Goal: Feedback & Contribution: Submit feedback/report problem

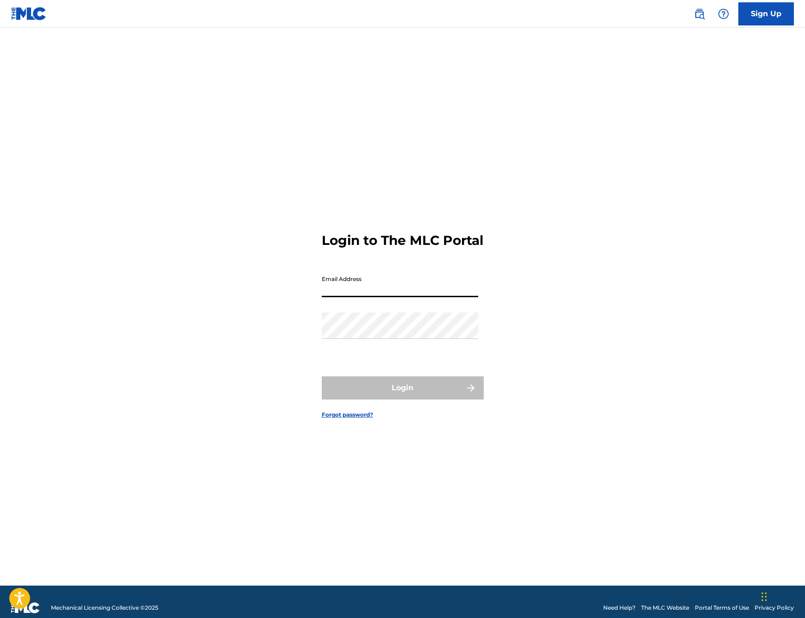
click at [377, 294] on input "Email Address" at bounding box center [400, 284] width 156 height 26
type input "[EMAIL_ADDRESS][DOMAIN_NAME]"
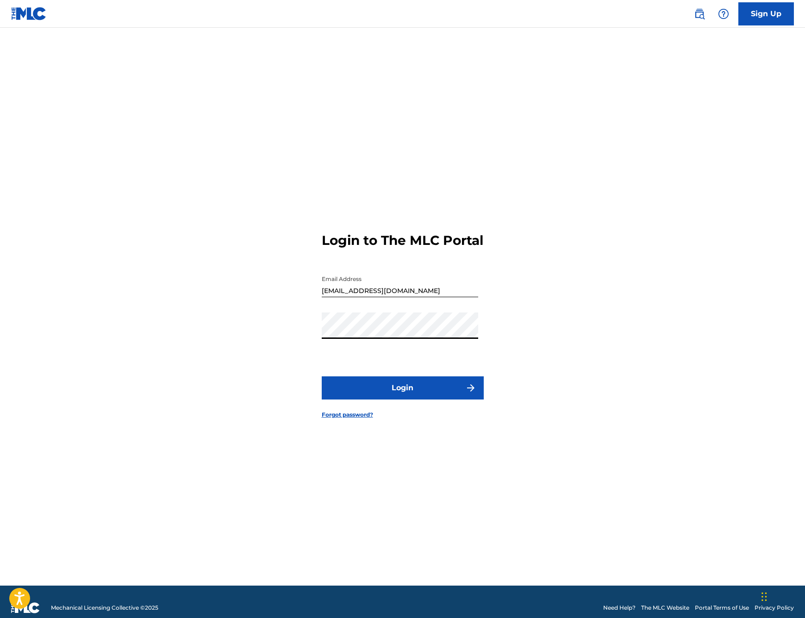
click at [379, 393] on button "Login" at bounding box center [403, 387] width 162 height 23
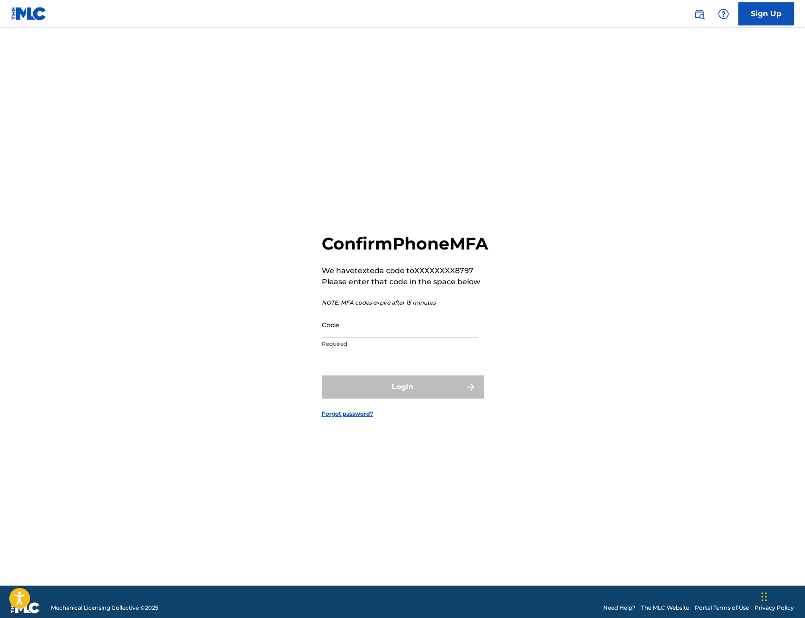
click at [356, 337] on input "Code" at bounding box center [400, 325] width 156 height 26
click at [362, 338] on input "Code" at bounding box center [400, 325] width 156 height 26
paste input "765838"
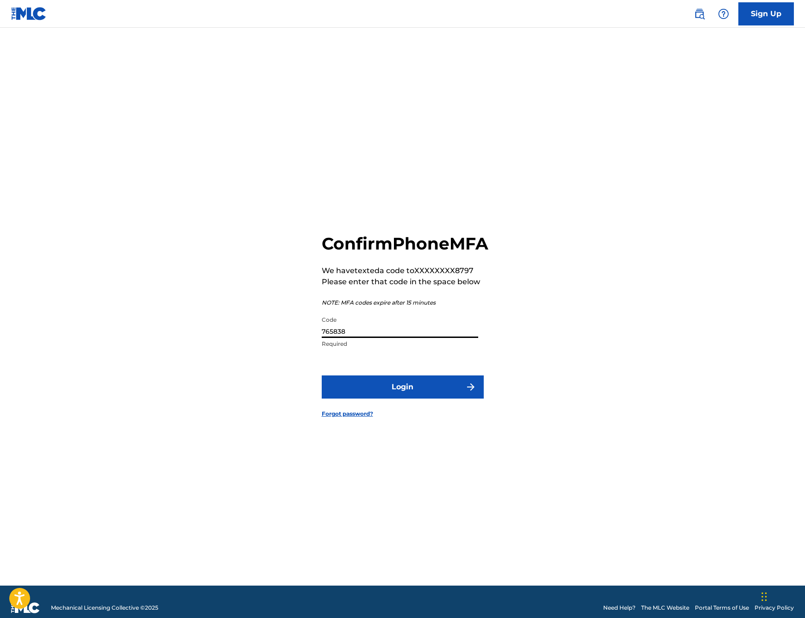
type input "765838"
click at [431, 393] on button "Login" at bounding box center [403, 386] width 162 height 23
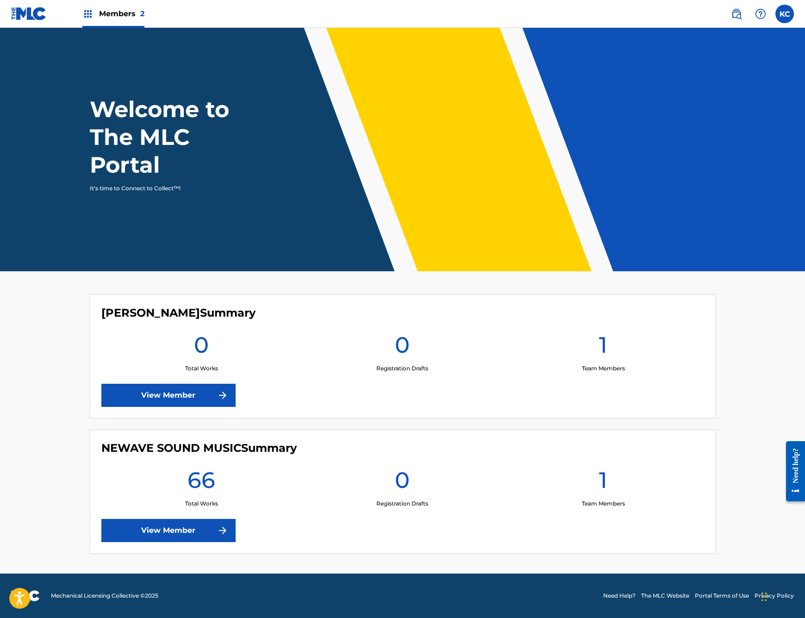
click at [165, 530] on link "View Member" at bounding box center [168, 530] width 134 height 23
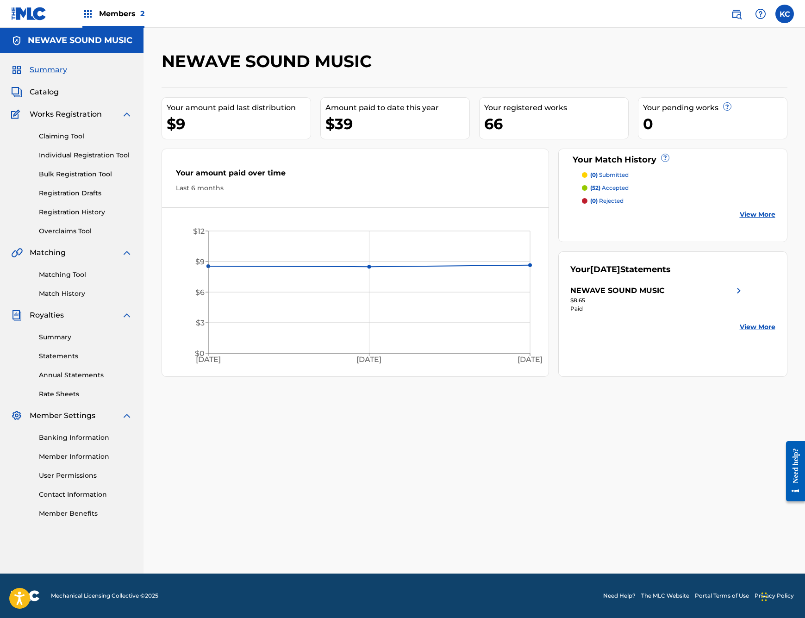
click at [52, 297] on link "Match History" at bounding box center [86, 294] width 94 height 10
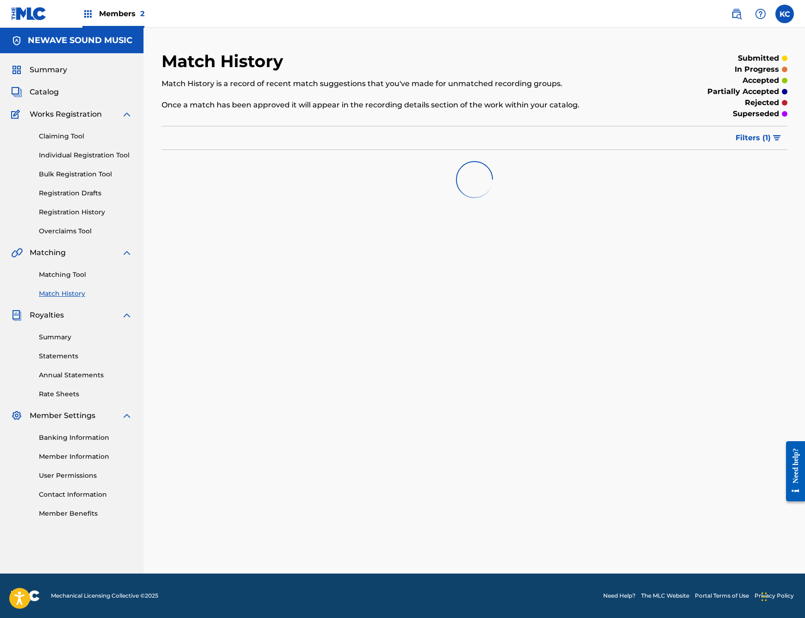
click at [63, 272] on link "Matching Tool" at bounding box center [86, 275] width 94 height 10
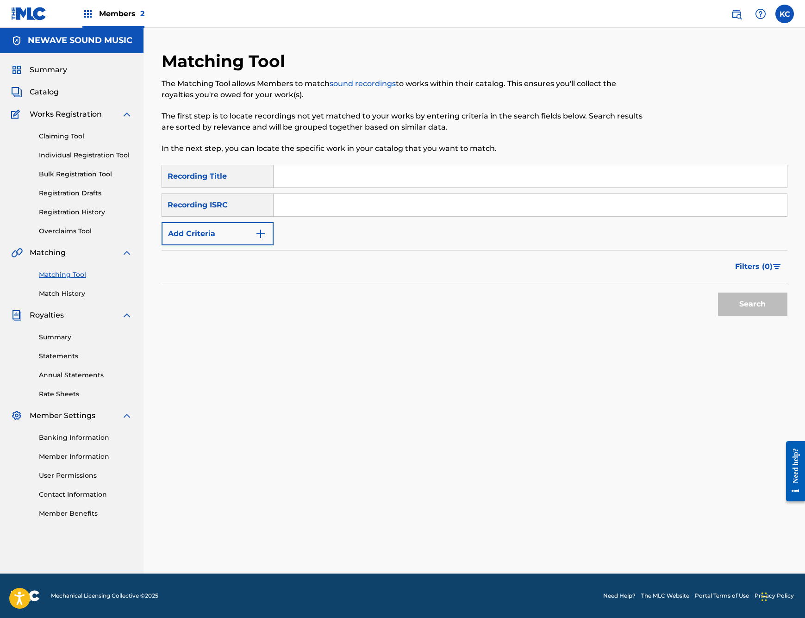
click at [252, 232] on button "Add Criteria" at bounding box center [218, 233] width 112 height 23
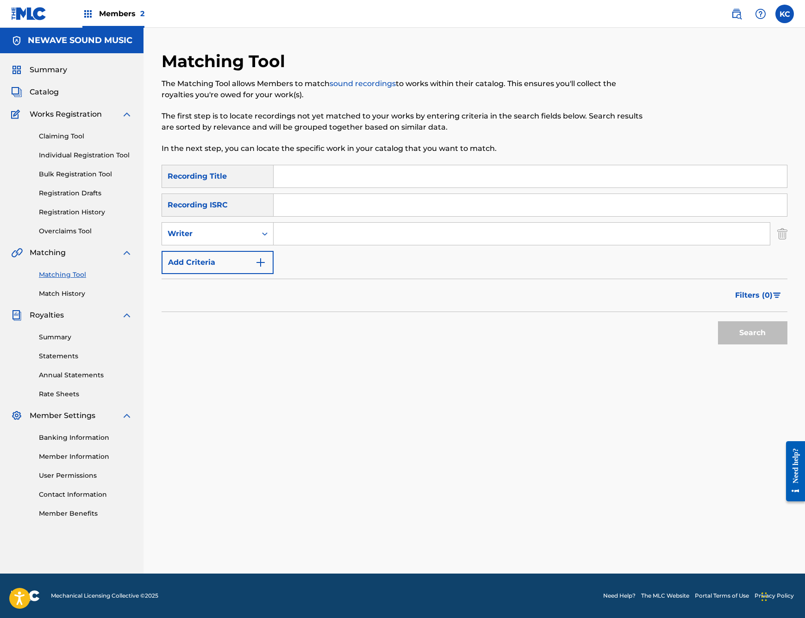
click at [353, 229] on input "Search Form" at bounding box center [522, 234] width 496 height 22
type input "[PERSON_NAME]"
click at [758, 344] on button "Search" at bounding box center [752, 332] width 69 height 23
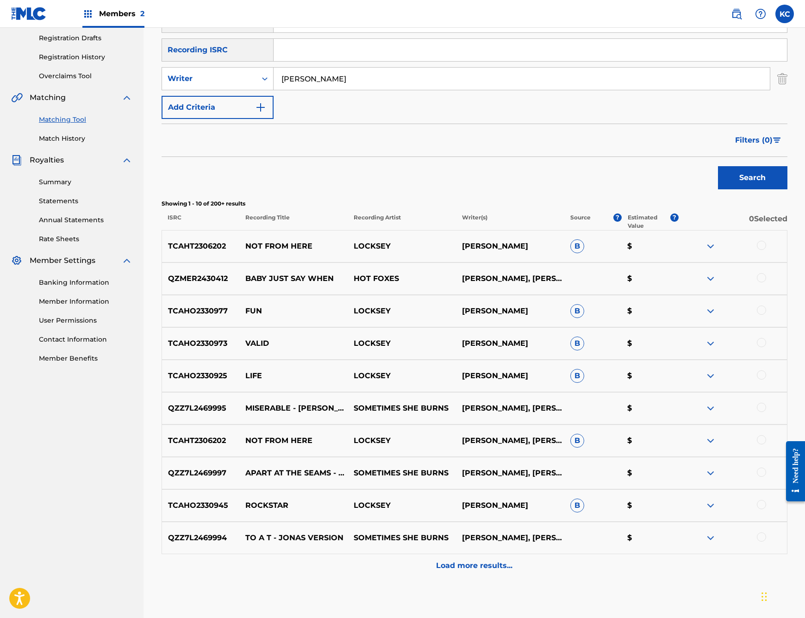
scroll to position [171, 0]
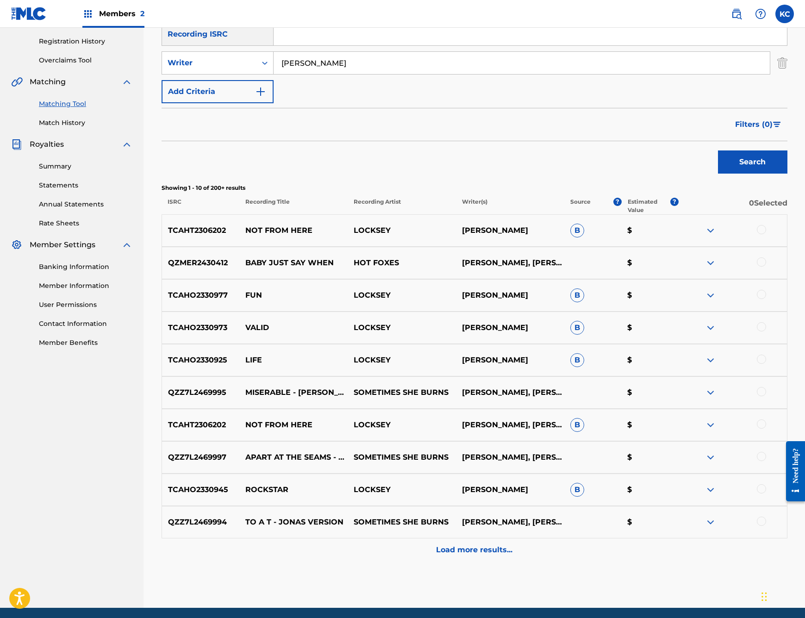
click at [763, 263] on div at bounding box center [761, 261] width 9 height 9
click at [649, 539] on button "Match 1 Group" at bounding box center [650, 542] width 102 height 23
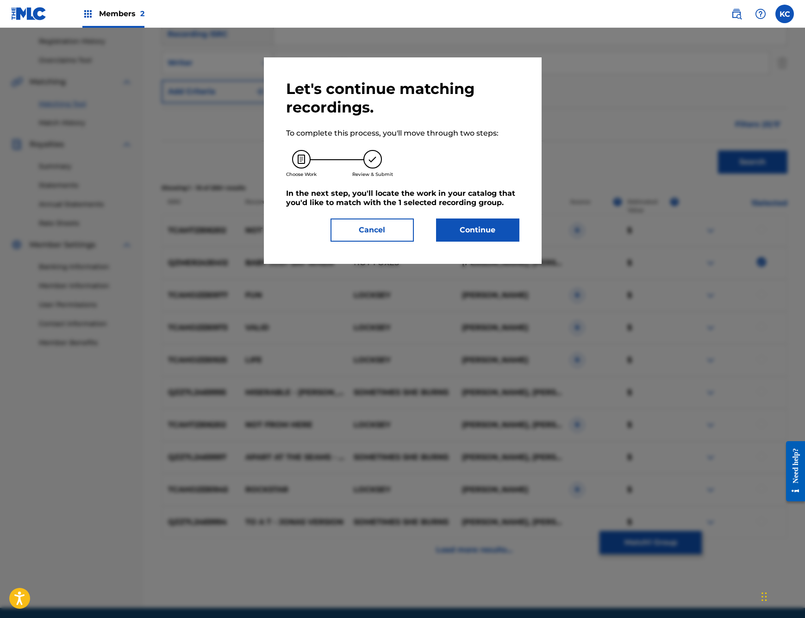
click at [475, 230] on button "Continue" at bounding box center [477, 230] width 83 height 23
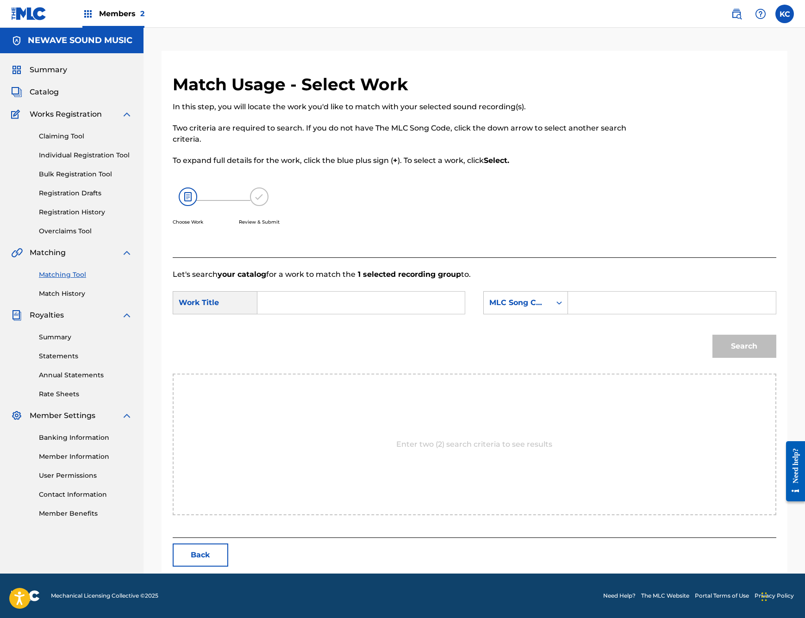
scroll to position [0, 0]
click at [307, 298] on input "Search Form" at bounding box center [361, 303] width 192 height 22
type input "Baby Just Say When"
drag, startPoint x: 594, startPoint y: 347, endPoint x: 676, endPoint y: 316, distance: 87.3
click at [594, 347] on div "Search" at bounding box center [475, 349] width 604 height 48
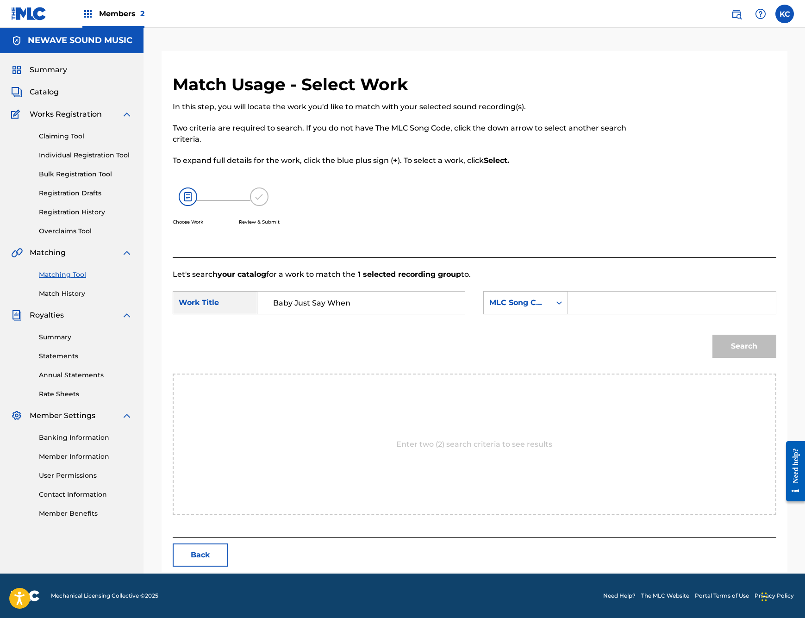
click at [748, 354] on div "Search" at bounding box center [742, 343] width 69 height 37
click at [43, 92] on span "Catalog" at bounding box center [44, 92] width 29 height 11
click at [650, 307] on input "Search Form" at bounding box center [672, 303] width 192 height 22
paste input "BD8S82"
type input "BD8S82"
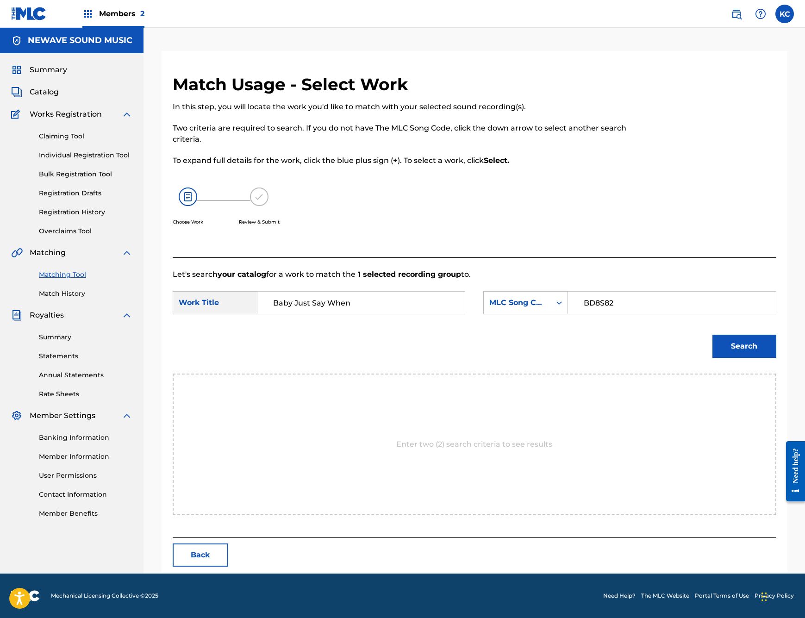
click at [758, 350] on button "Search" at bounding box center [744, 346] width 64 height 23
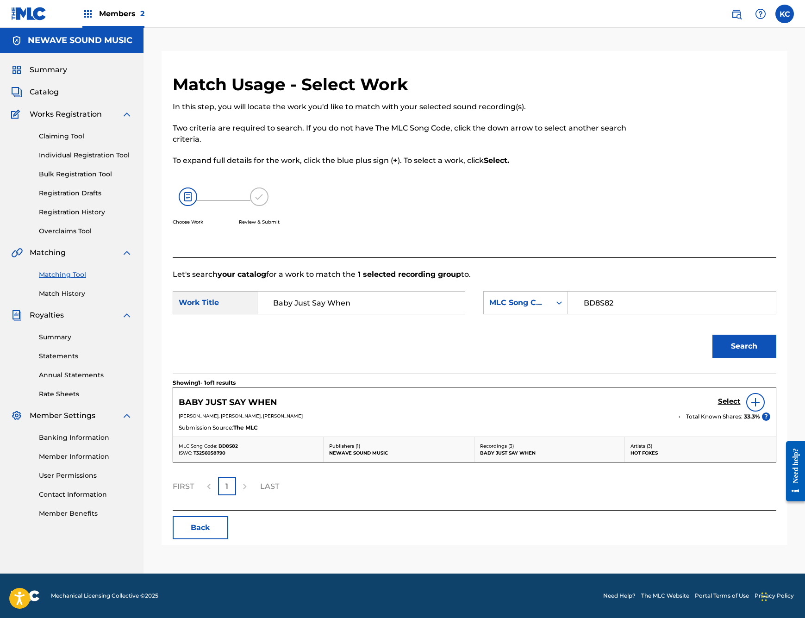
click at [757, 398] on img at bounding box center [755, 402] width 11 height 11
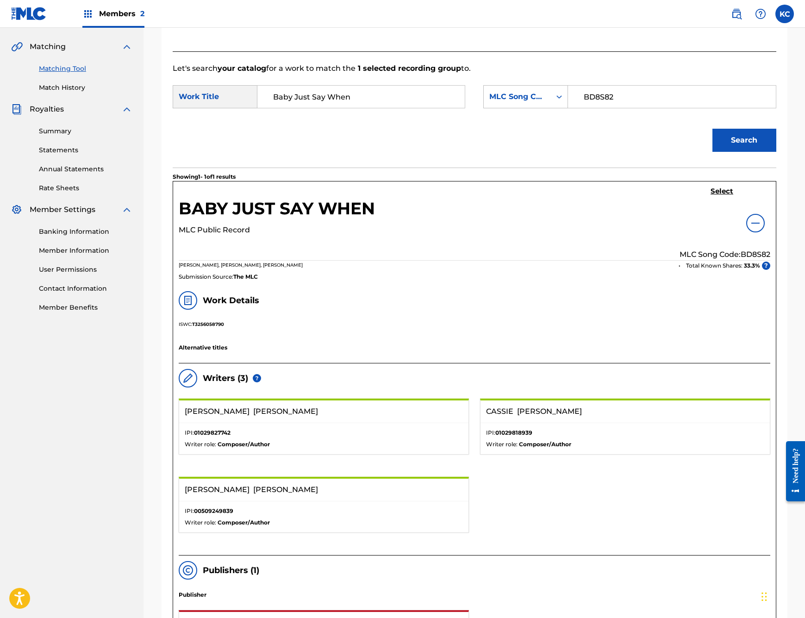
scroll to position [253, 0]
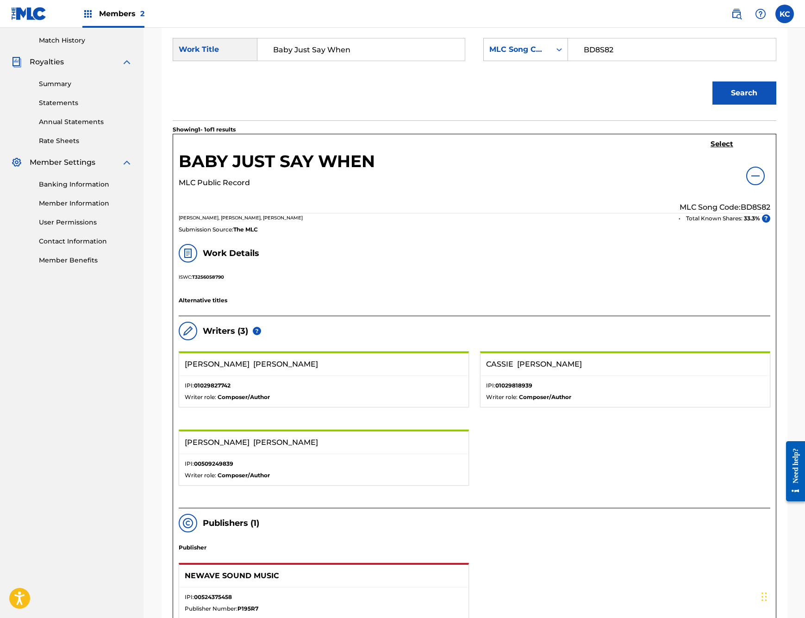
click at [303, 441] on p "KEVIN COFIELD" at bounding box center [296, 442] width 223 height 11
click at [292, 469] on div "IPI: 00509249839 Writer role: Composer/Author" at bounding box center [323, 469] width 289 height 31
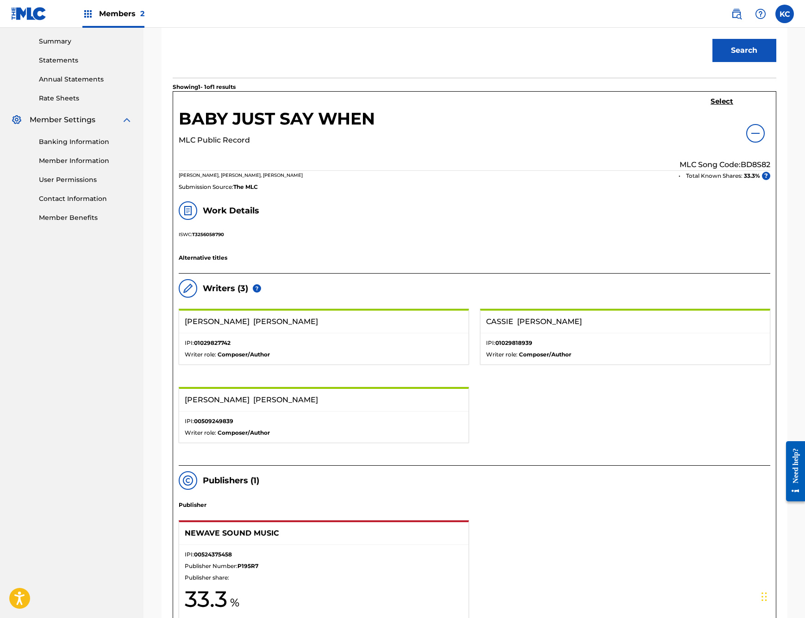
scroll to position [486, 0]
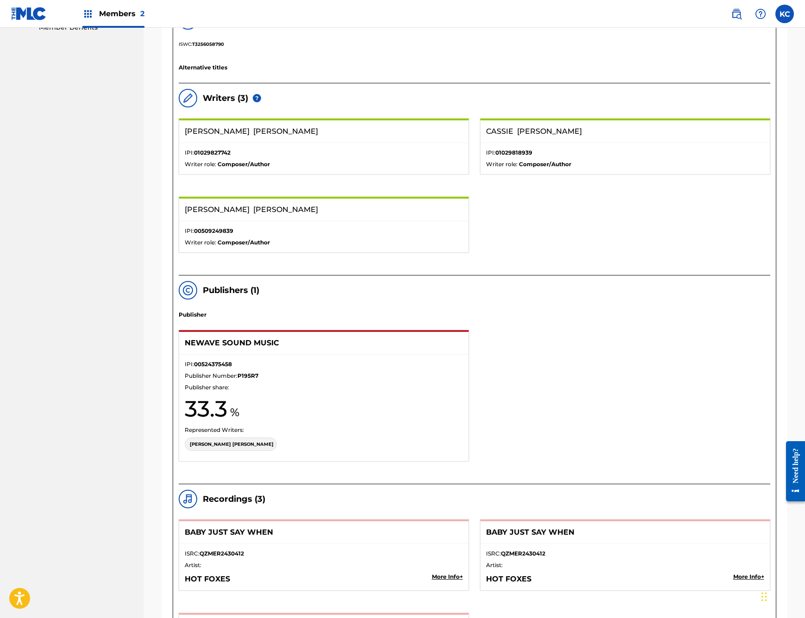
click at [320, 420] on h1 "33.3" at bounding box center [324, 409] width 278 height 28
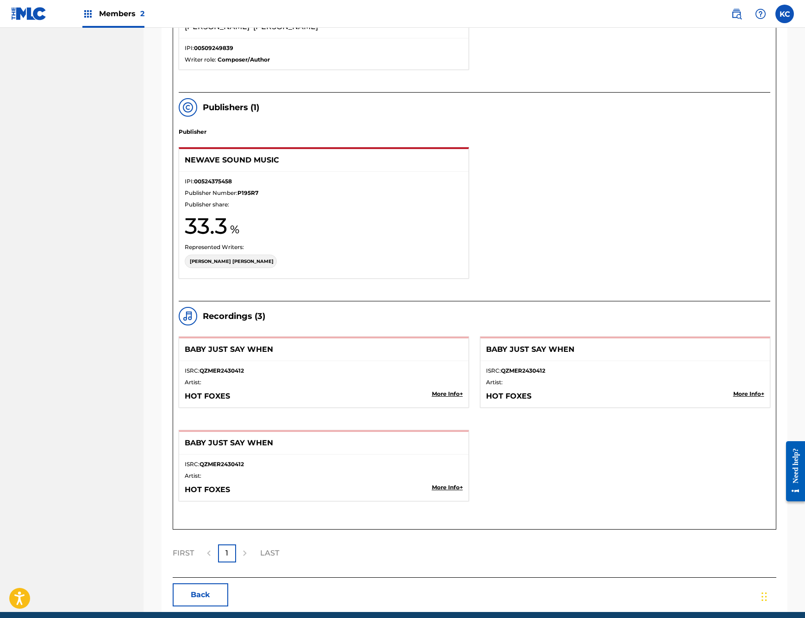
scroll to position [707, 0]
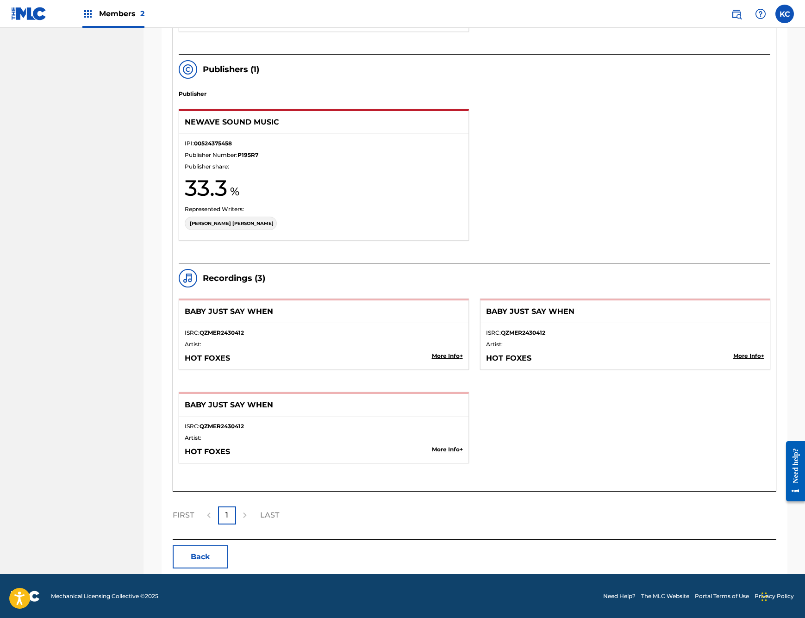
click at [631, 441] on div "BABY JUST SAY WHEN ISRC: QZMER2430412 Artist: HOT FOXES More Info + BABY JUST S…" at bounding box center [475, 392] width 592 height 187
click at [310, 407] on p "BABY JUST SAY WHEN" at bounding box center [310, 405] width 250 height 11
click at [608, 320] on div "BABY JUST SAY WHEN" at bounding box center [625, 311] width 289 height 23
click at [301, 329] on p "ISRC: QZMER2430412" at bounding box center [324, 333] width 278 height 8
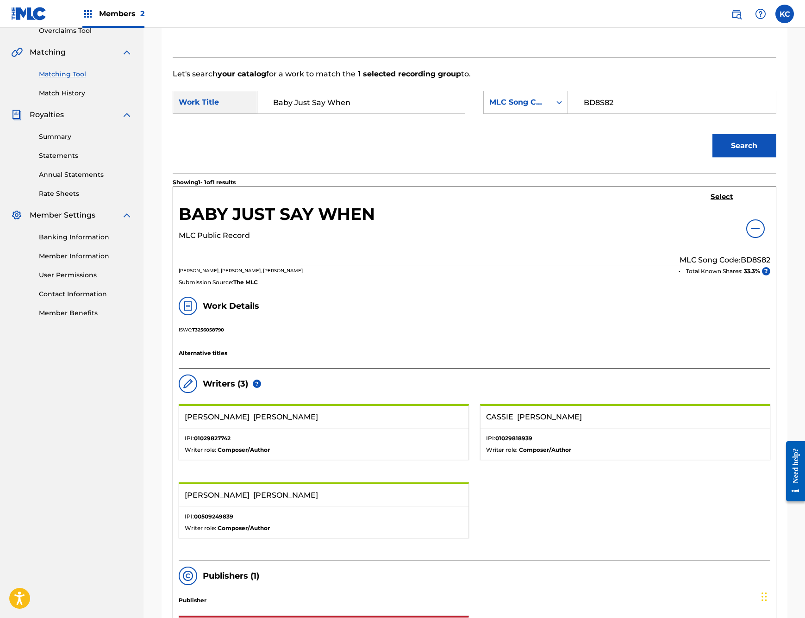
scroll to position [106, 0]
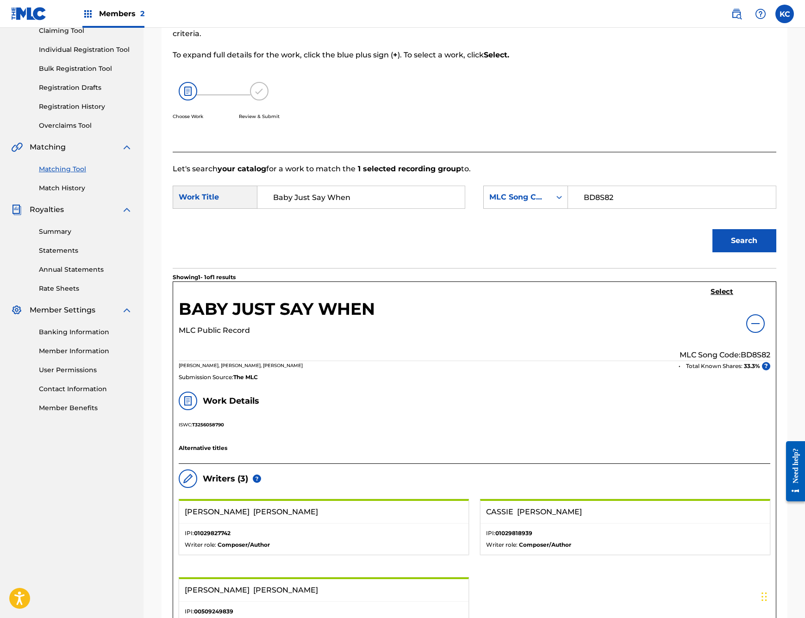
click at [752, 320] on img at bounding box center [755, 323] width 11 height 11
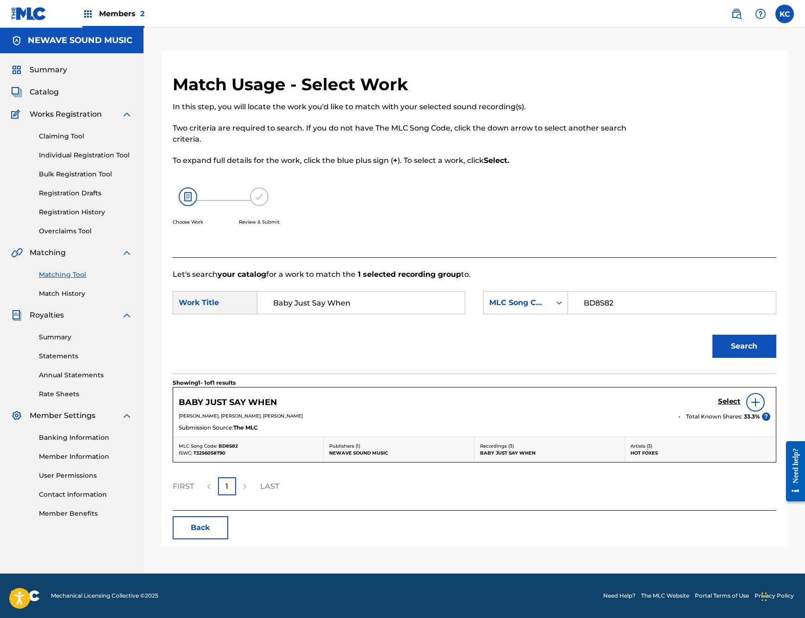
click at [341, 405] on div "BABY JUST SAY WHEN Select" at bounding box center [475, 402] width 592 height 19
click at [295, 395] on div "BABY JUST SAY WHEN Select" at bounding box center [475, 402] width 592 height 19
click at [726, 403] on h5 "Select" at bounding box center [729, 401] width 23 height 9
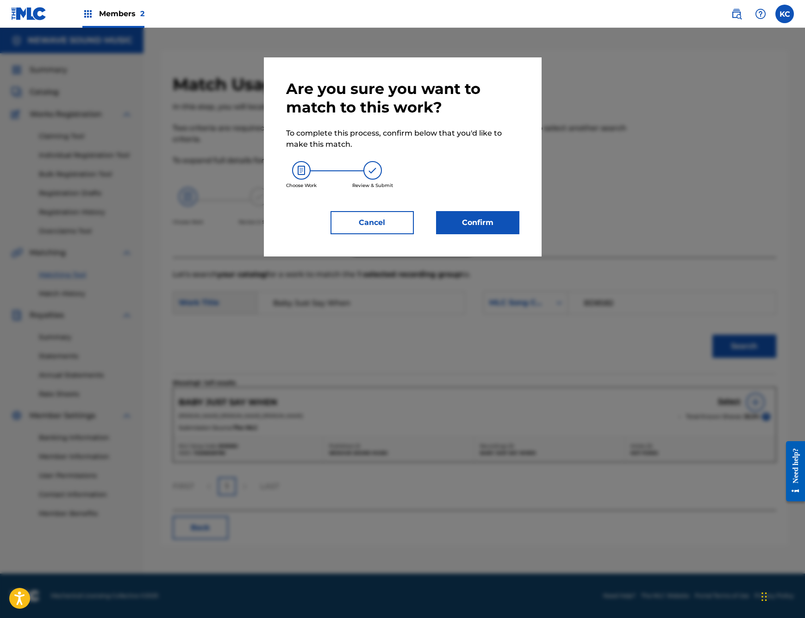
click at [465, 218] on button "Confirm" at bounding box center [477, 222] width 83 height 23
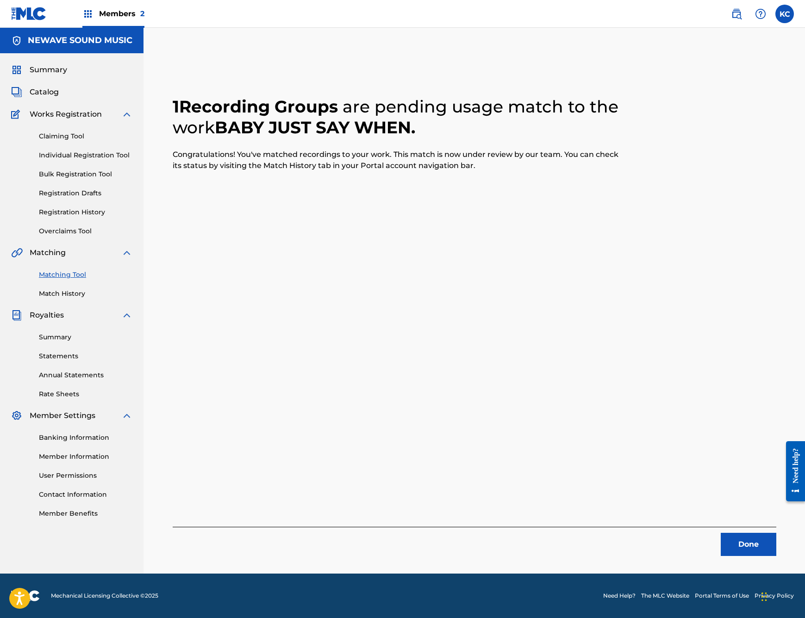
click at [744, 543] on button "Done" at bounding box center [749, 544] width 56 height 23
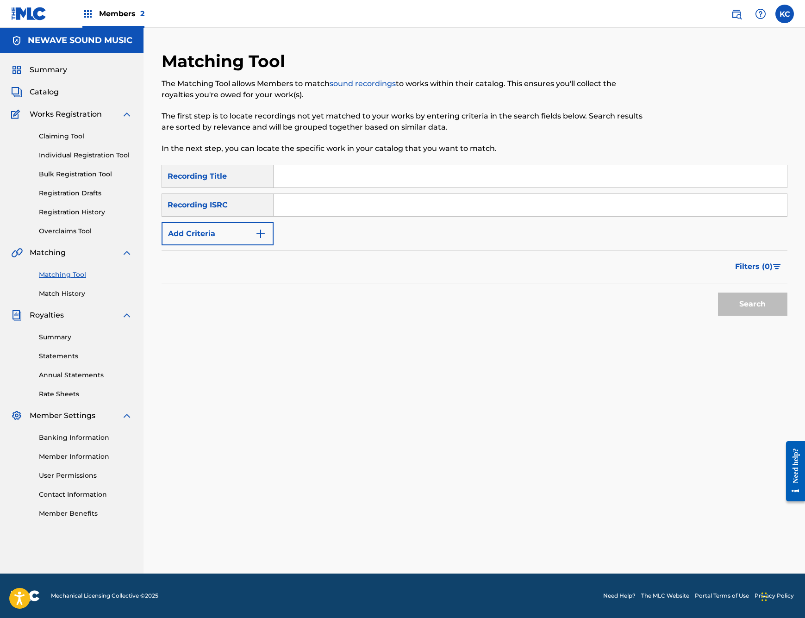
click at [46, 70] on span "Summary" at bounding box center [48, 69] width 37 height 11
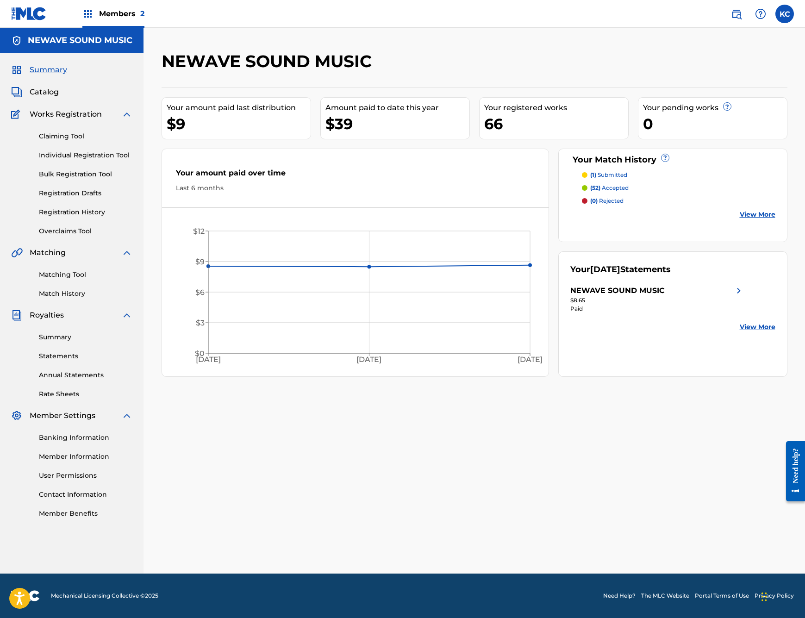
click at [333, 59] on h2 "NEWAVE SOUND MUSIC" at bounding box center [269, 61] width 215 height 21
click at [451, 60] on div "NEWAVE SOUND MUSIC" at bounding box center [403, 64] width 482 height 27
click at [446, 42] on div "NEWAVE SOUND MUSIC Your amount paid last distribution $9 Amount paid to date th…" at bounding box center [475, 301] width 662 height 546
click at [570, 50] on div "NEWAVE SOUND MUSIC Your amount paid last distribution $9 Amount paid to date th…" at bounding box center [475, 301] width 662 height 546
click at [399, 33] on div "NEWAVE SOUND MUSIC Your amount paid last distribution $9 Amount paid to date th…" at bounding box center [475, 301] width 662 height 546
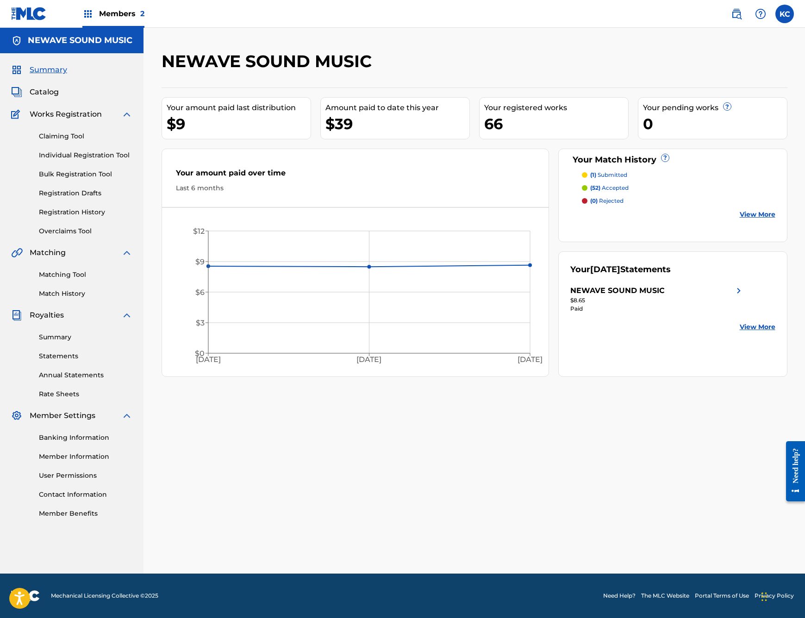
click at [454, 68] on div "NEWAVE SOUND MUSIC" at bounding box center [403, 64] width 482 height 27
drag, startPoint x: 372, startPoint y: 60, endPoint x: 163, endPoint y: 62, distance: 208.8
click at [163, 62] on h2 "NEWAVE SOUND MUSIC" at bounding box center [269, 61] width 215 height 21
click at [175, 46] on div "NEWAVE SOUND MUSIC Your amount paid last distribution $9 Amount paid to date th…" at bounding box center [475, 301] width 662 height 546
click at [394, 56] on div "NEWAVE SOUND MUSIC" at bounding box center [403, 64] width 482 height 27
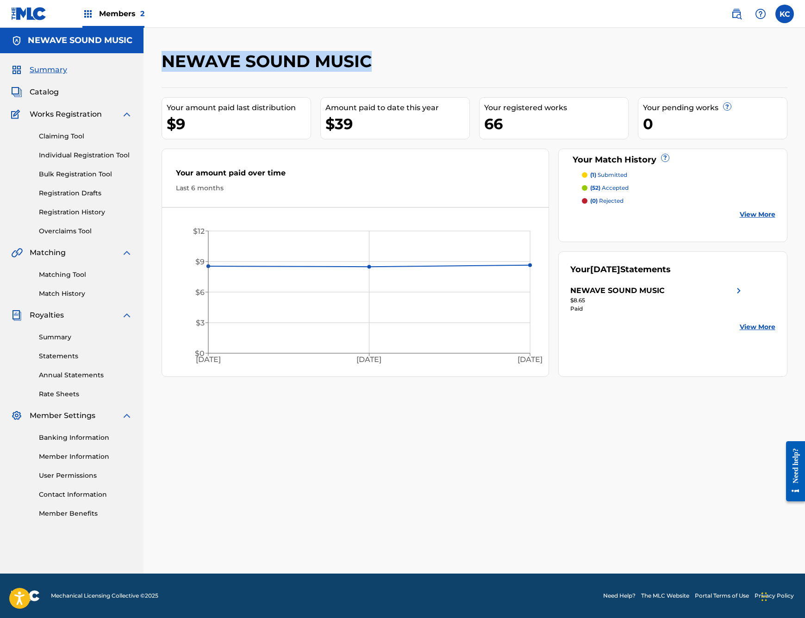
drag, startPoint x: 383, startPoint y: 62, endPoint x: 162, endPoint y: 64, distance: 220.4
click at [162, 64] on div "NEWAVE SOUND MUSIC" at bounding box center [403, 64] width 482 height 27
click at [380, 62] on div "NEWAVE SOUND MUSIC" at bounding box center [403, 64] width 482 height 27
click at [57, 297] on link "Match History" at bounding box center [86, 294] width 94 height 10
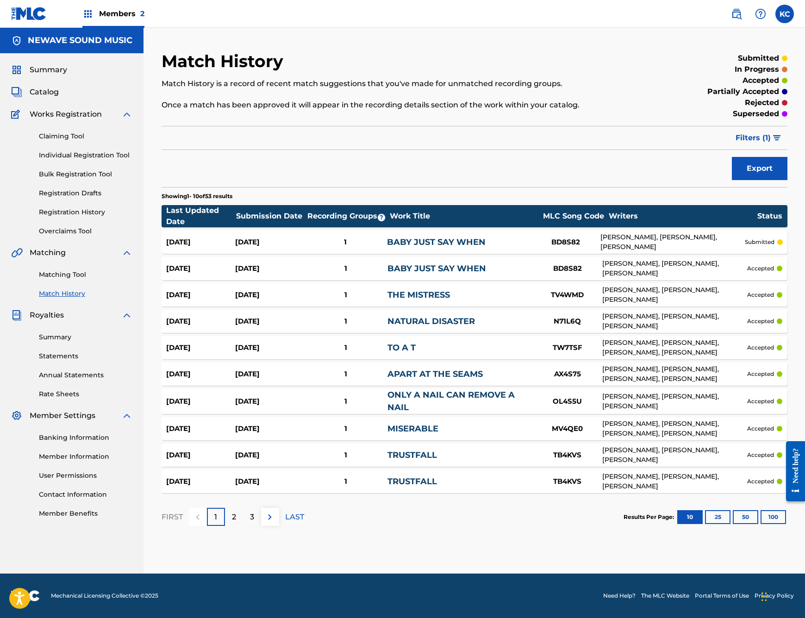
click at [57, 275] on link "Matching Tool" at bounding box center [86, 275] width 94 height 10
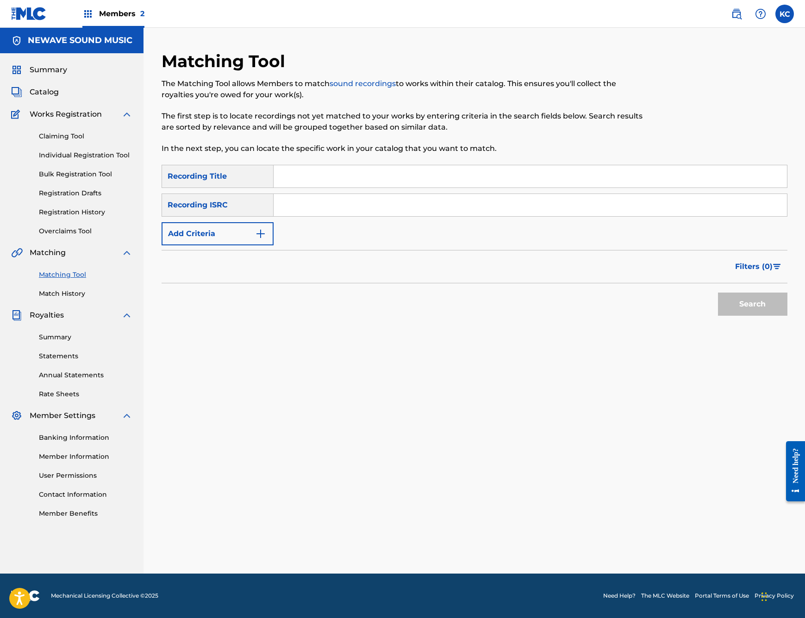
click at [259, 231] on img "Search Form" at bounding box center [260, 233] width 11 height 11
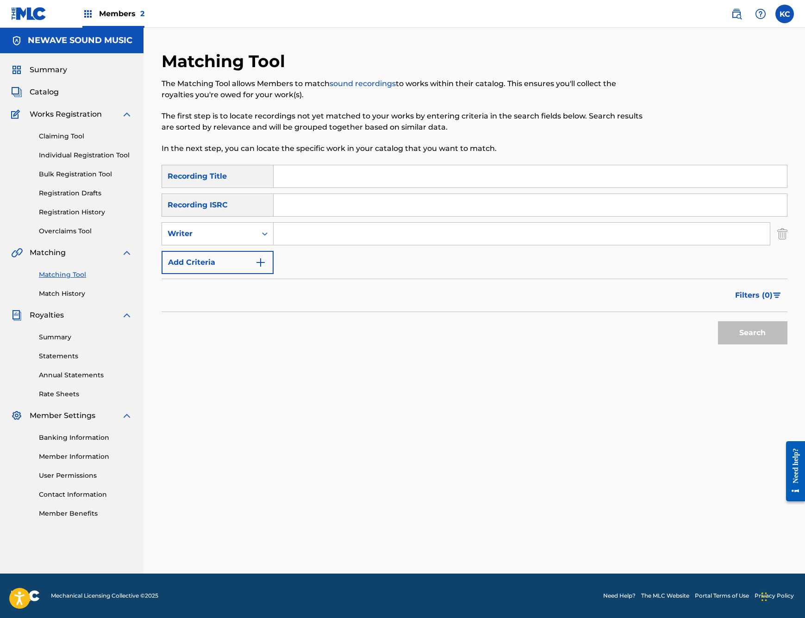
click at [318, 233] on input "Search Form" at bounding box center [522, 234] width 496 height 22
type input "[PERSON_NAME]"
click at [760, 329] on button "Search" at bounding box center [752, 332] width 69 height 23
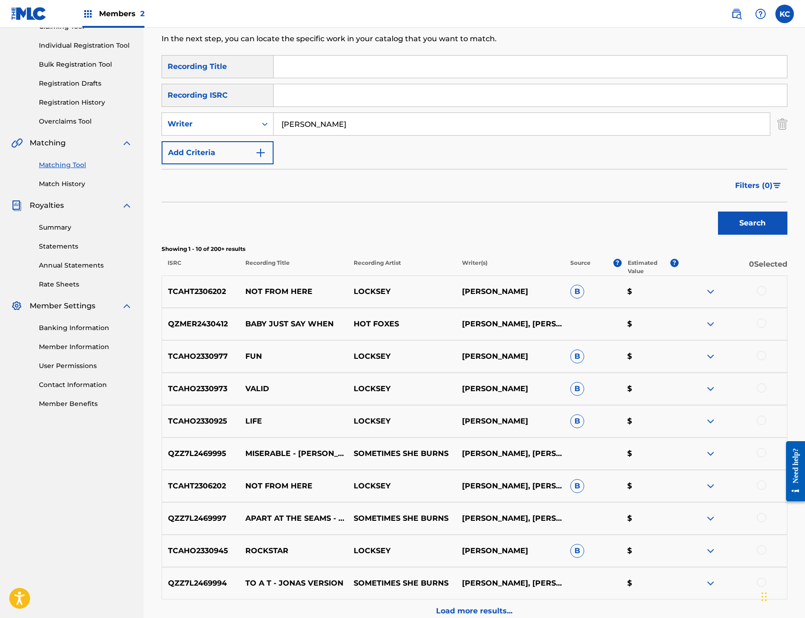
scroll to position [116, 0]
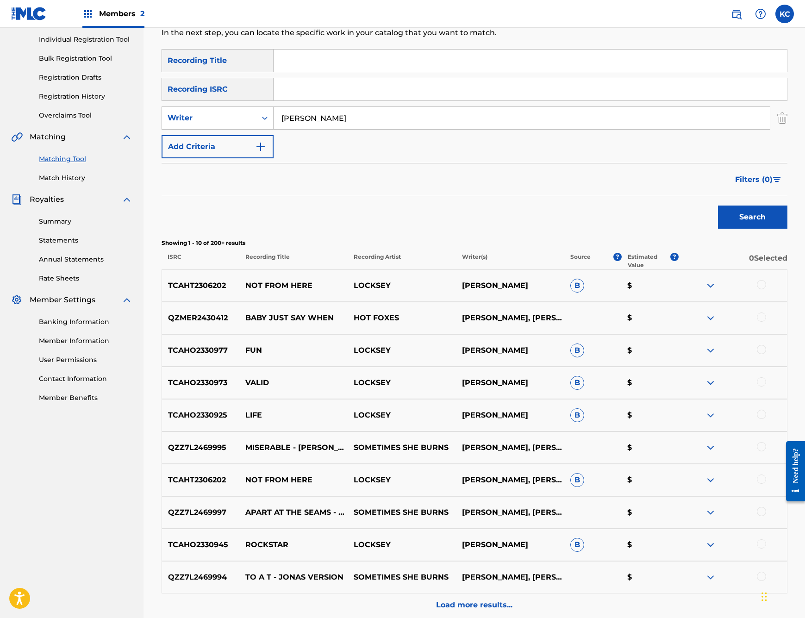
click at [762, 445] on div at bounding box center [761, 446] width 9 height 9
click at [637, 540] on button "Match 1 Group" at bounding box center [650, 542] width 102 height 23
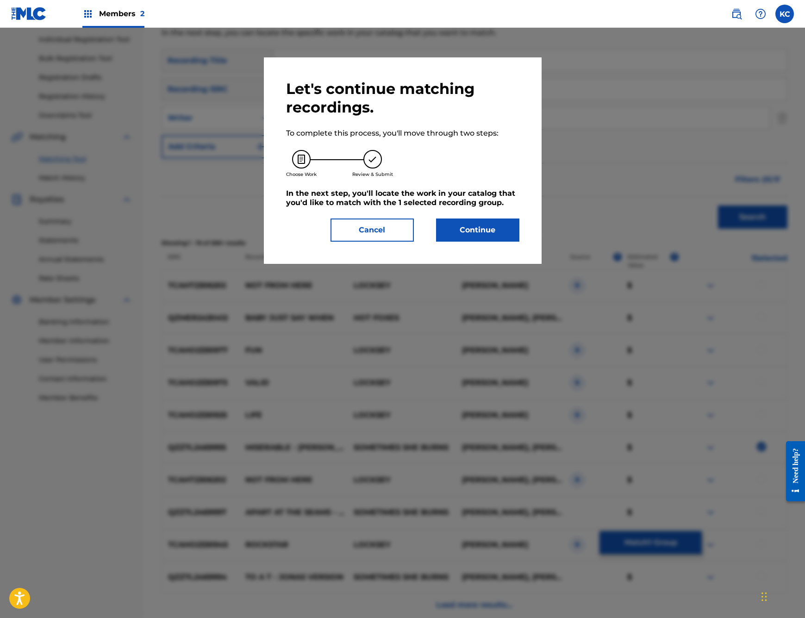
click at [480, 220] on button "Continue" at bounding box center [477, 230] width 83 height 23
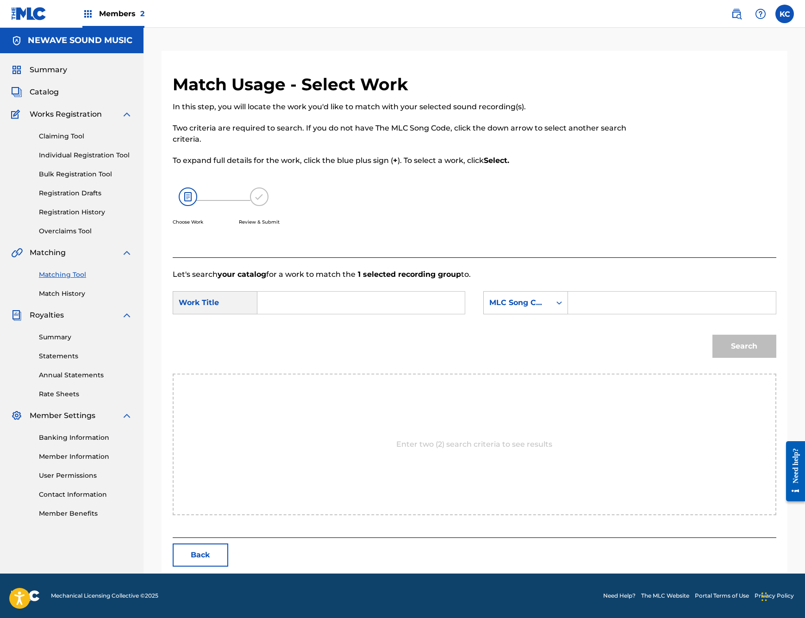
scroll to position [0, 0]
click at [291, 302] on input "Search Form" at bounding box center [361, 303] width 192 height 22
click at [287, 327] on strong "miserable" at bounding box center [292, 323] width 38 height 9
type input "miserable"
click at [626, 300] on input "Search Form" at bounding box center [672, 303] width 192 height 22
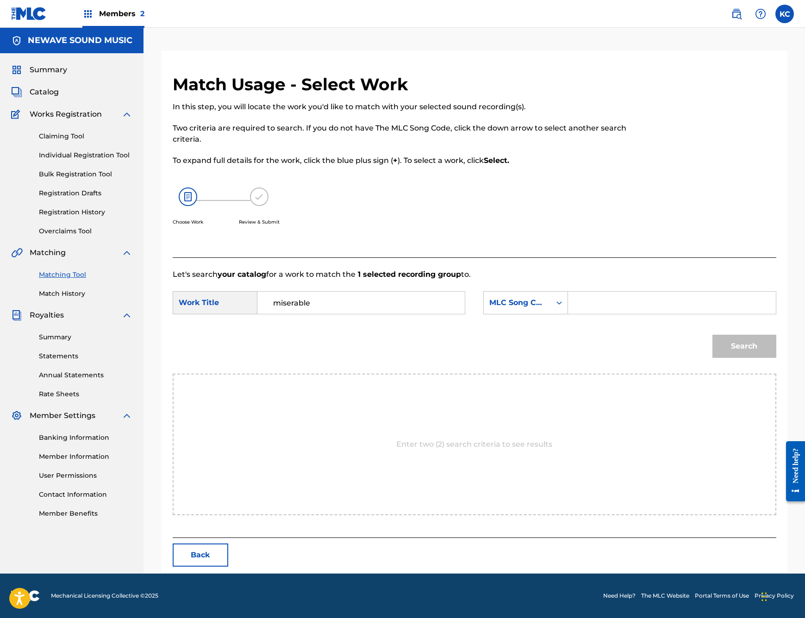
paste input "MV4QE0"
type input "MV4QE0"
click at [744, 346] on button "Search" at bounding box center [744, 346] width 64 height 23
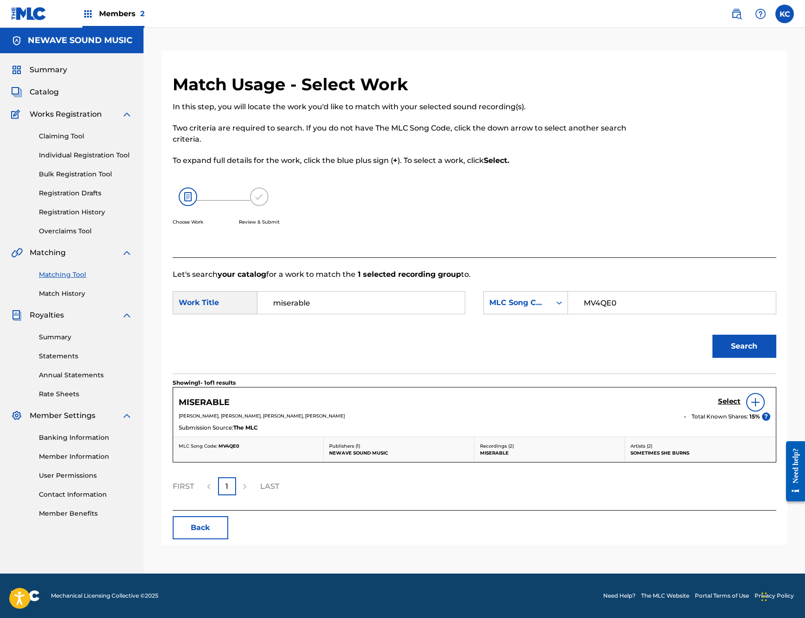
click at [728, 402] on h5 "Select" at bounding box center [729, 401] width 23 height 9
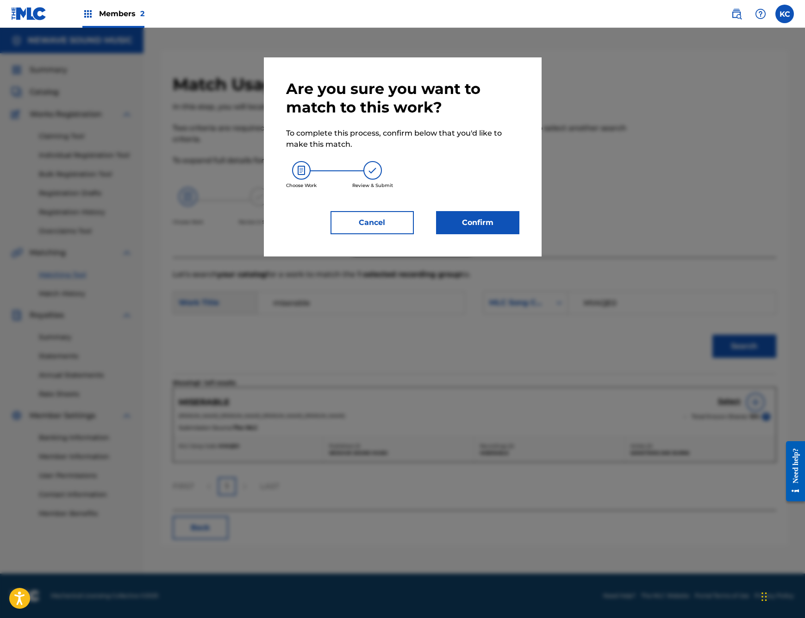
click at [475, 228] on button "Confirm" at bounding box center [477, 222] width 83 height 23
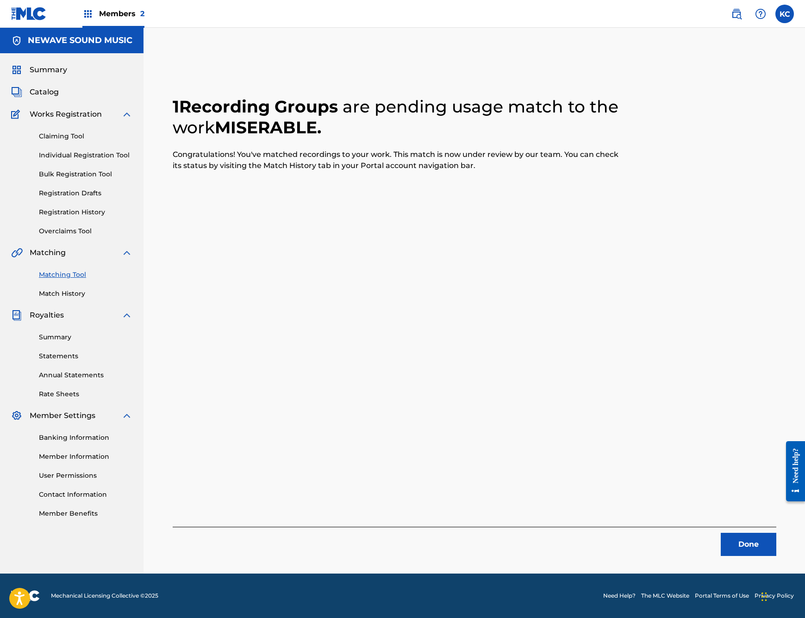
click at [64, 275] on link "Matching Tool" at bounding box center [86, 275] width 94 height 10
click at [57, 275] on link "Matching Tool" at bounding box center [86, 275] width 94 height 10
click at [745, 543] on button "Done" at bounding box center [749, 544] width 56 height 23
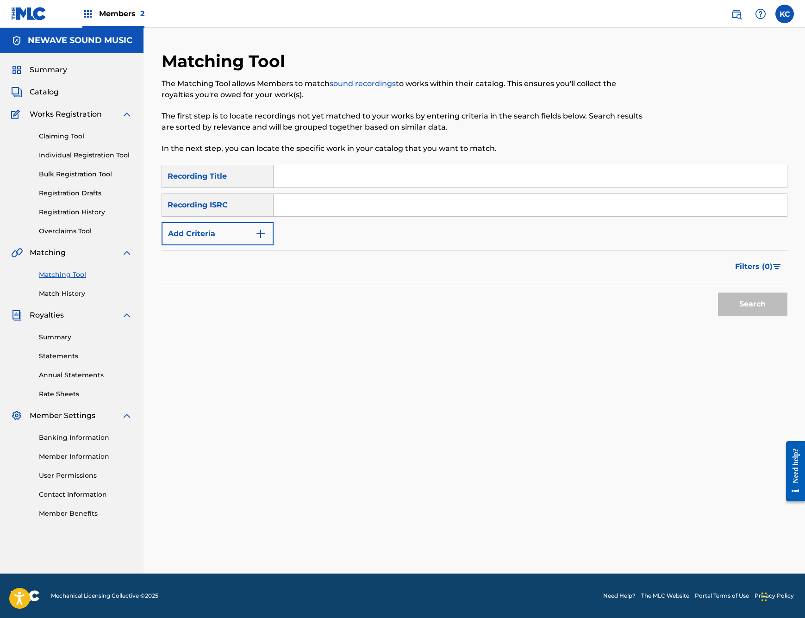
click at [417, 410] on div "Matching Tool The Matching Tool allows Members to match sound recordings to wor…" at bounding box center [475, 312] width 626 height 523
click at [264, 237] on img "Search Form" at bounding box center [260, 233] width 11 height 11
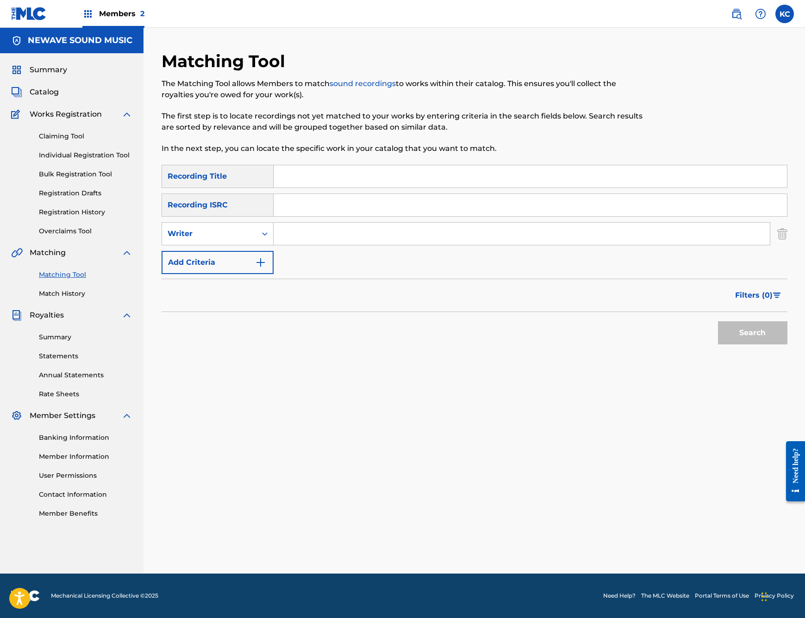
click at [323, 238] on input "Search Form" at bounding box center [522, 234] width 496 height 22
click at [323, 237] on input "Search Form" at bounding box center [522, 234] width 496 height 22
type input "[PERSON_NAME]"
click at [749, 336] on button "Search" at bounding box center [752, 332] width 69 height 23
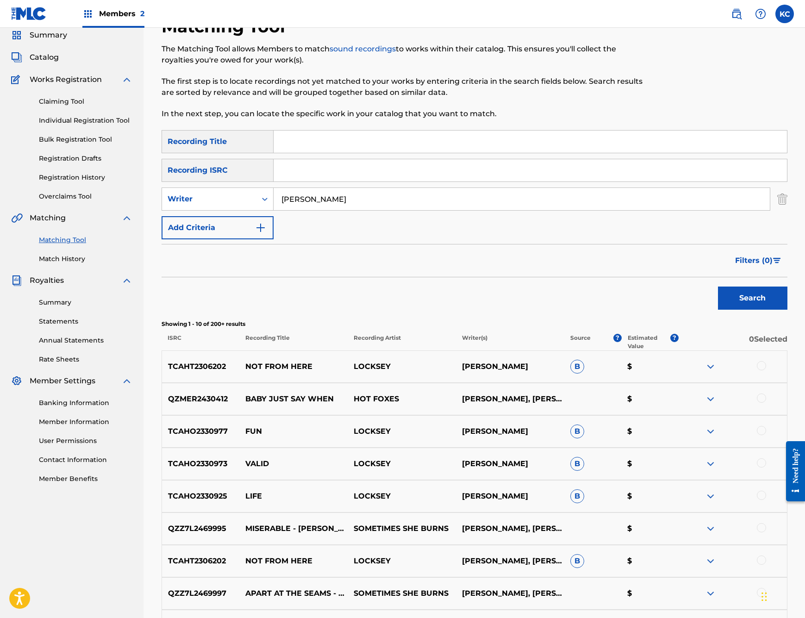
scroll to position [154, 0]
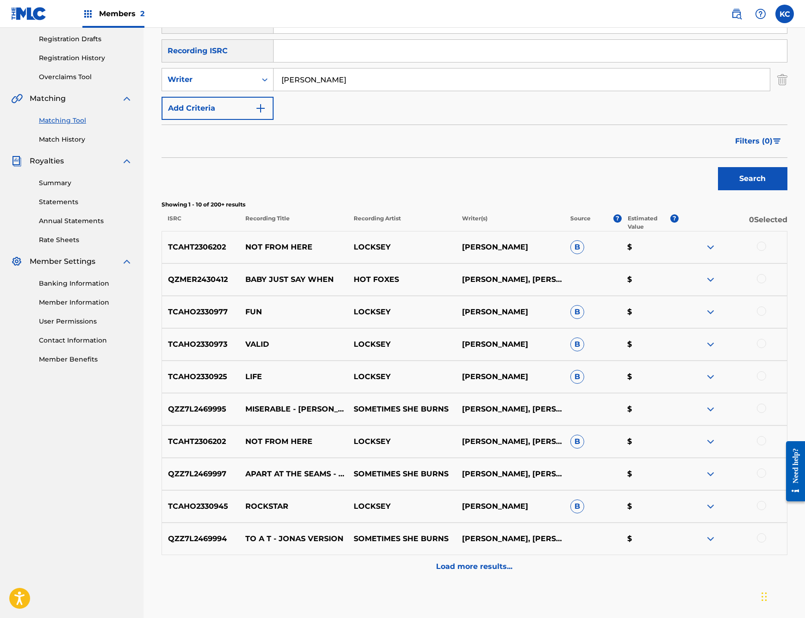
click at [766, 474] on div at bounding box center [761, 472] width 9 height 9
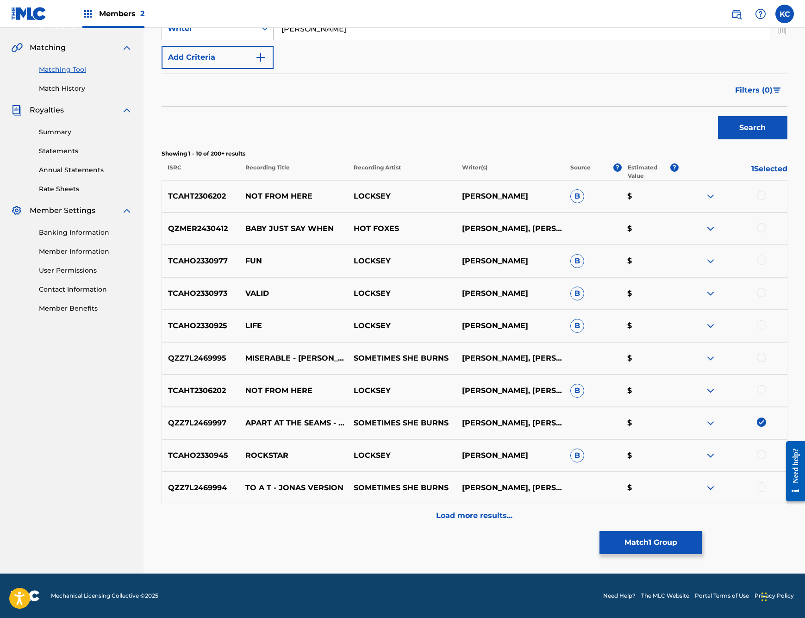
scroll to position [200, 0]
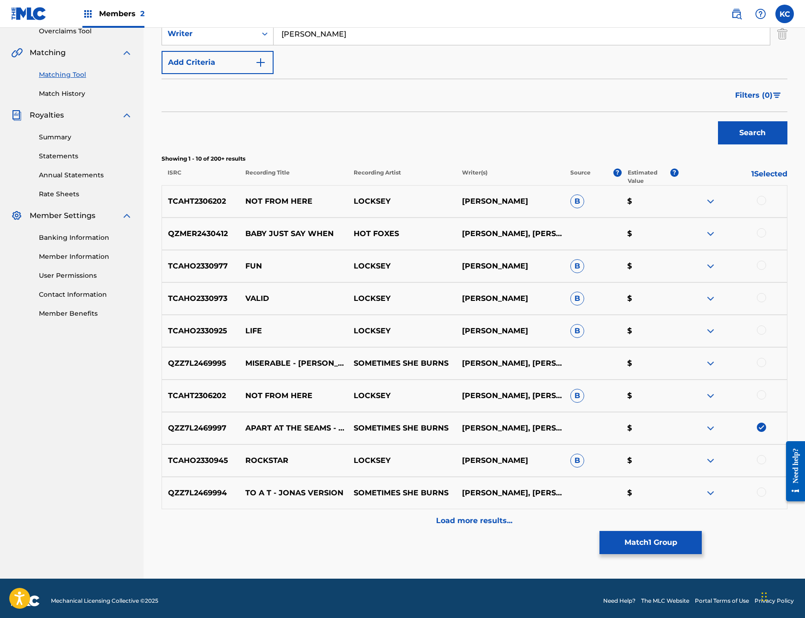
click at [636, 548] on button "Match 1 Group" at bounding box center [650, 542] width 102 height 23
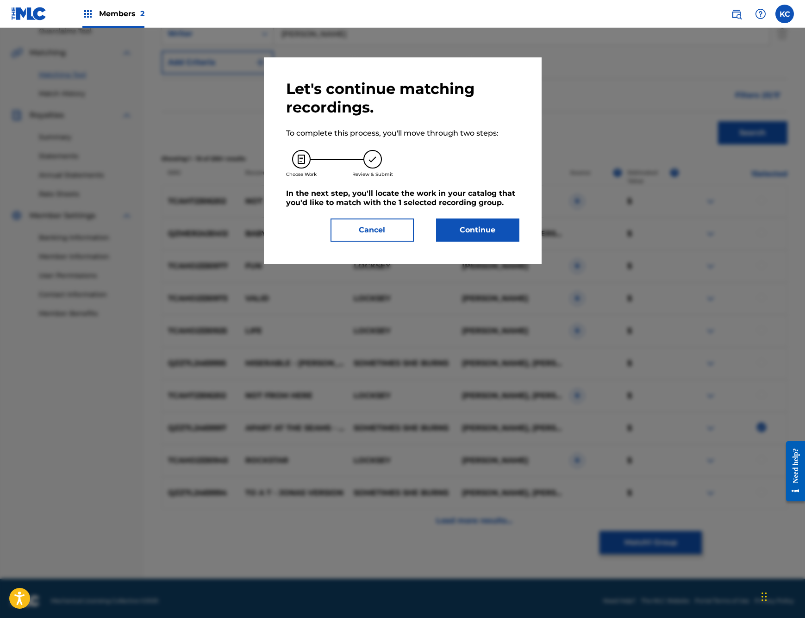
click at [491, 227] on button "Continue" at bounding box center [477, 230] width 83 height 23
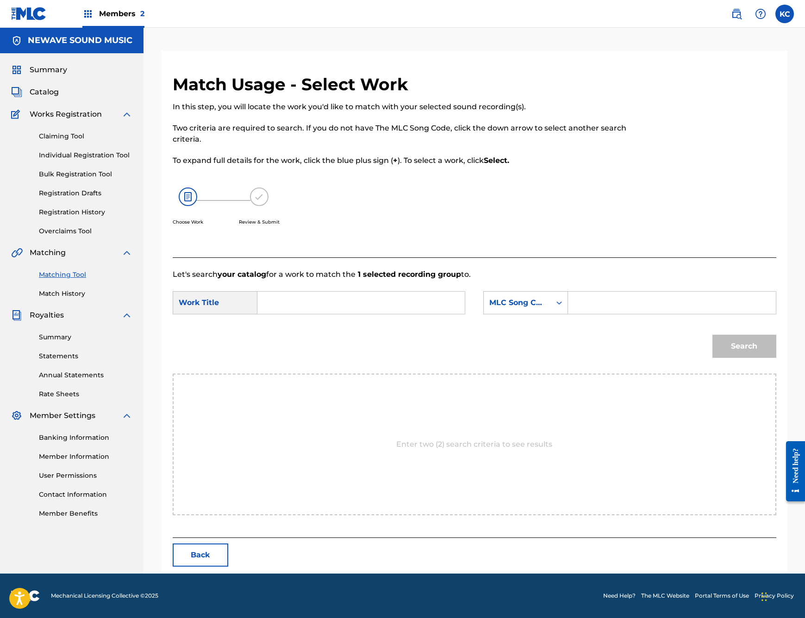
scroll to position [0, 0]
click at [312, 302] on input "Search Form" at bounding box center [361, 303] width 192 height 22
click at [292, 339] on div "apart at the seams" at bounding box center [291, 334] width 52 height 39
type input "apart at the seams"
click at [618, 305] on input "Search Form" at bounding box center [672, 303] width 192 height 22
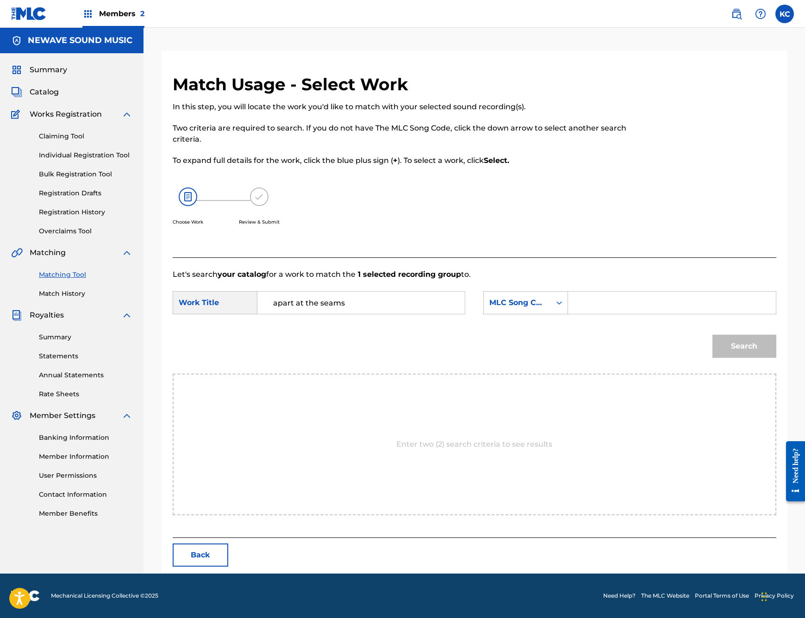
paste input "AX4S75"
type input "AX4S75"
click at [744, 353] on button "Search" at bounding box center [744, 346] width 64 height 23
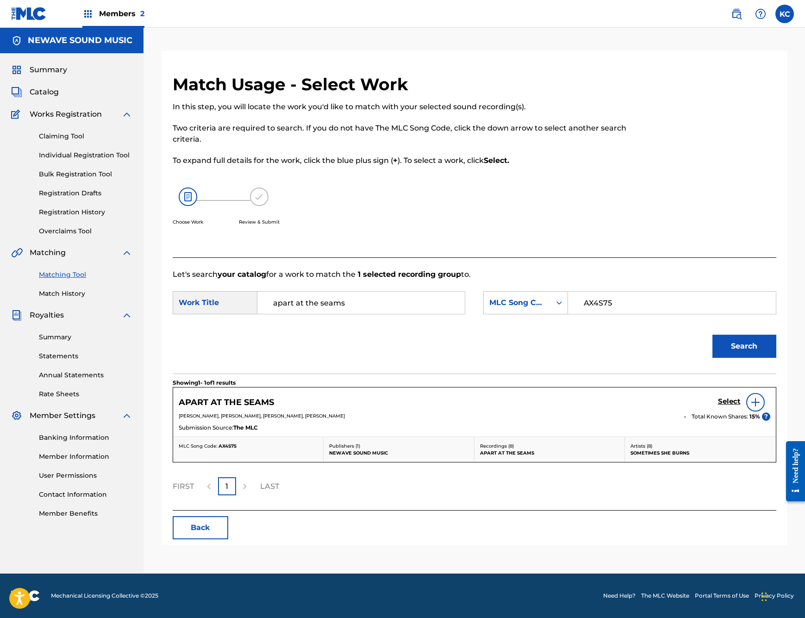
click at [725, 400] on h5 "Select" at bounding box center [729, 401] width 23 height 9
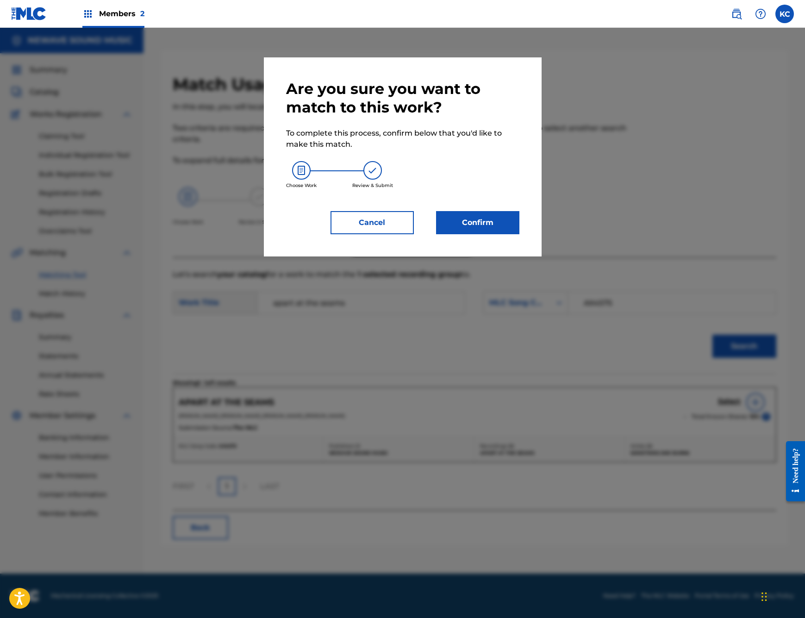
click at [465, 221] on button "Confirm" at bounding box center [477, 222] width 83 height 23
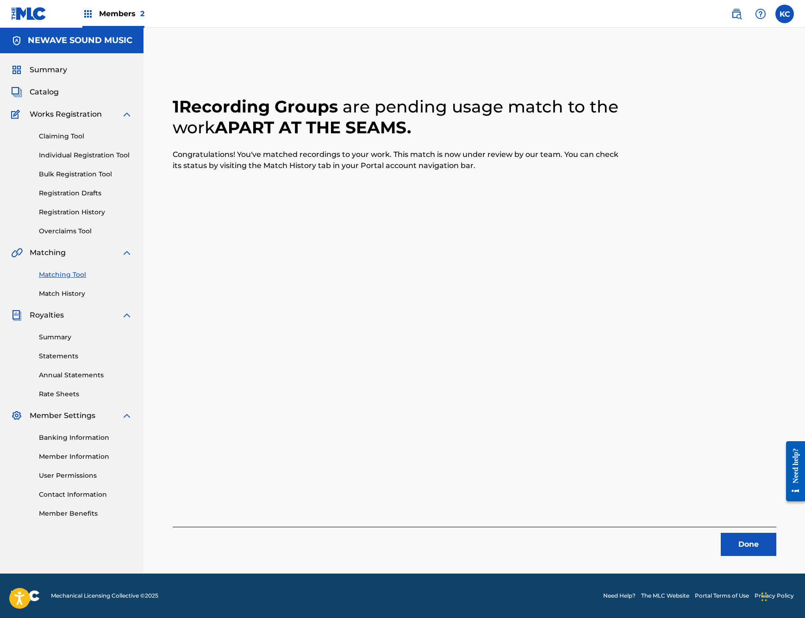
click at [747, 549] on button "Done" at bounding box center [749, 544] width 56 height 23
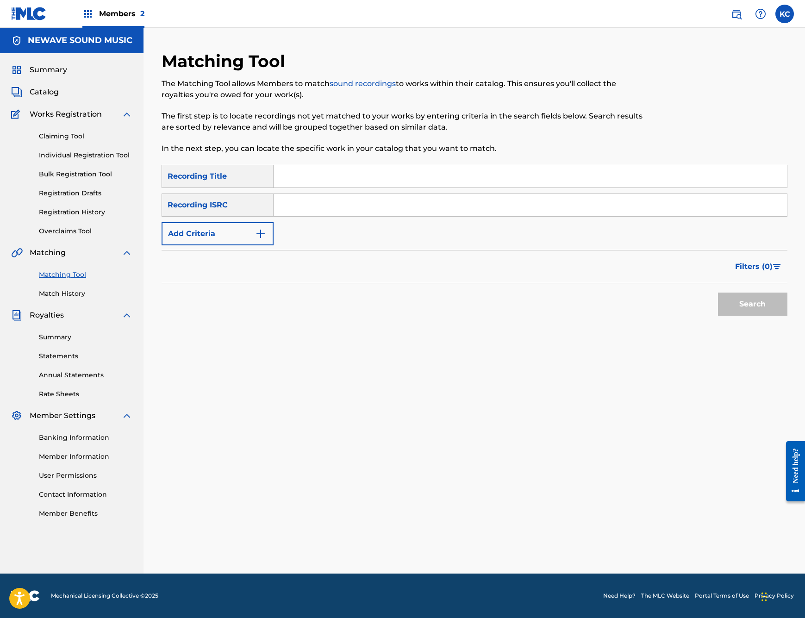
click at [237, 238] on button "Add Criteria" at bounding box center [218, 233] width 112 height 23
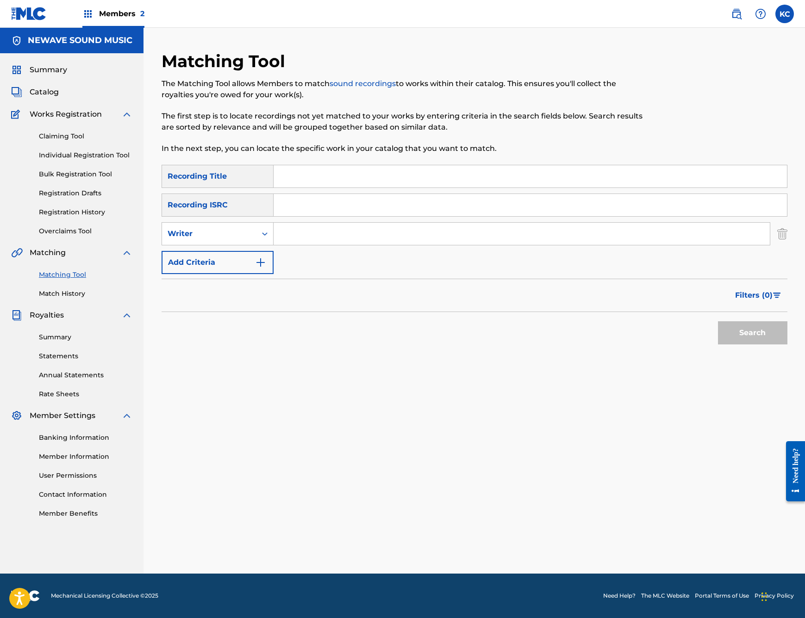
click at [303, 235] on input "Search Form" at bounding box center [522, 234] width 496 height 22
type input "[PERSON_NAME]"
click at [771, 336] on button "Search" at bounding box center [752, 332] width 69 height 23
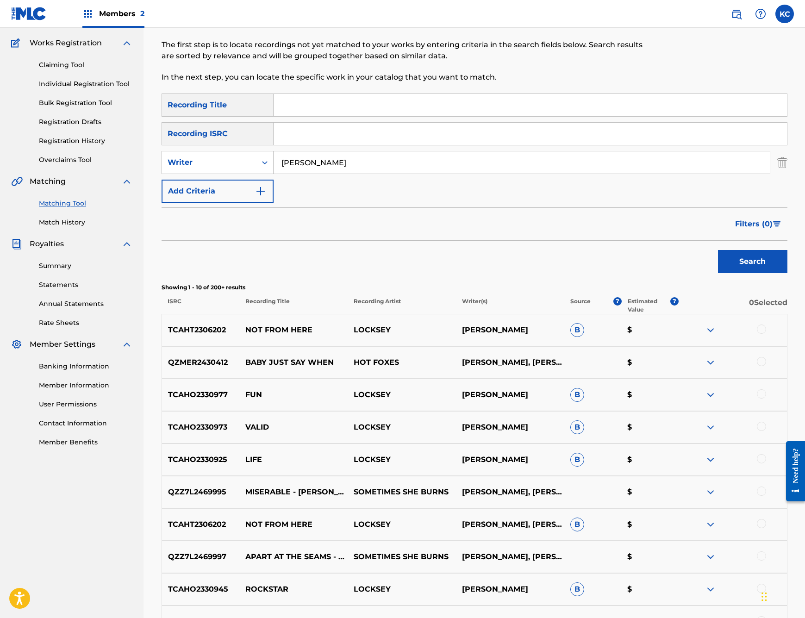
scroll to position [205, 0]
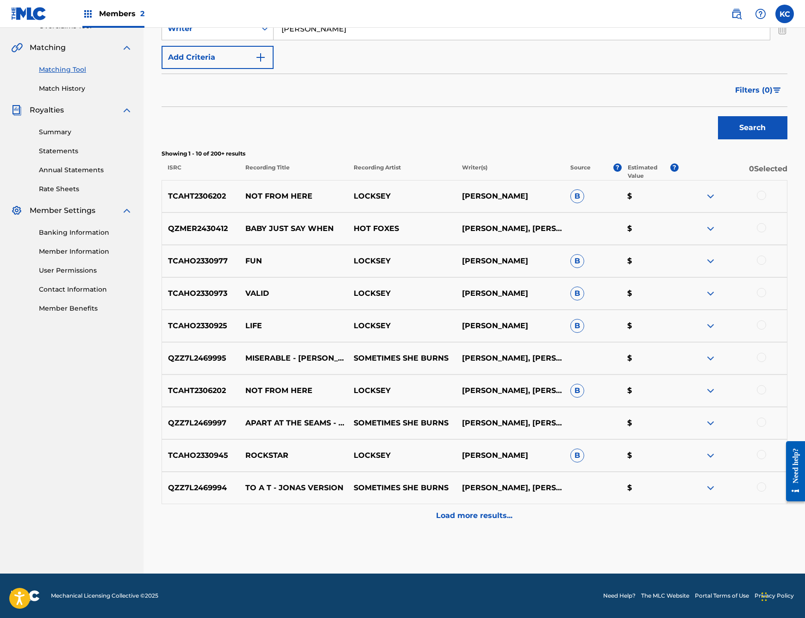
click at [762, 486] on div at bounding box center [761, 486] width 9 height 9
click at [633, 543] on button "Match 1 Group" at bounding box center [650, 542] width 102 height 23
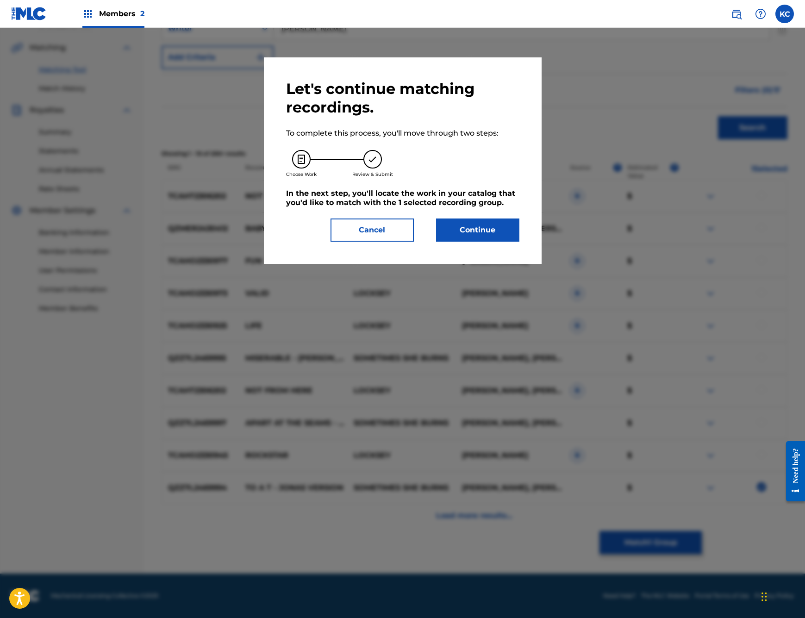
click at [476, 225] on button "Continue" at bounding box center [477, 230] width 83 height 23
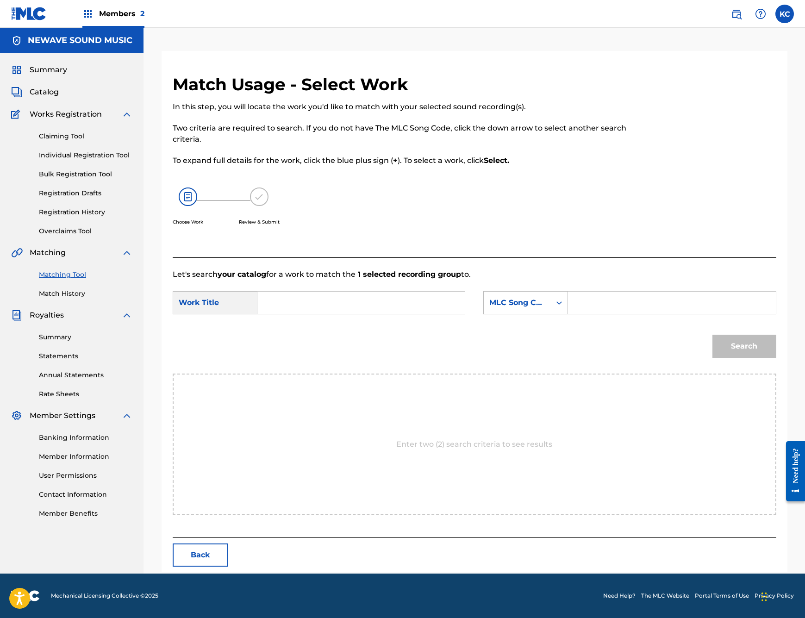
click at [345, 310] on input "Search Form" at bounding box center [361, 303] width 192 height 22
click at [375, 291] on form "SearchWithCriteria876dd70d-eb56-412f-b705-ec4ec92c4b5d Work Title no SearchWith…" at bounding box center [475, 327] width 604 height 94
click at [319, 301] on input "no" at bounding box center [361, 303] width 192 height 22
type input "n"
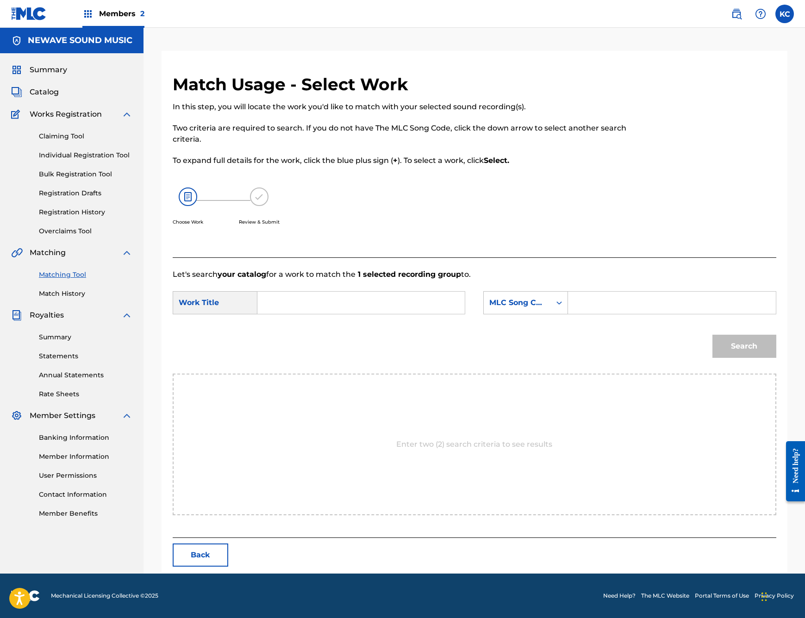
click at [325, 132] on p "Two criteria are required to search. If you do not have The MLC Song Code, clic…" at bounding box center [405, 134] width 465 height 22
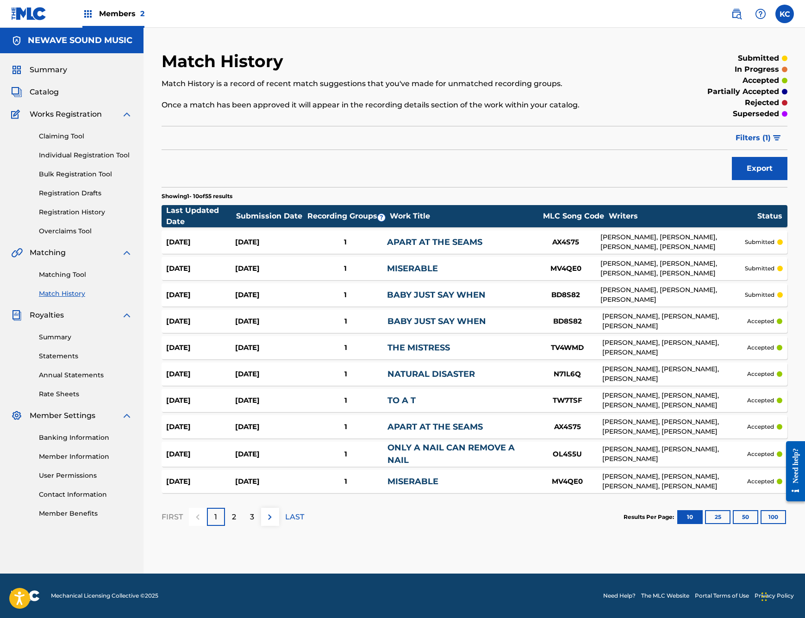
click at [61, 275] on link "Matching Tool" at bounding box center [86, 275] width 94 height 10
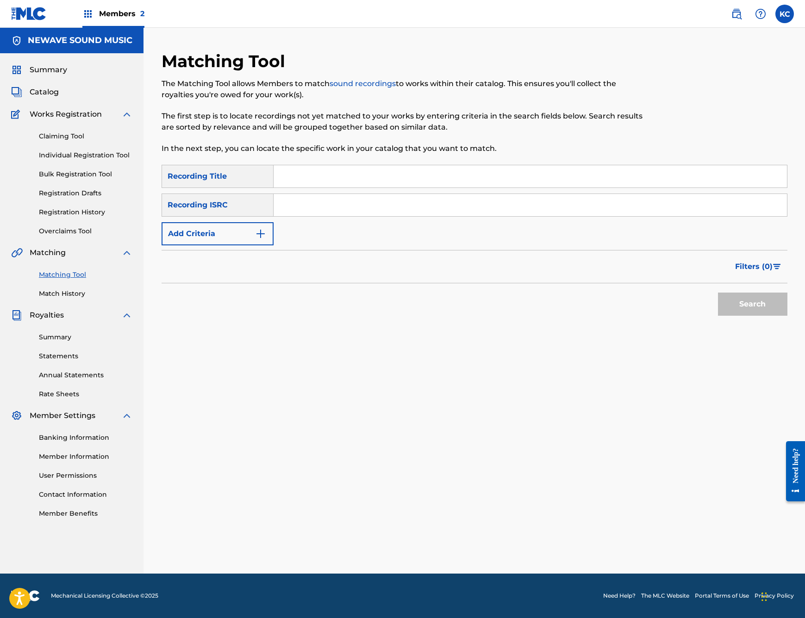
click at [221, 232] on button "Add Criteria" at bounding box center [218, 233] width 112 height 23
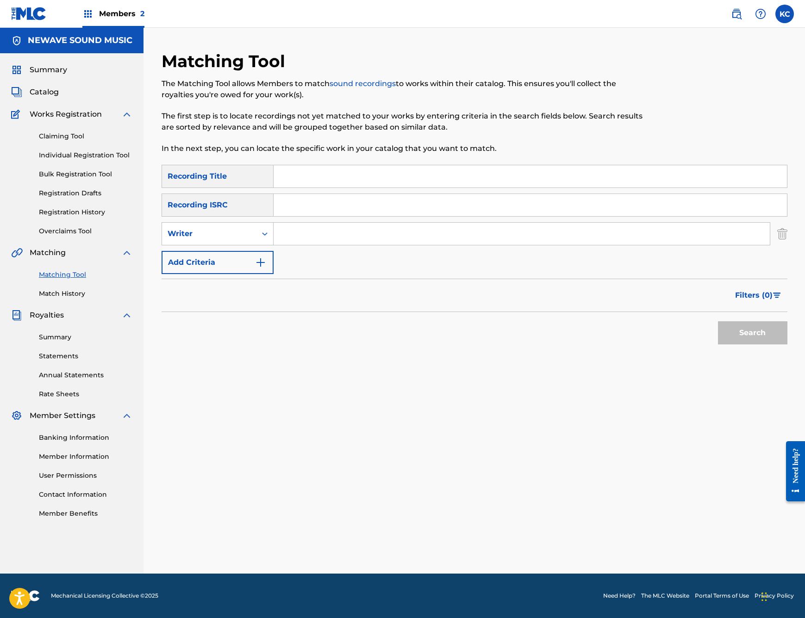
click at [331, 233] on input "Search Form" at bounding box center [522, 234] width 496 height 22
type input "[PERSON_NAME]"
click at [767, 332] on button "Search" at bounding box center [752, 332] width 69 height 23
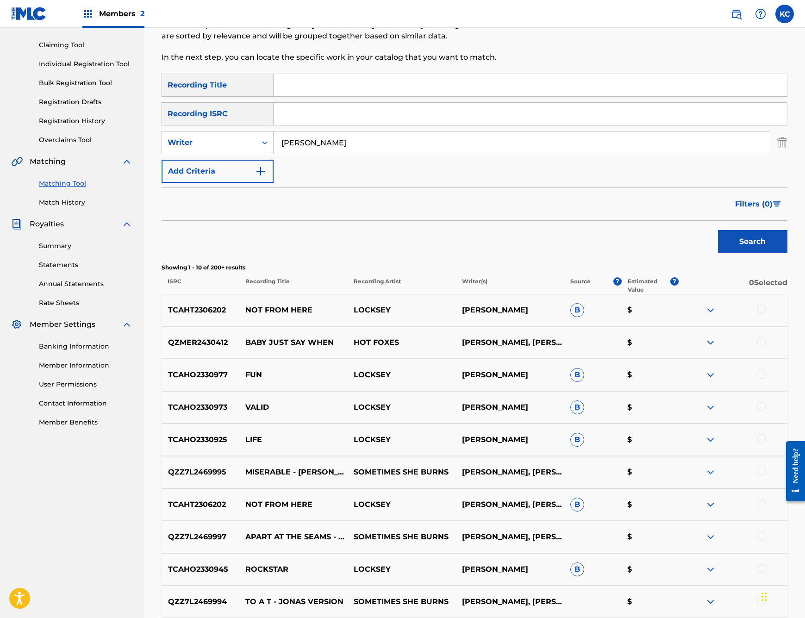
scroll to position [187, 0]
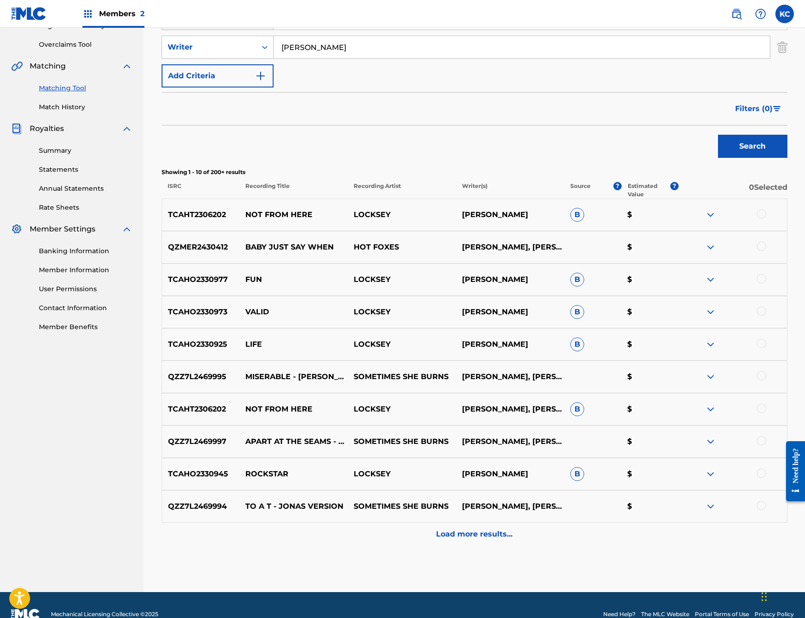
click at [761, 504] on div at bounding box center [761, 505] width 9 height 9
click at [655, 540] on button "Match 1 Group" at bounding box center [650, 542] width 102 height 23
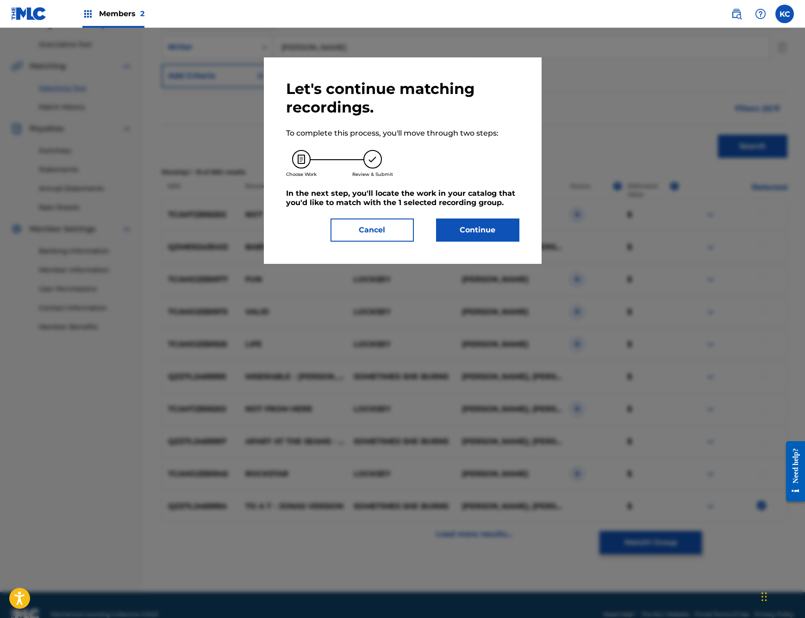
click at [483, 225] on button "Continue" at bounding box center [477, 230] width 83 height 23
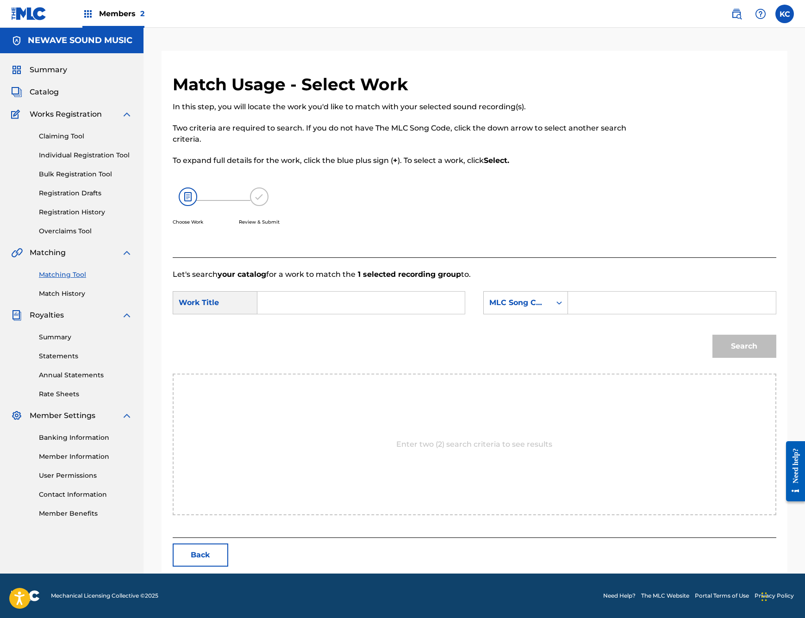
scroll to position [0, 0]
click at [303, 306] on input "Search Form" at bounding box center [361, 303] width 192 height 22
click at [300, 325] on div "to a t" at bounding box center [291, 323] width 52 height 17
type input "to a t"
click at [625, 306] on input "Search Form" at bounding box center [672, 303] width 192 height 22
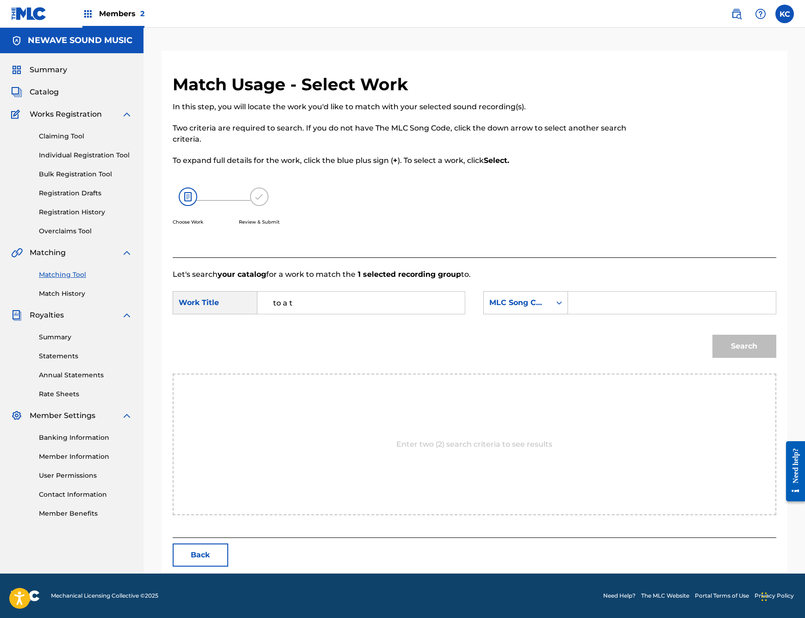
paste input "TW7TSF"
type input "TW7TSF"
click at [755, 335] on button "Search" at bounding box center [744, 346] width 64 height 23
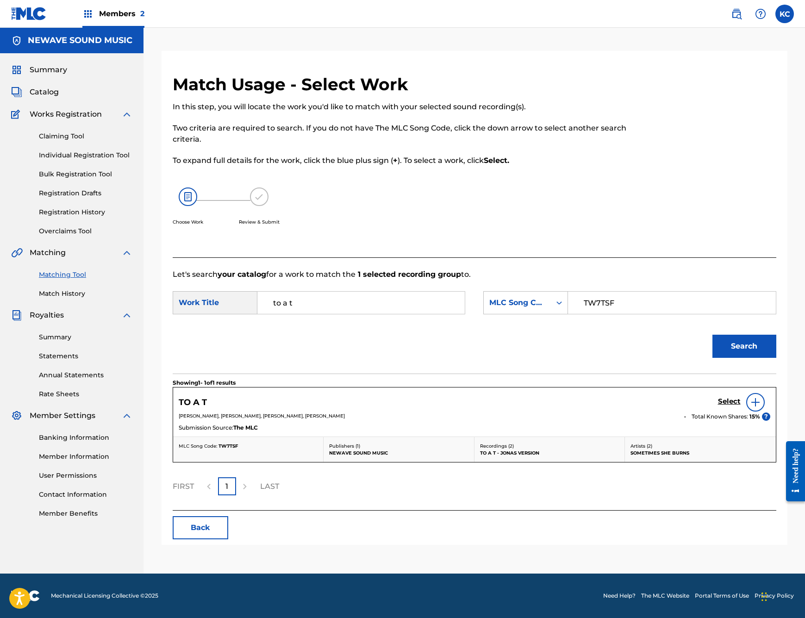
click at [725, 404] on h5 "Select" at bounding box center [729, 401] width 23 height 9
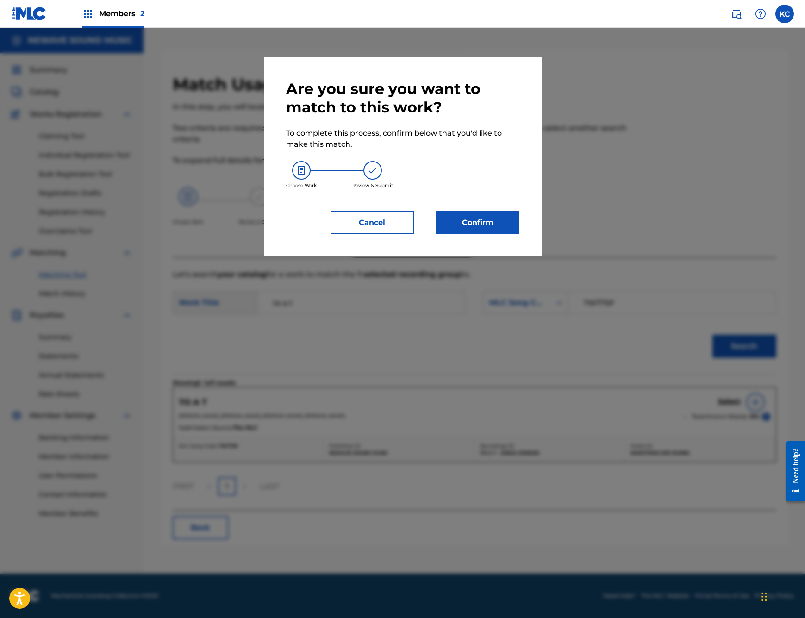
click at [452, 219] on button "Confirm" at bounding box center [477, 222] width 83 height 23
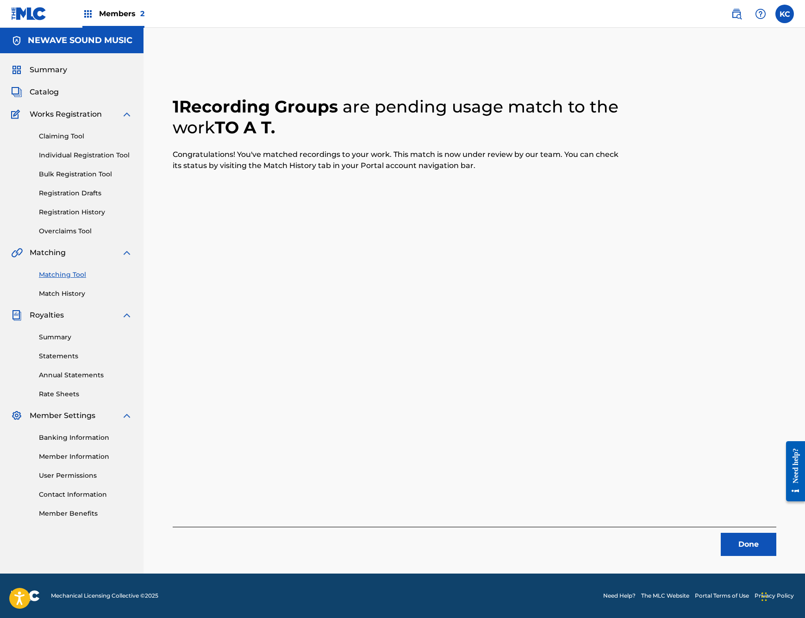
click at [745, 543] on button "Done" at bounding box center [749, 544] width 56 height 23
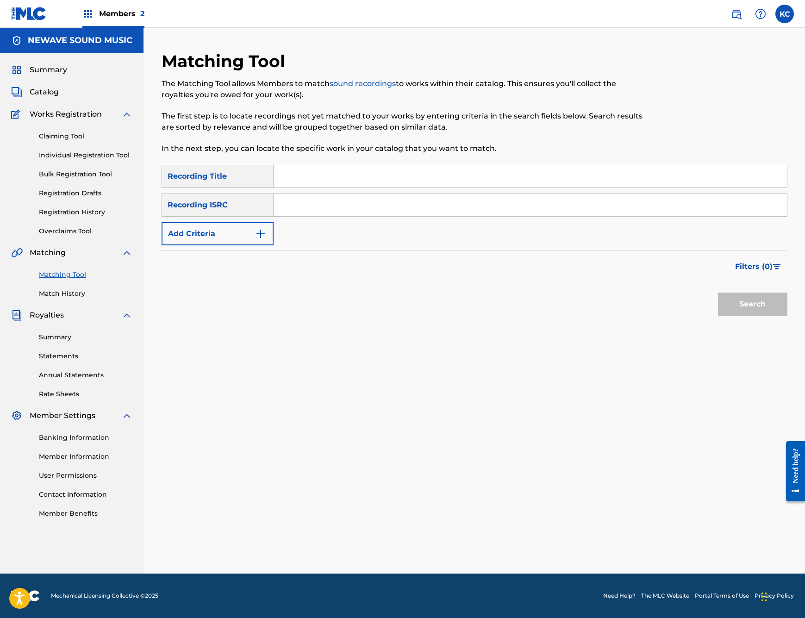
click at [236, 231] on button "Add Criteria" at bounding box center [218, 233] width 112 height 23
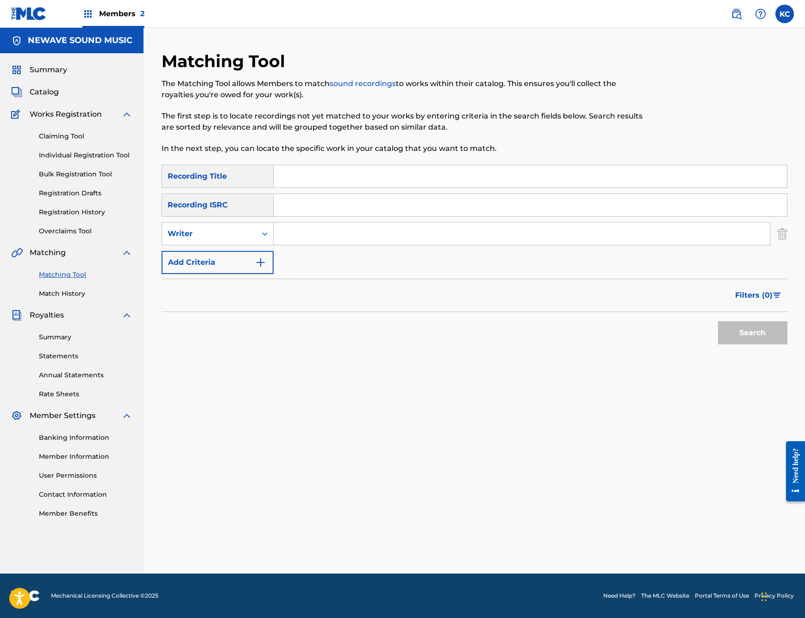
click at [347, 236] on input "Search Form" at bounding box center [522, 234] width 496 height 22
type input "[PERSON_NAME]"
click at [754, 333] on button "Search" at bounding box center [752, 332] width 69 height 23
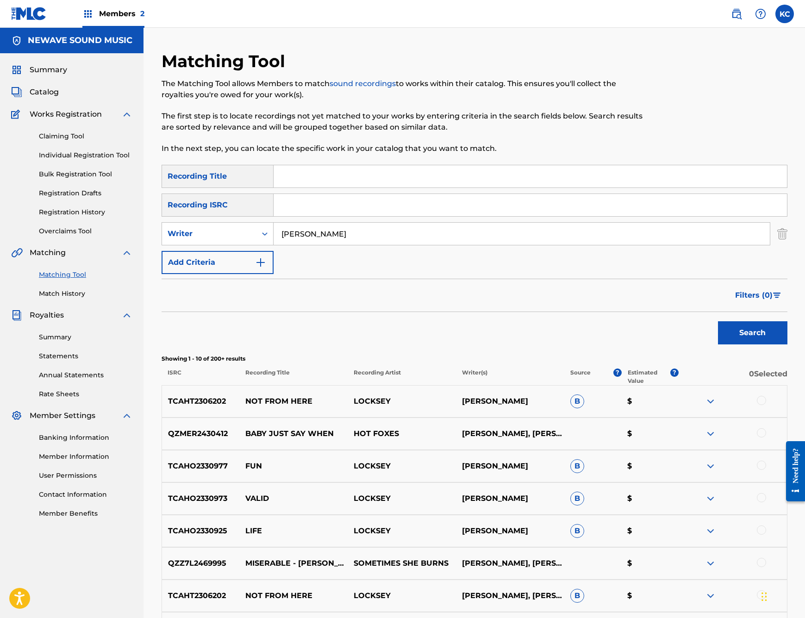
scroll to position [205, 0]
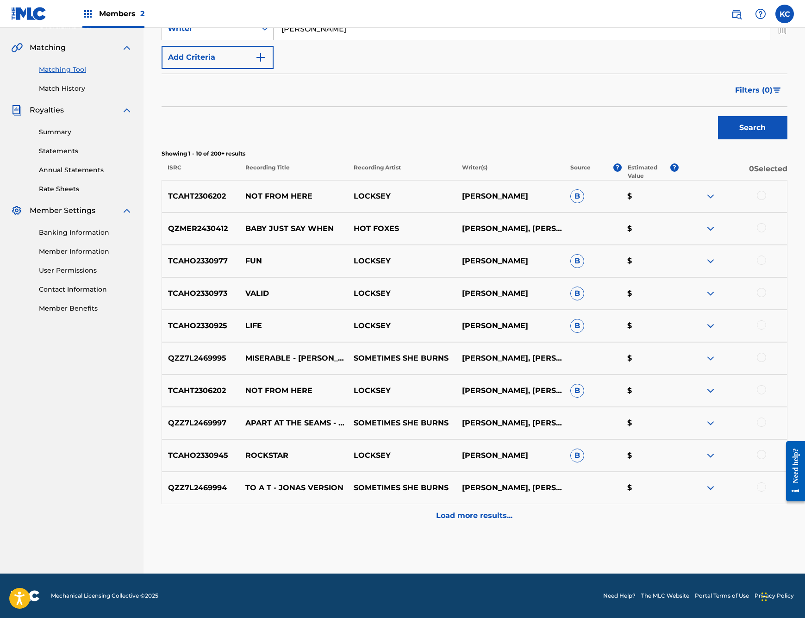
click at [462, 515] on p "Load more results..." at bounding box center [474, 515] width 76 height 11
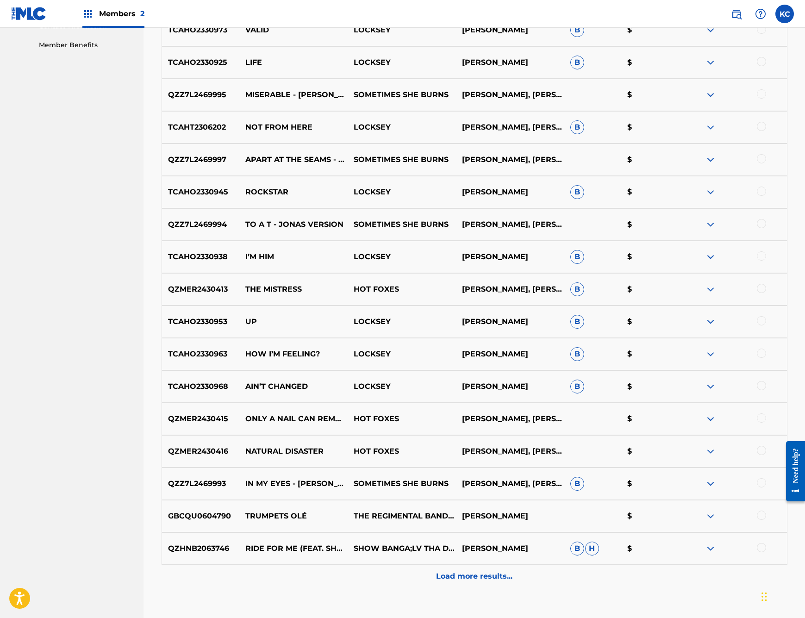
scroll to position [474, 0]
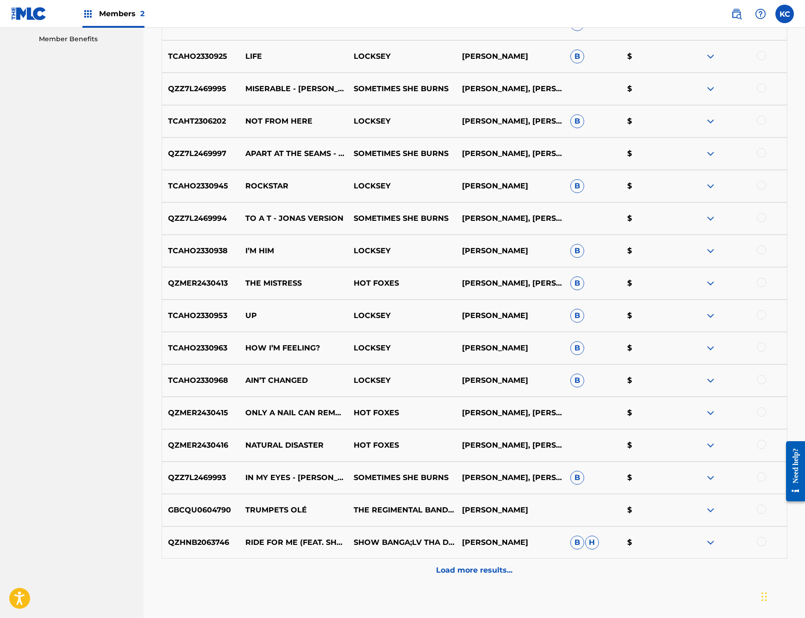
click at [759, 443] on div at bounding box center [761, 444] width 9 height 9
click at [760, 407] on div at bounding box center [761, 411] width 9 height 9
click at [762, 282] on div at bounding box center [761, 282] width 9 height 9
click at [660, 544] on button "Match 3 Groups" at bounding box center [650, 542] width 102 height 23
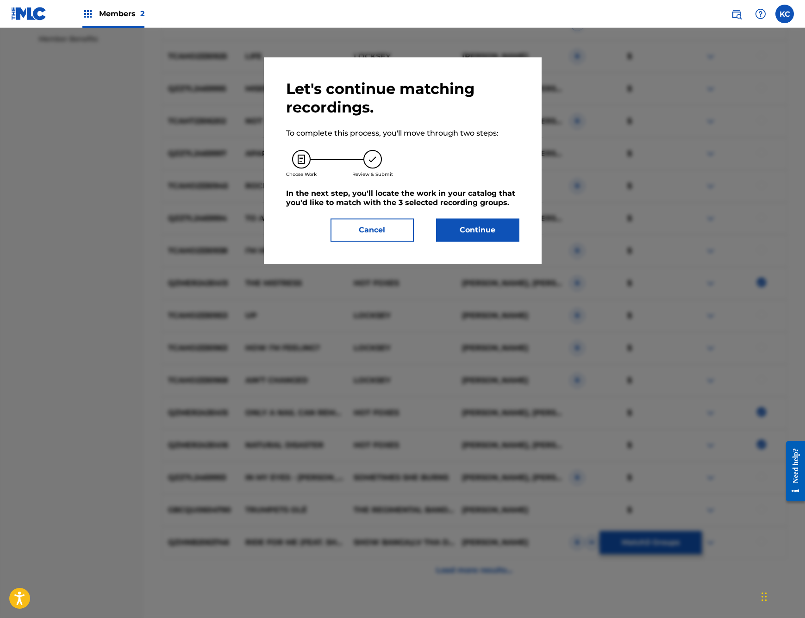
click at [470, 228] on button "Continue" at bounding box center [477, 230] width 83 height 23
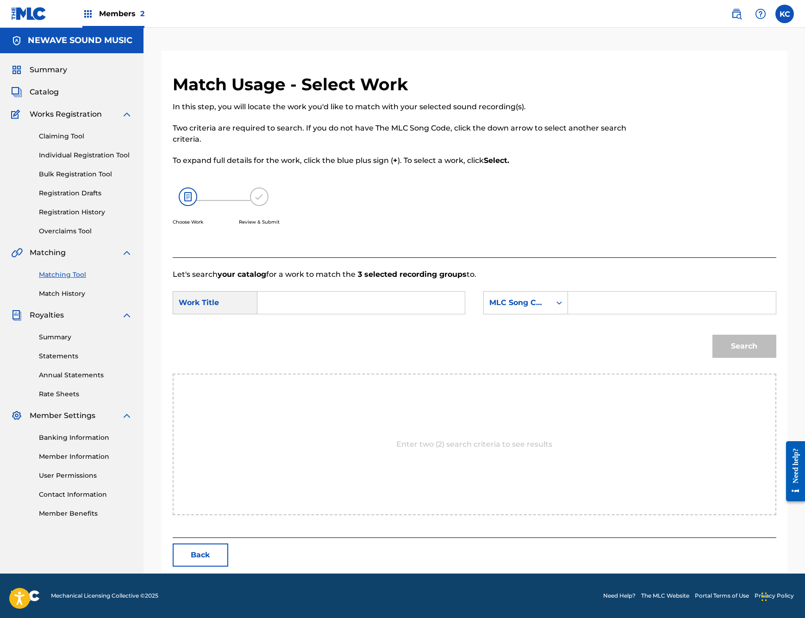
scroll to position [0, 0]
click at [279, 304] on input "Search Form" at bounding box center [361, 303] width 192 height 22
click at [309, 298] on input "Search Form" at bounding box center [361, 303] width 192 height 22
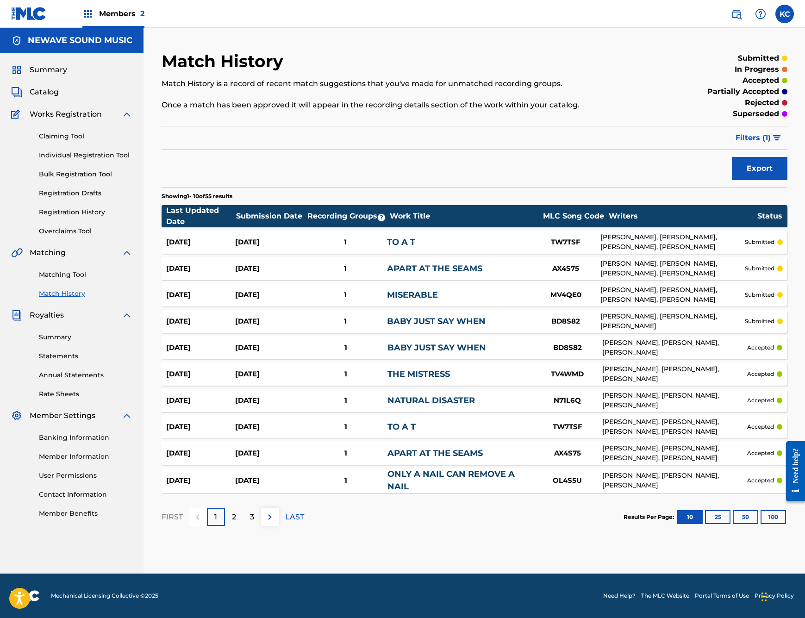
click at [62, 276] on link "Matching Tool" at bounding box center [86, 275] width 94 height 10
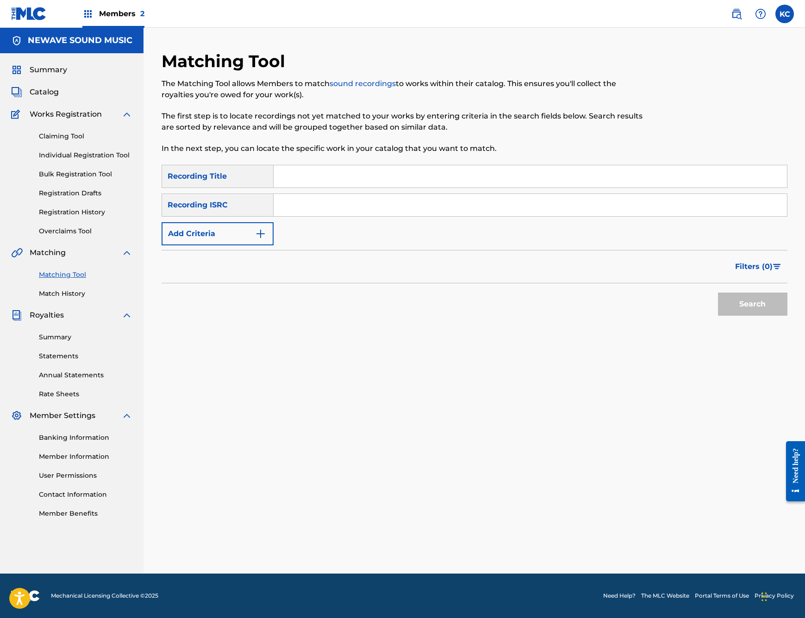
click at [240, 233] on button "Add Criteria" at bounding box center [218, 233] width 112 height 23
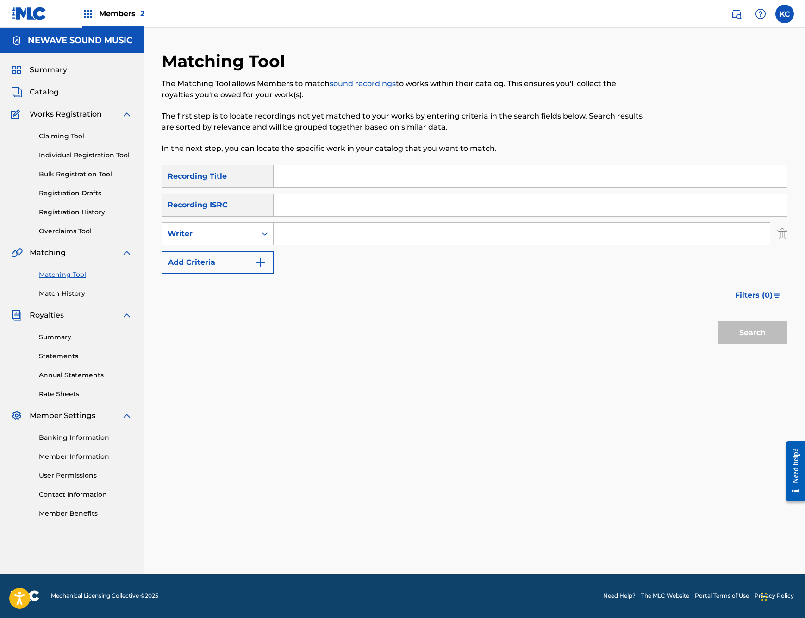
click at [340, 239] on input "Search Form" at bounding box center [522, 234] width 496 height 22
type input "[PERSON_NAME]"
click at [746, 328] on button "Search" at bounding box center [752, 332] width 69 height 23
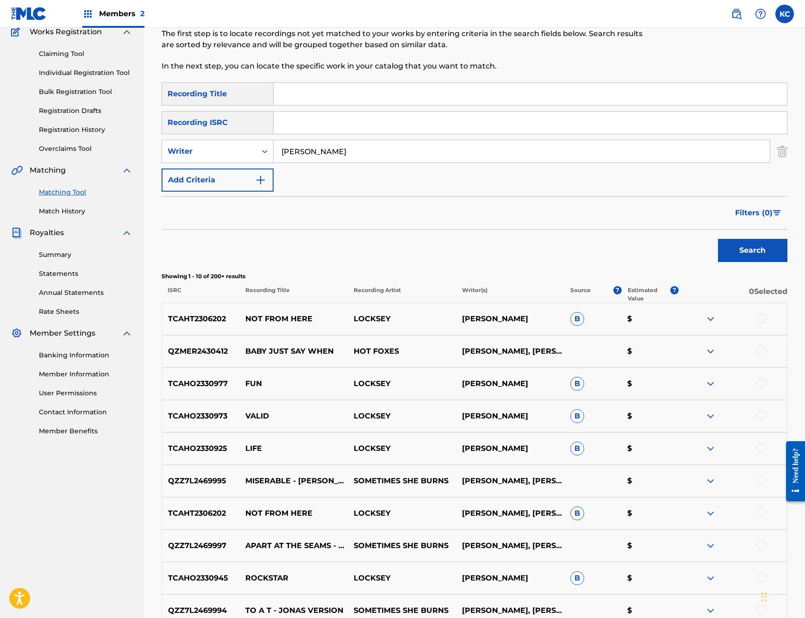
scroll to position [205, 0]
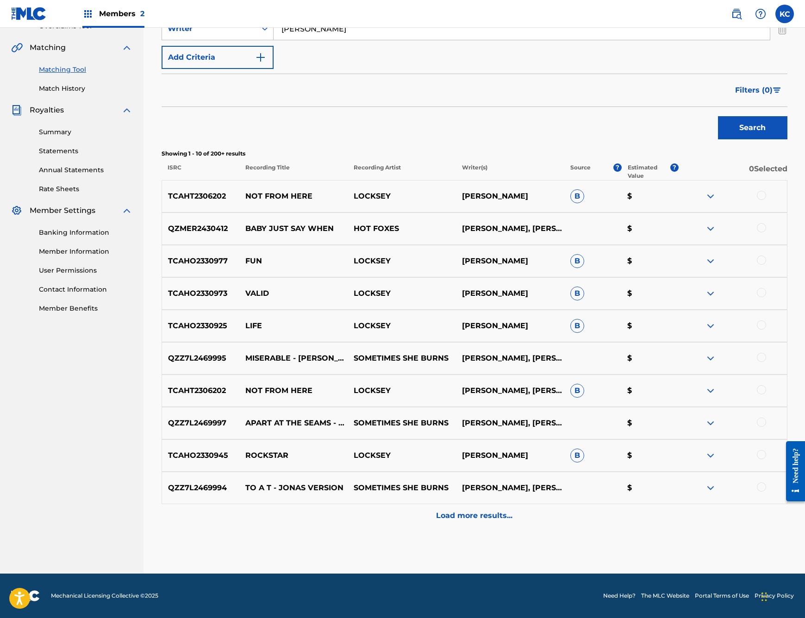
click at [488, 516] on p "Load more results..." at bounding box center [474, 515] width 76 height 11
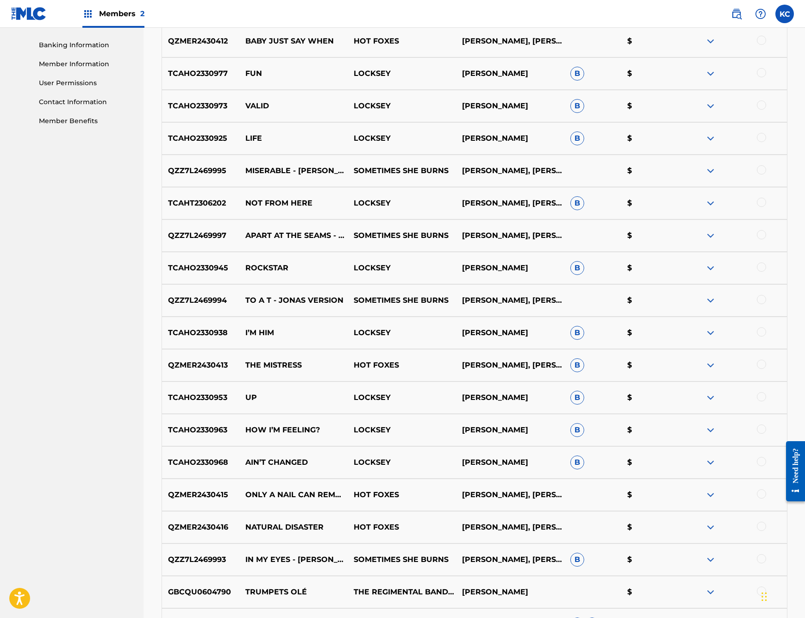
scroll to position [529, 0]
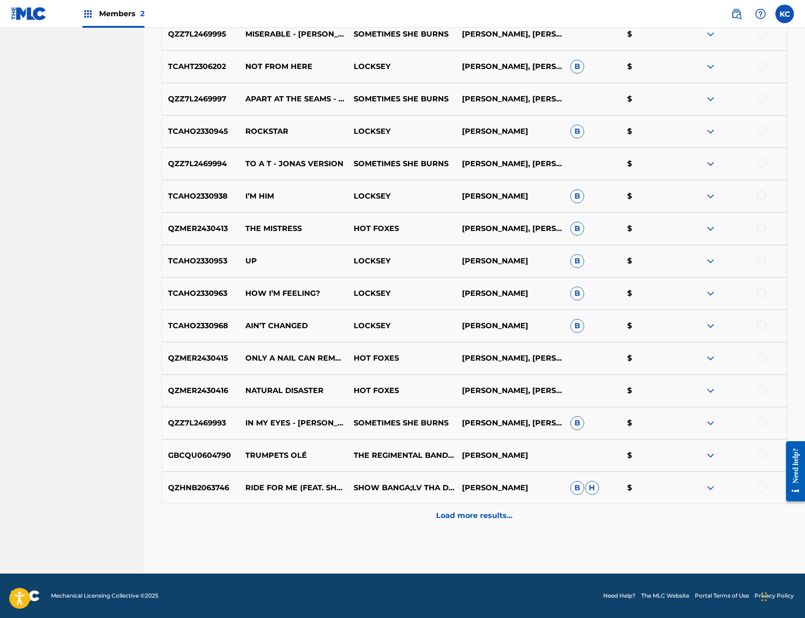
click at [762, 225] on div at bounding box center [761, 227] width 9 height 9
click at [646, 547] on button "Match 1 Group" at bounding box center [650, 542] width 102 height 23
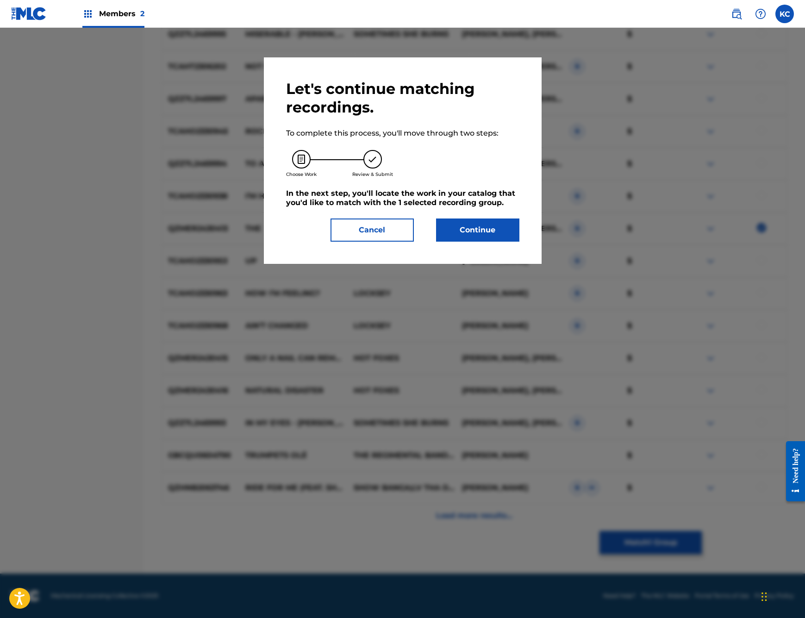
click at [485, 233] on button "Continue" at bounding box center [477, 230] width 83 height 23
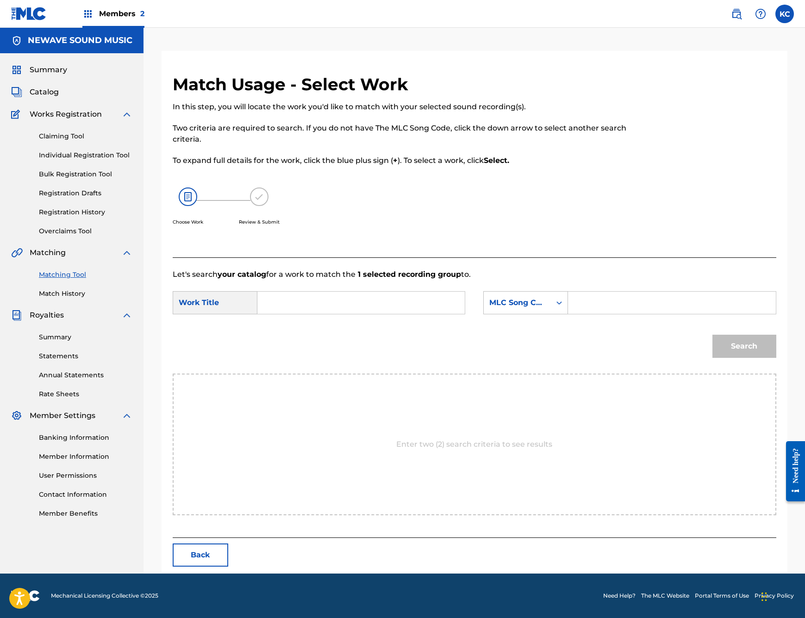
click at [301, 299] on input "Search Form" at bounding box center [361, 303] width 192 height 22
click at [284, 328] on div "the mi stress" at bounding box center [291, 329] width 52 height 28
type input "the mistress"
click at [656, 304] on input "Search Form" at bounding box center [672, 303] width 192 height 22
click at [561, 298] on div "Search Form" at bounding box center [559, 302] width 17 height 17
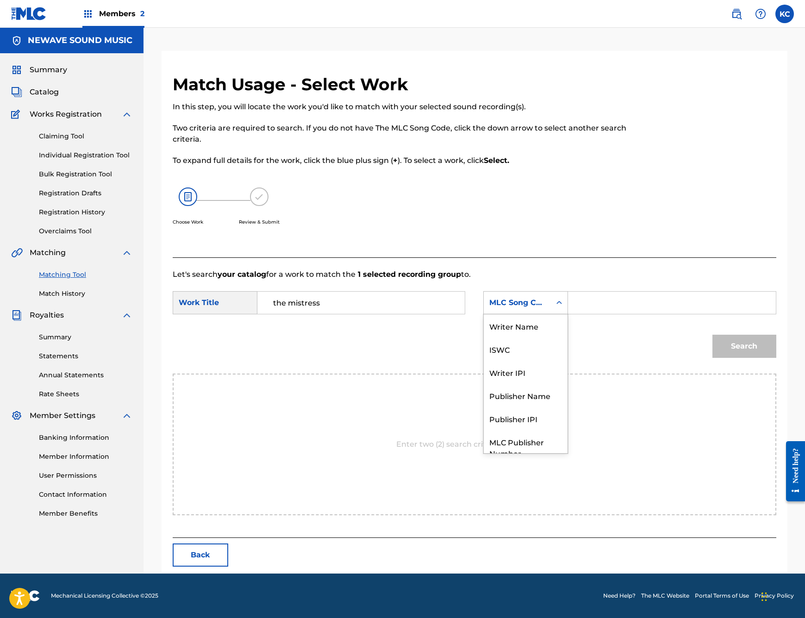
scroll to position [34, 0]
click at [628, 305] on input "Search Form" at bounding box center [672, 303] width 192 height 22
click at [621, 300] on input "Search Form" at bounding box center [672, 303] width 192 height 22
paste input "TV4WMD"
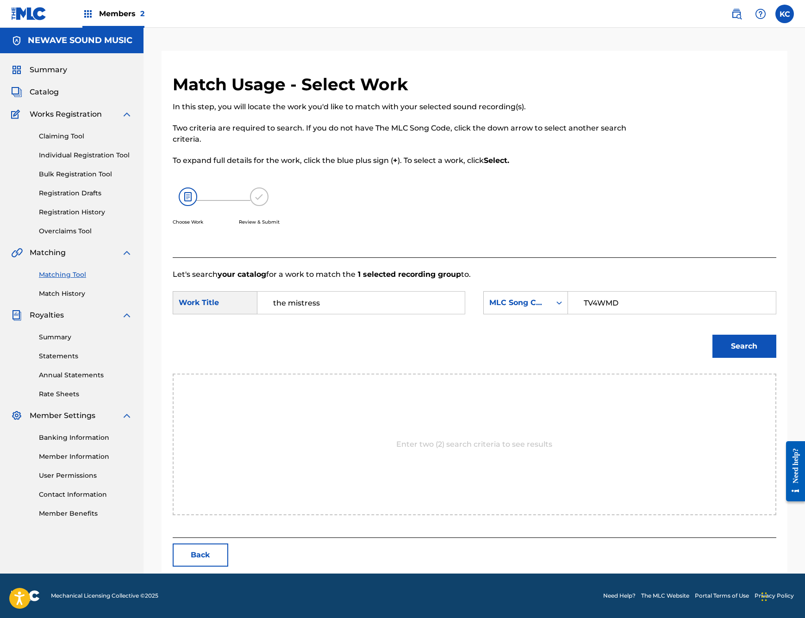
type input "TV4WMD"
click at [757, 341] on button "Search" at bounding box center [744, 346] width 64 height 23
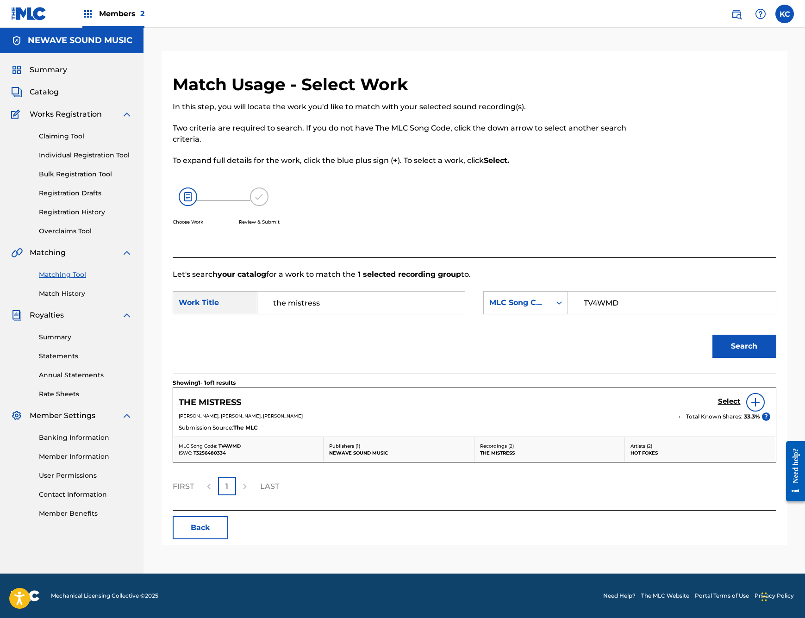
click at [726, 401] on h5 "Select" at bounding box center [729, 401] width 23 height 9
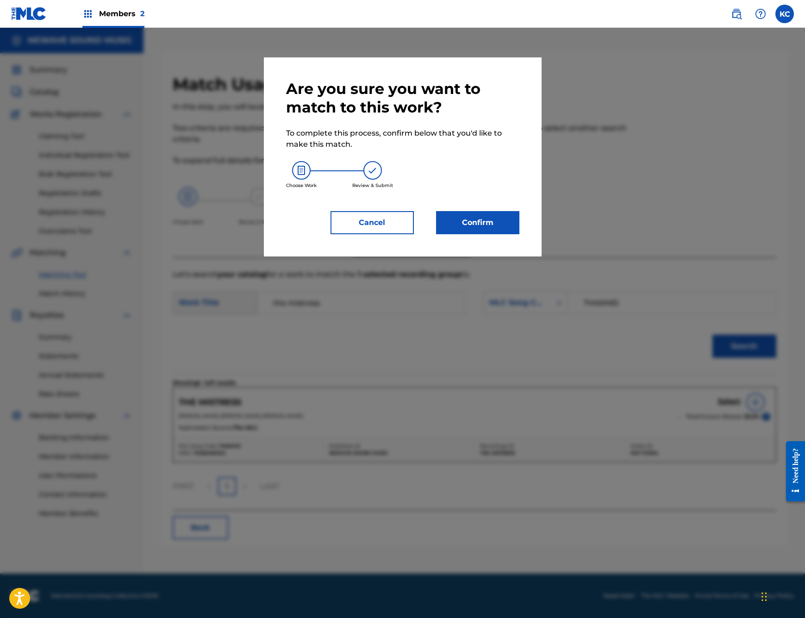
click at [481, 221] on button "Confirm" at bounding box center [477, 222] width 83 height 23
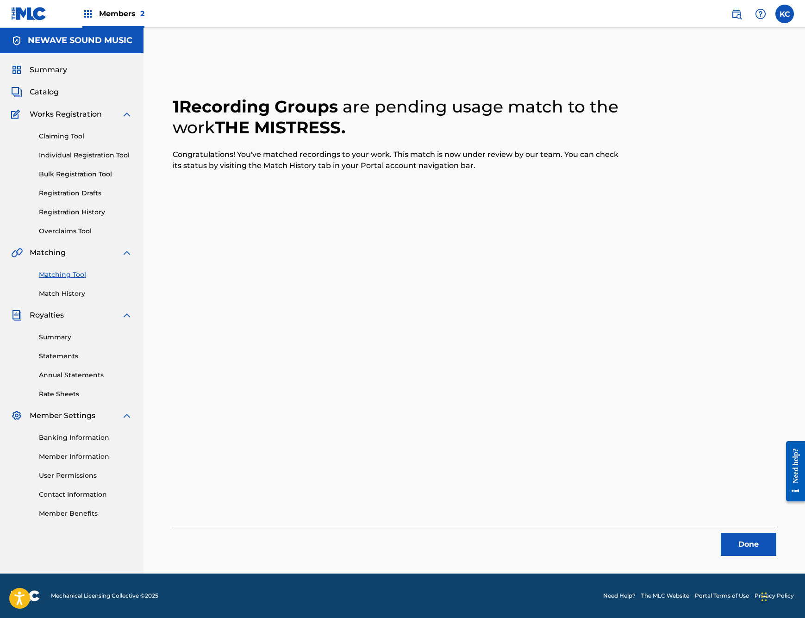
click at [734, 548] on button "Done" at bounding box center [749, 544] width 56 height 23
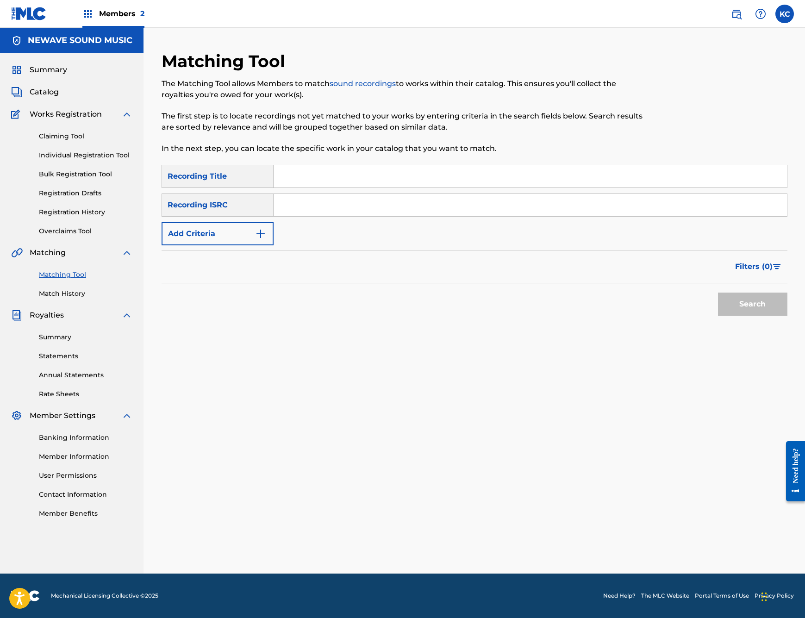
click at [209, 219] on div "SearchWithCriteriaa2b7c2fc-2c4b-43a8-86db-0a6c5caced5d Recording Title SearchWi…" at bounding box center [475, 205] width 626 height 81
click at [218, 228] on button "Add Criteria" at bounding box center [218, 233] width 112 height 23
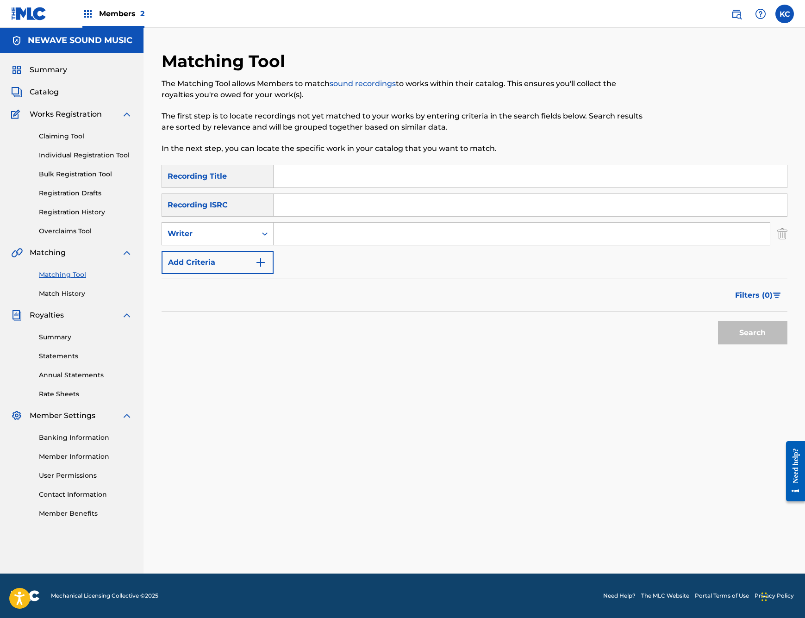
click at [329, 211] on input "Search Form" at bounding box center [530, 205] width 513 height 22
click at [332, 226] on input "Search Form" at bounding box center [522, 234] width 496 height 22
type input "[PERSON_NAME]"
click at [762, 338] on button "Search" at bounding box center [752, 332] width 69 height 23
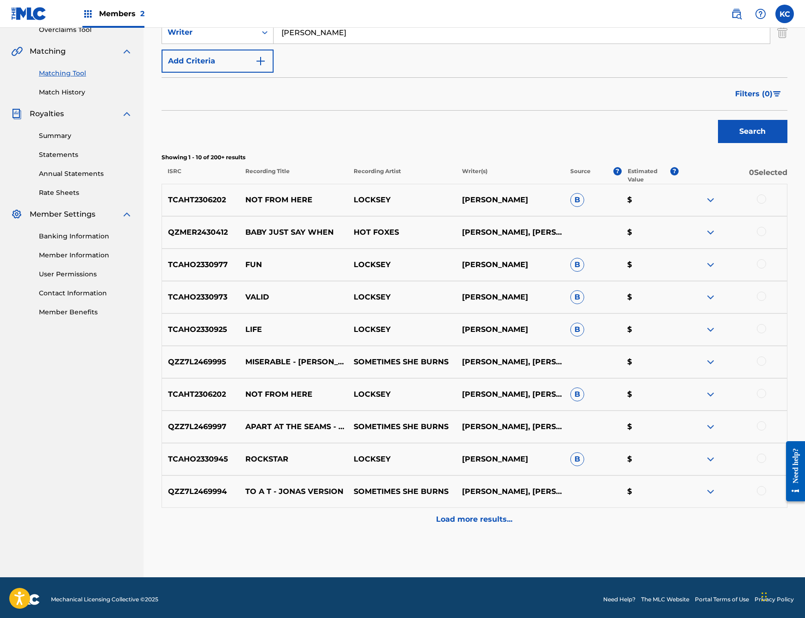
scroll to position [205, 0]
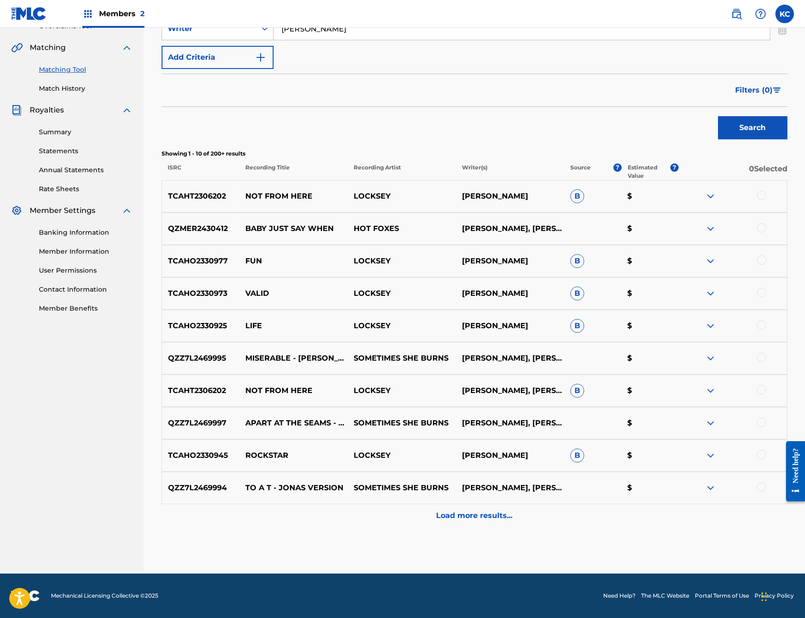
click at [489, 514] on p "Load more results..." at bounding box center [474, 515] width 76 height 11
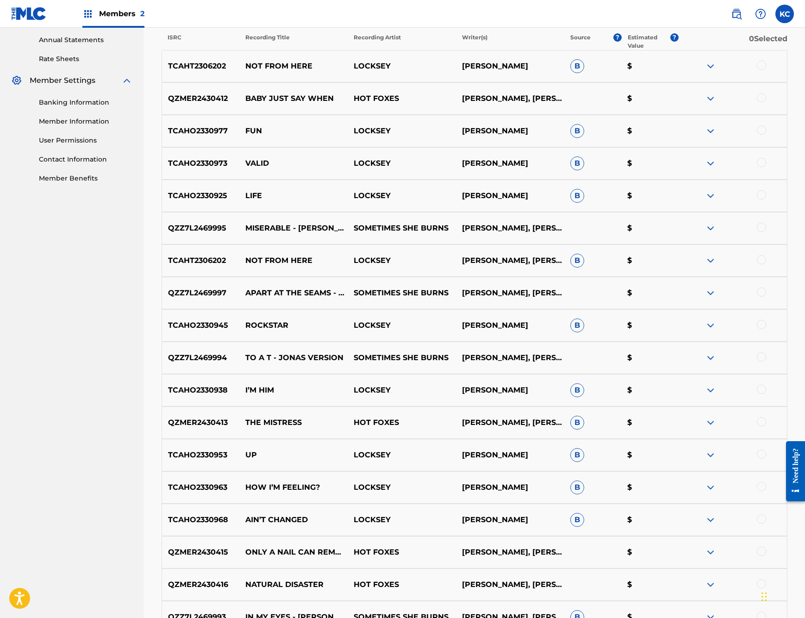
scroll to position [508, 0]
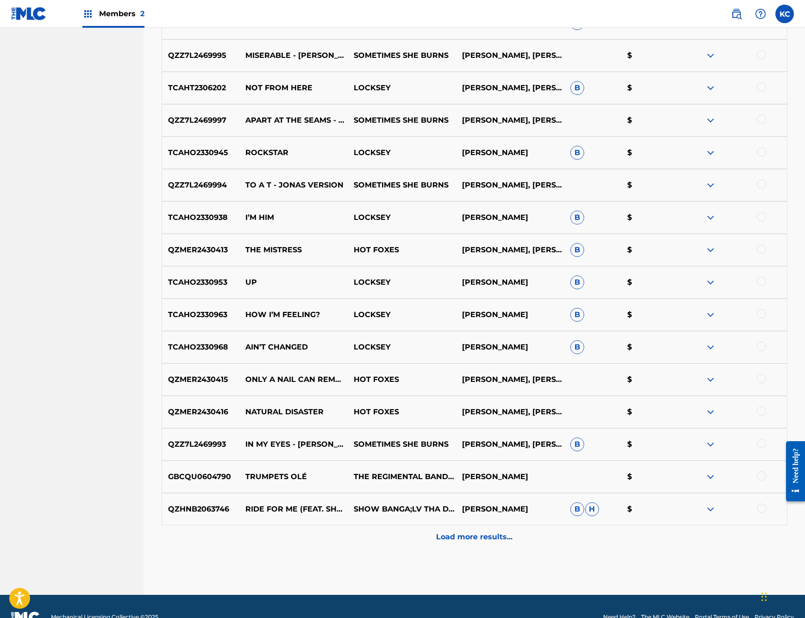
click at [765, 380] on div at bounding box center [761, 378] width 9 height 9
click at [483, 533] on p "Load more results..." at bounding box center [474, 536] width 76 height 11
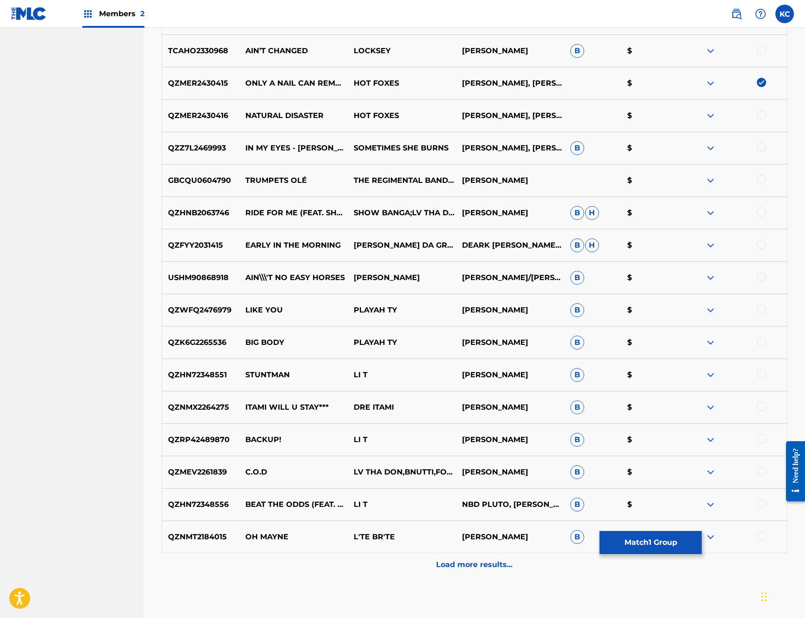
scroll to position [756, 0]
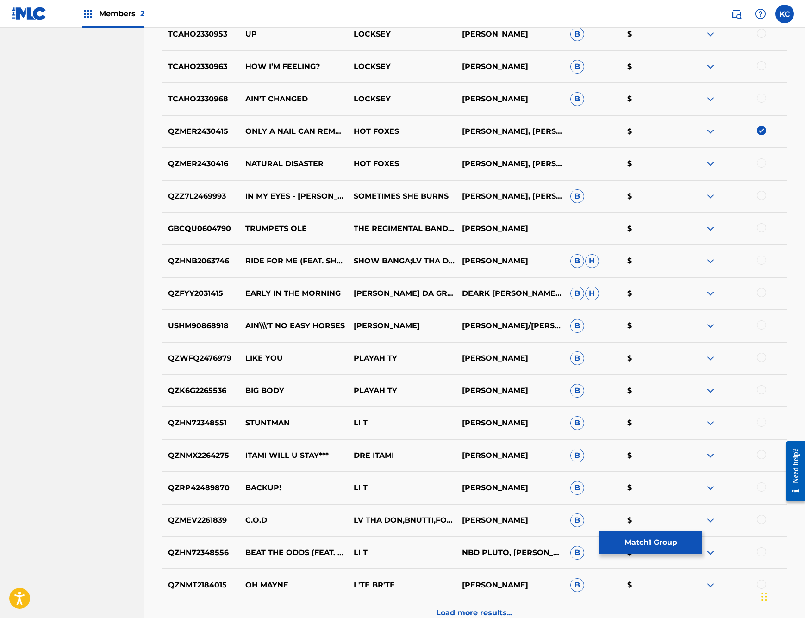
click at [657, 541] on button "Match 1 Group" at bounding box center [650, 542] width 102 height 23
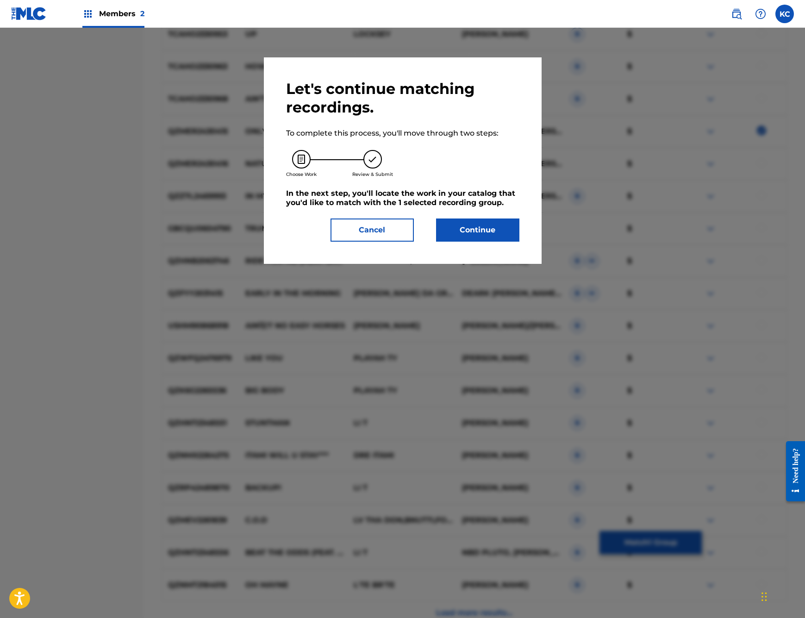
click at [487, 228] on button "Continue" at bounding box center [477, 230] width 83 height 23
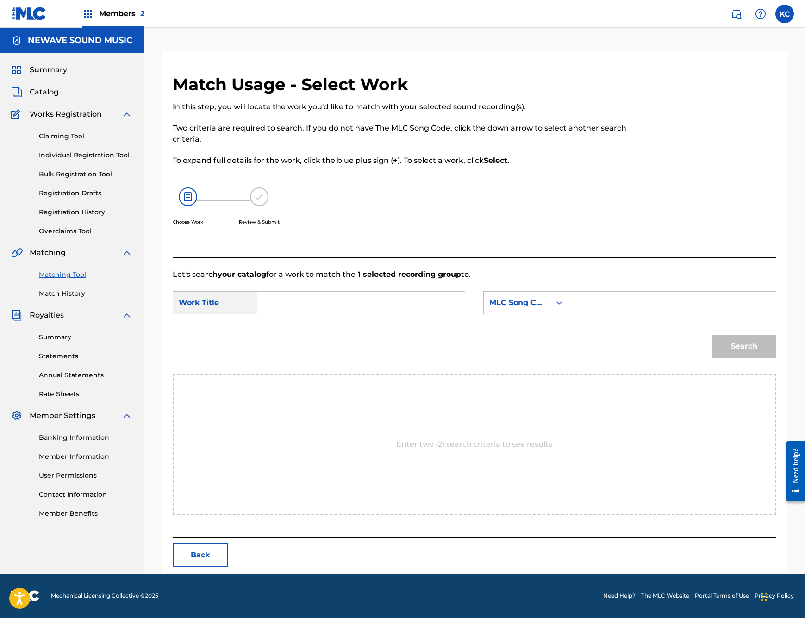
scroll to position [0, 0]
click at [287, 297] on input "Search Form" at bounding box center [361, 303] width 192 height 22
click at [275, 340] on div "only a nail can remove a nail" at bounding box center [291, 340] width 52 height 50
type input "only a nail can remove a nail"
click at [607, 305] on input "Search Form" at bounding box center [672, 303] width 192 height 22
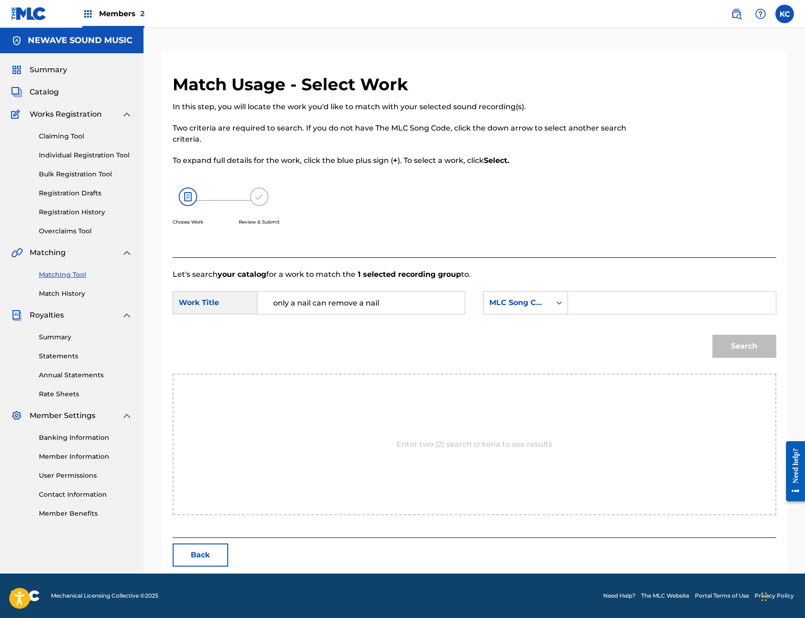
paste input "OL4S5U"
type input "OL4S5U"
click at [744, 352] on button "Search" at bounding box center [744, 346] width 64 height 23
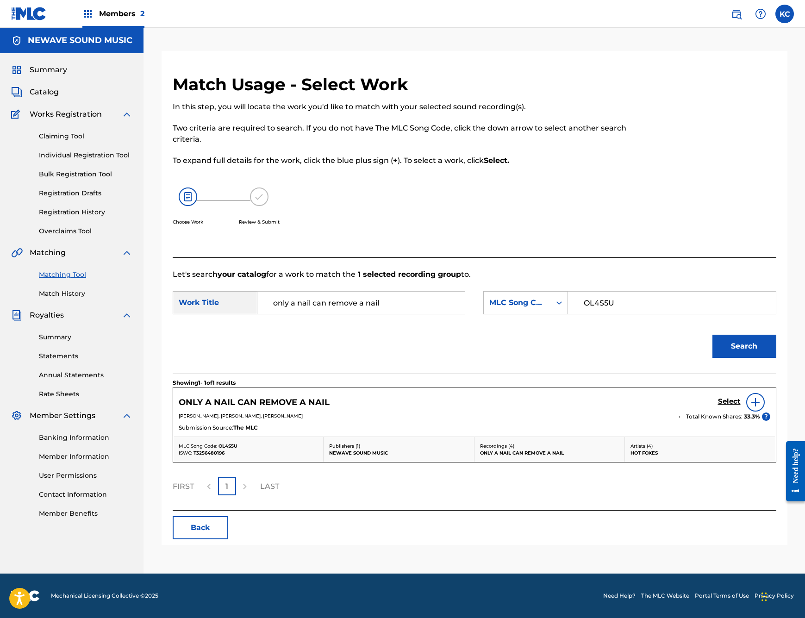
click at [723, 400] on h5 "Select" at bounding box center [729, 401] width 23 height 9
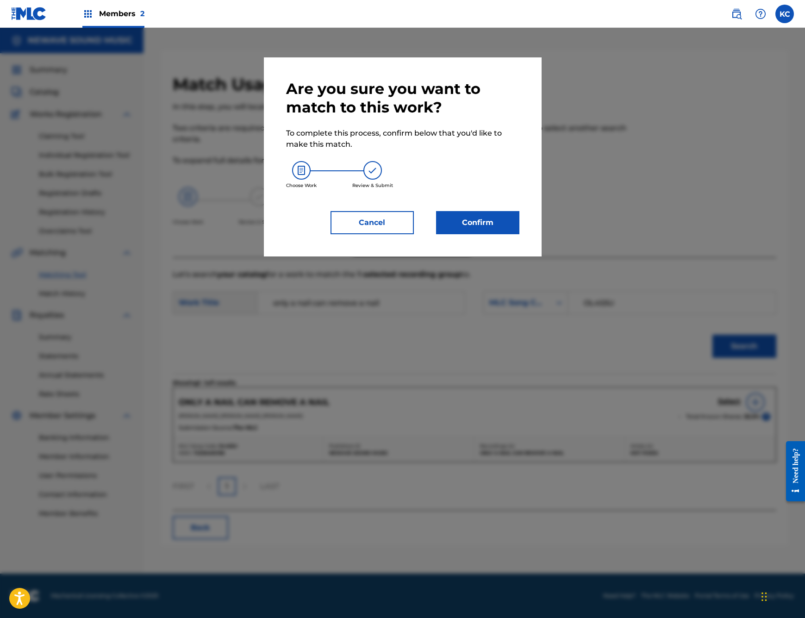
click at [484, 218] on button "Confirm" at bounding box center [477, 222] width 83 height 23
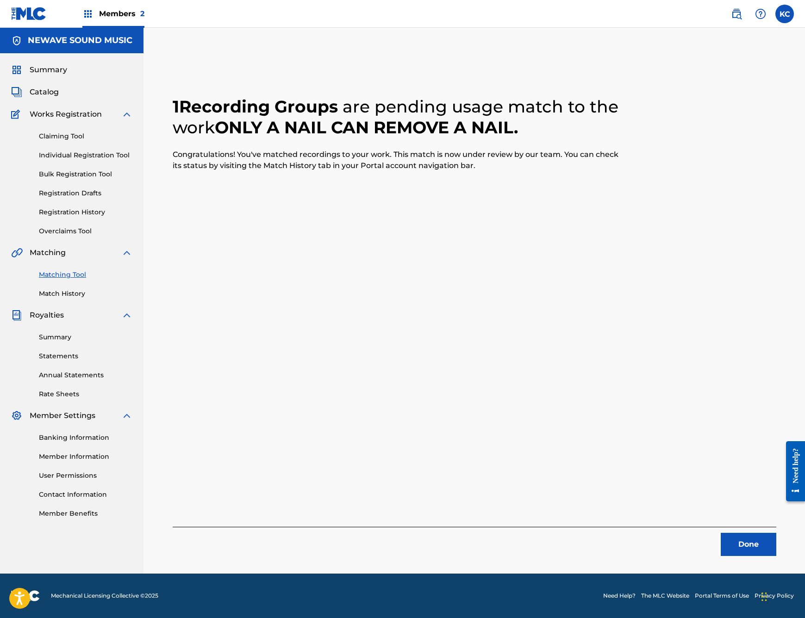
click at [747, 543] on button "Done" at bounding box center [749, 544] width 56 height 23
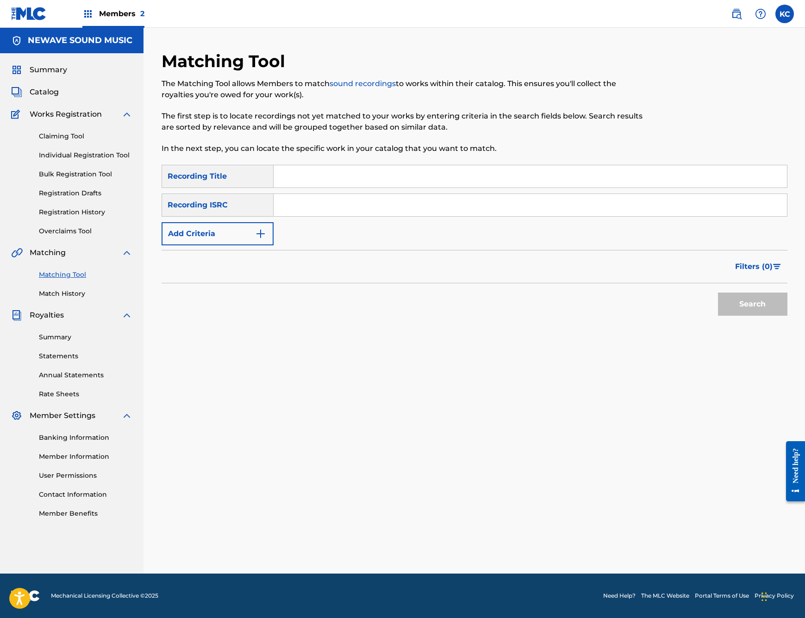
click at [221, 239] on button "Add Criteria" at bounding box center [218, 233] width 112 height 23
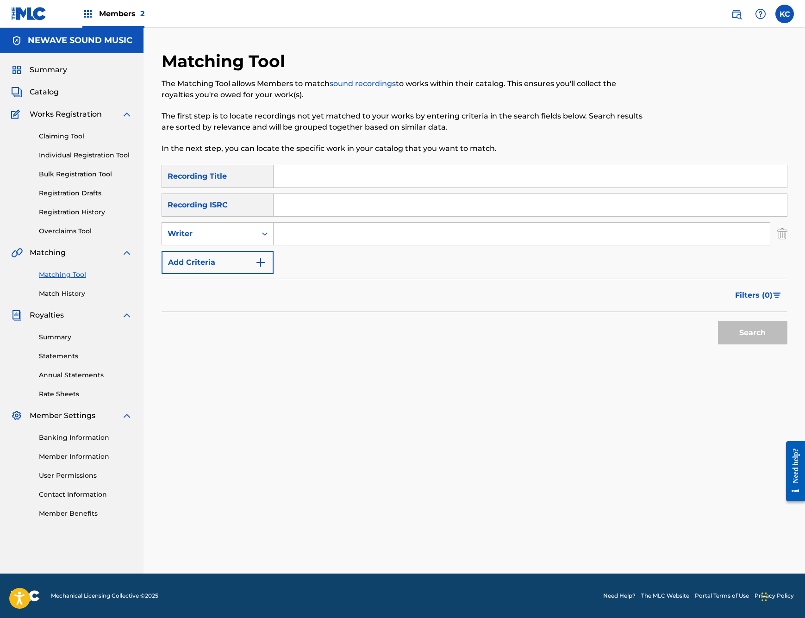
click at [312, 235] on input "Search Form" at bounding box center [522, 234] width 496 height 22
type input "[PERSON_NAME]"
click at [747, 331] on button "Search" at bounding box center [752, 332] width 69 height 23
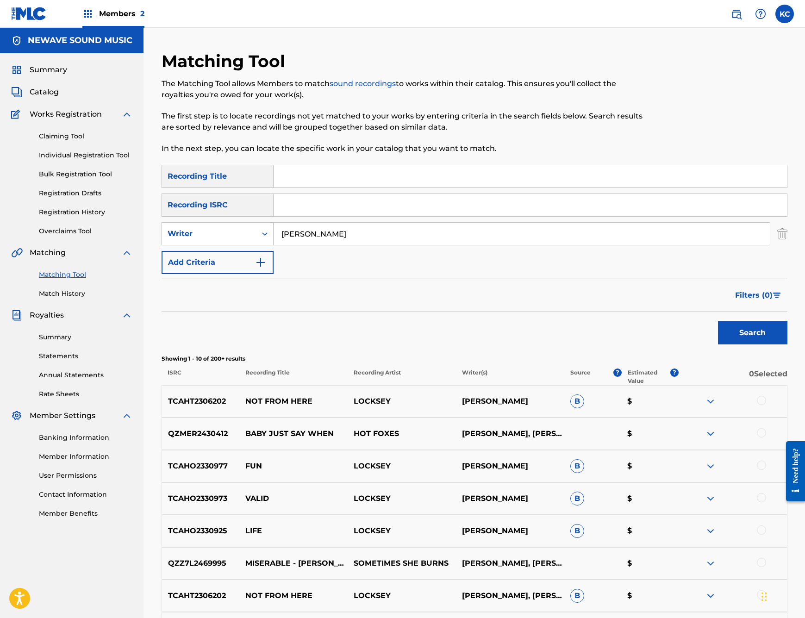
scroll to position [205, 0]
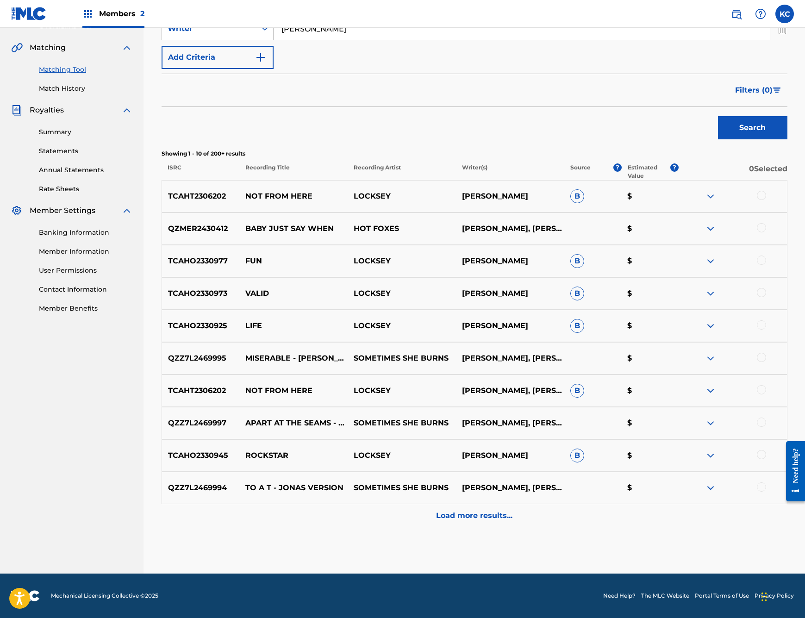
drag, startPoint x: 485, startPoint y: 512, endPoint x: 500, endPoint y: 448, distance: 65.2
click at [485, 512] on p "Load more results..." at bounding box center [474, 515] width 76 height 11
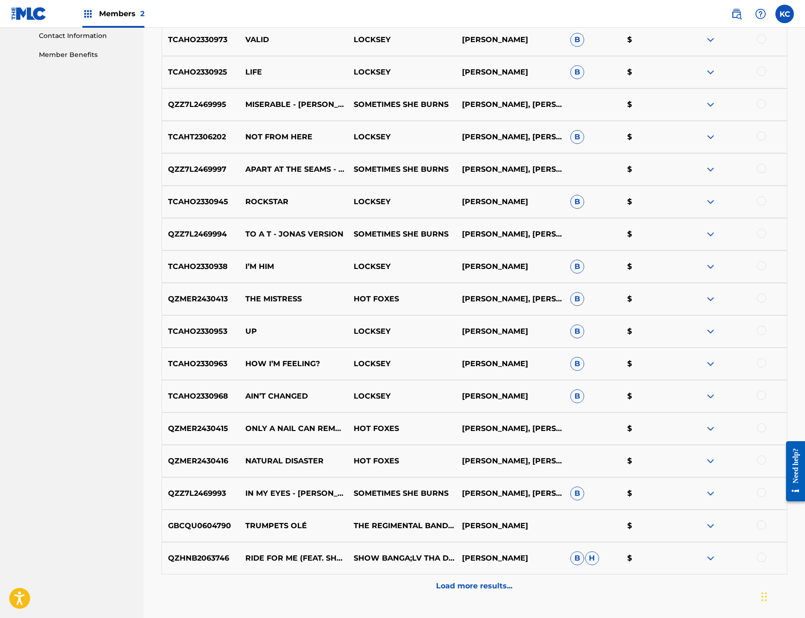
scroll to position [506, 0]
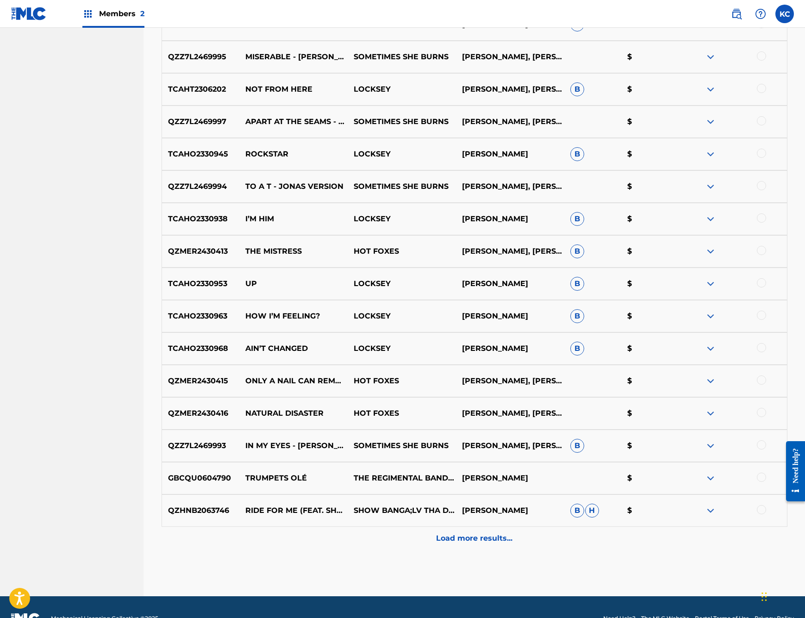
click at [762, 411] on div at bounding box center [761, 412] width 9 height 9
click at [660, 538] on button "Match 1 Group" at bounding box center [650, 542] width 102 height 23
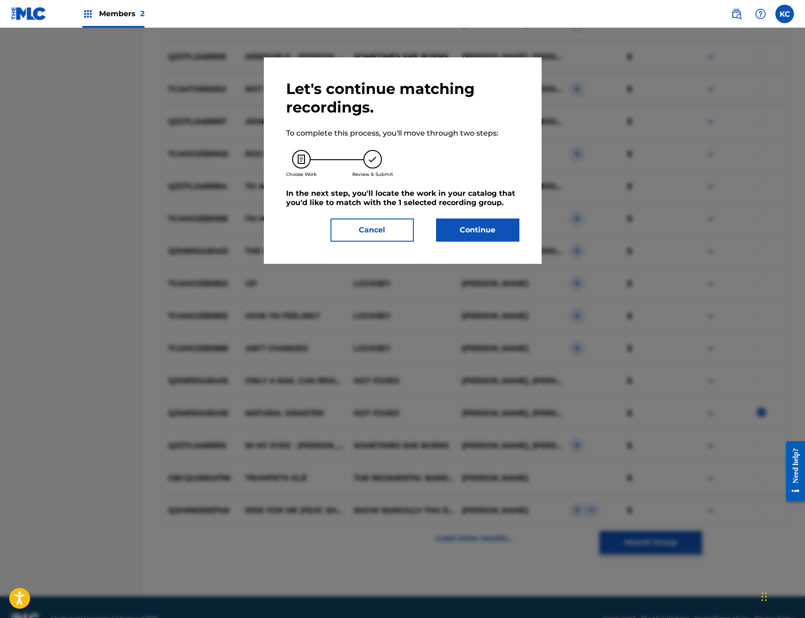
click at [474, 230] on button "Continue" at bounding box center [477, 230] width 83 height 23
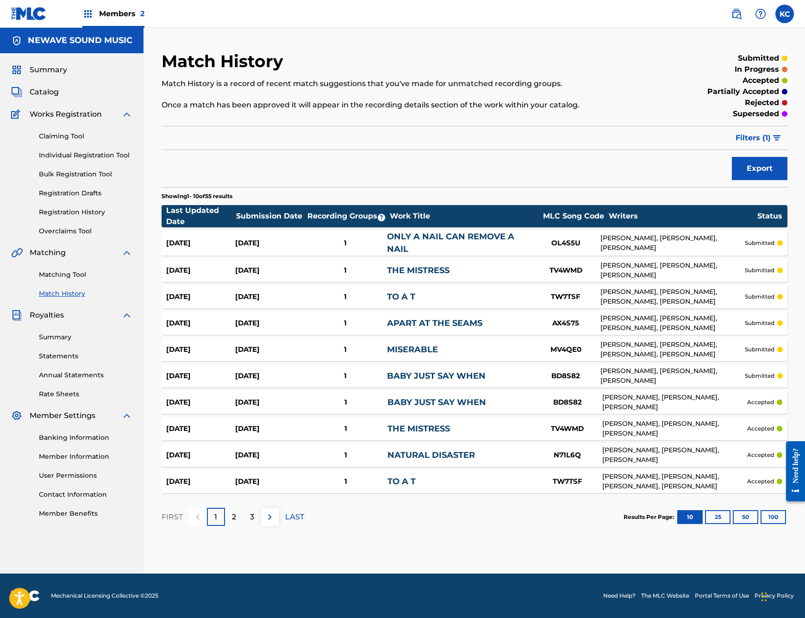
click at [62, 275] on link "Matching Tool" at bounding box center [86, 275] width 94 height 10
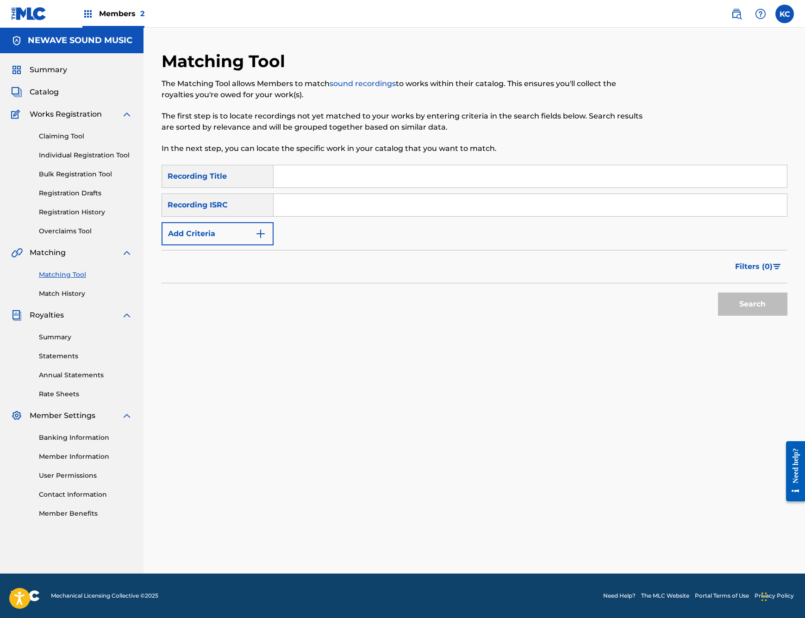
click at [221, 233] on button "Add Criteria" at bounding box center [218, 233] width 112 height 23
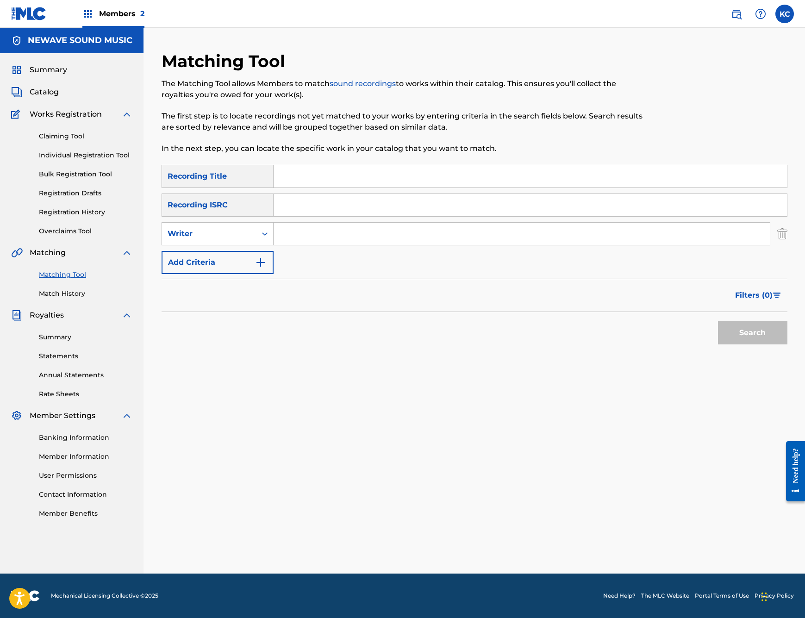
click at [349, 231] on input "Search Form" at bounding box center [522, 234] width 496 height 22
type input "[PERSON_NAME]"
click at [632, 218] on form "SearchWithCriteriaa2b7c2fc-2c4b-43a8-86db-0a6c5caced5d Recording Title SearchWi…" at bounding box center [475, 257] width 626 height 184
click at [539, 343] on div "Search" at bounding box center [475, 330] width 626 height 37
click at [747, 339] on button "Search" at bounding box center [752, 332] width 69 height 23
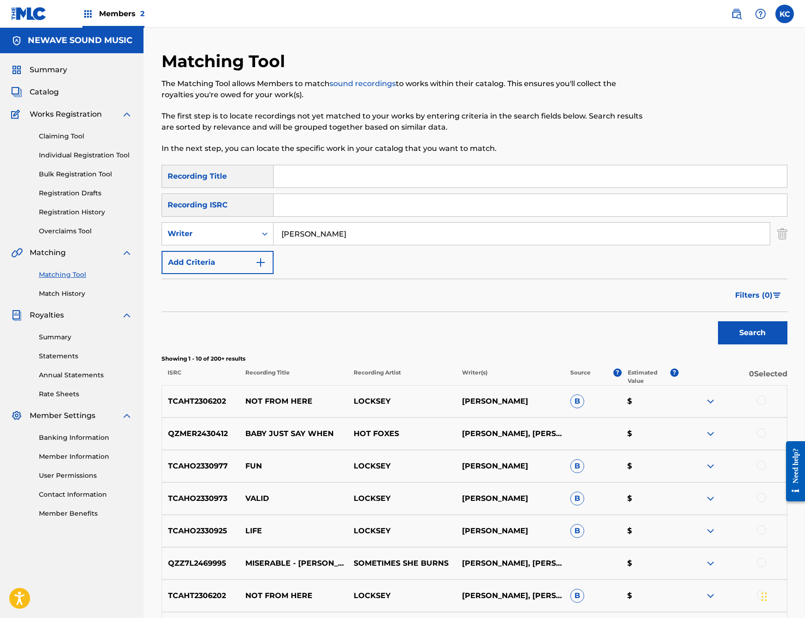
scroll to position [205, 0]
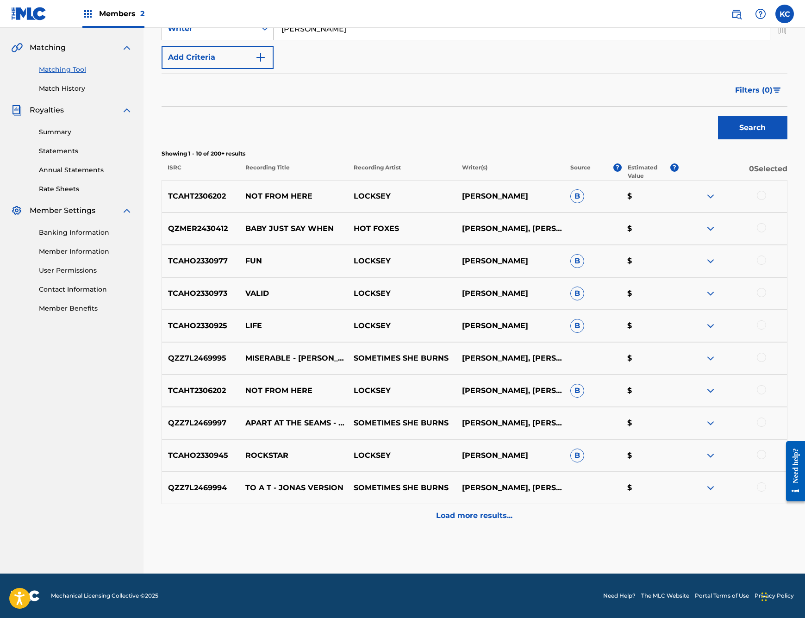
click at [481, 513] on p "Load more results..." at bounding box center [474, 515] width 76 height 11
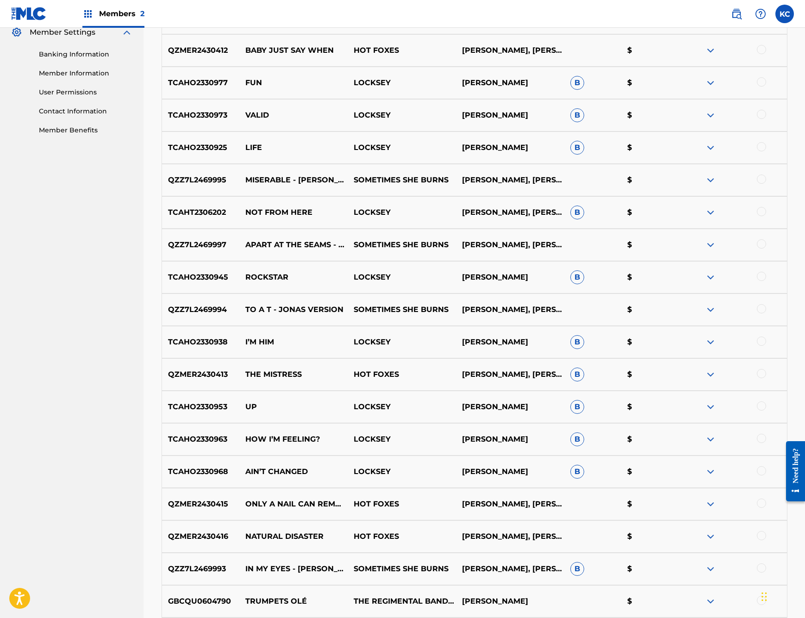
scroll to position [529, 0]
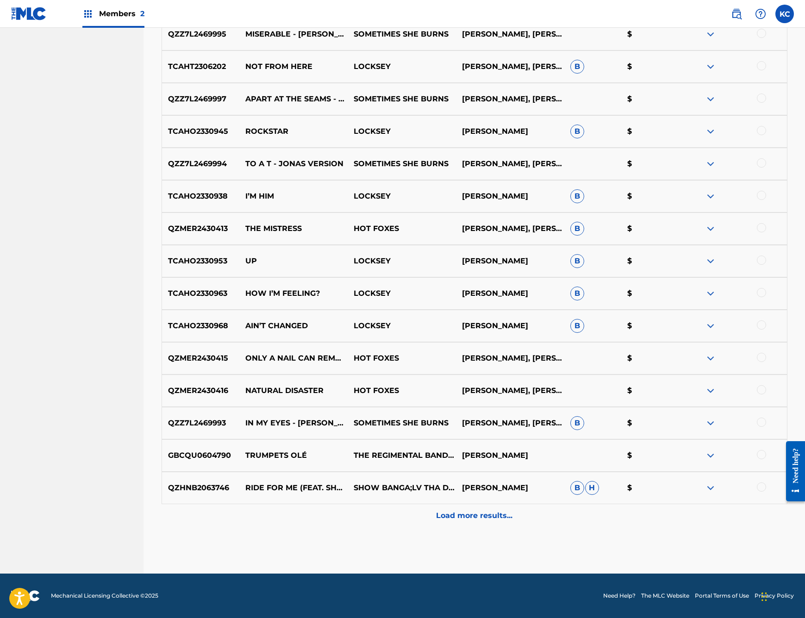
click at [766, 393] on div at bounding box center [733, 390] width 108 height 11
click at [765, 383] on div "QZMER2430416 NATURAL DISASTER HOT FOXES CASSIE MAPOLSKI, JAMIE LAUREN, KEVIN CO…" at bounding box center [475, 391] width 626 height 32
click at [764, 388] on div at bounding box center [761, 389] width 9 height 9
click at [662, 543] on button "Match 1 Group" at bounding box center [650, 542] width 102 height 23
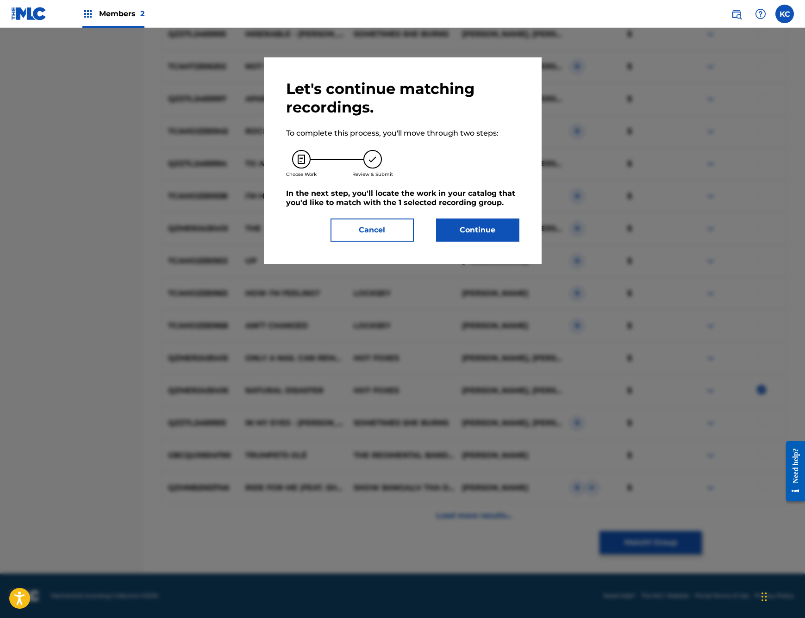
click at [472, 240] on button "Continue" at bounding box center [477, 230] width 83 height 23
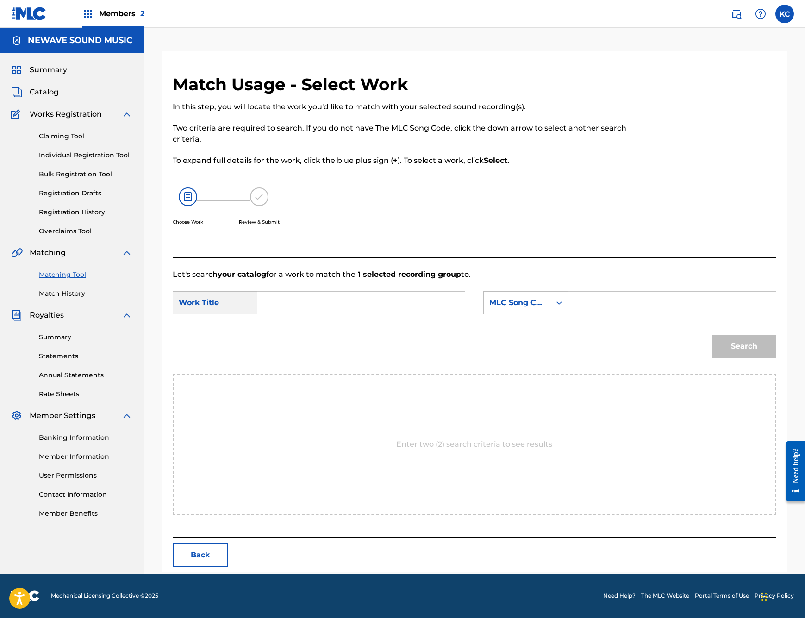
click at [321, 309] on input "Search Form" at bounding box center [361, 303] width 192 height 22
click at [305, 331] on div "natural disaster" at bounding box center [291, 323] width 52 height 17
type input "natural disaster"
click at [616, 303] on input "Search Form" at bounding box center [672, 303] width 192 height 22
click at [615, 299] on input "Search Form" at bounding box center [672, 303] width 192 height 22
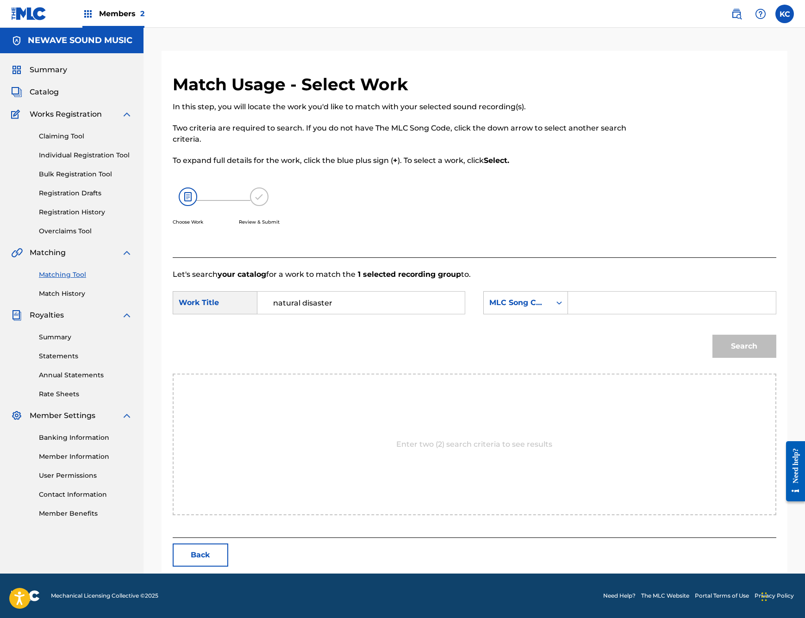
paste input "N71L6Q"
type input "N71L6Q"
click at [747, 340] on button "Search" at bounding box center [744, 346] width 64 height 23
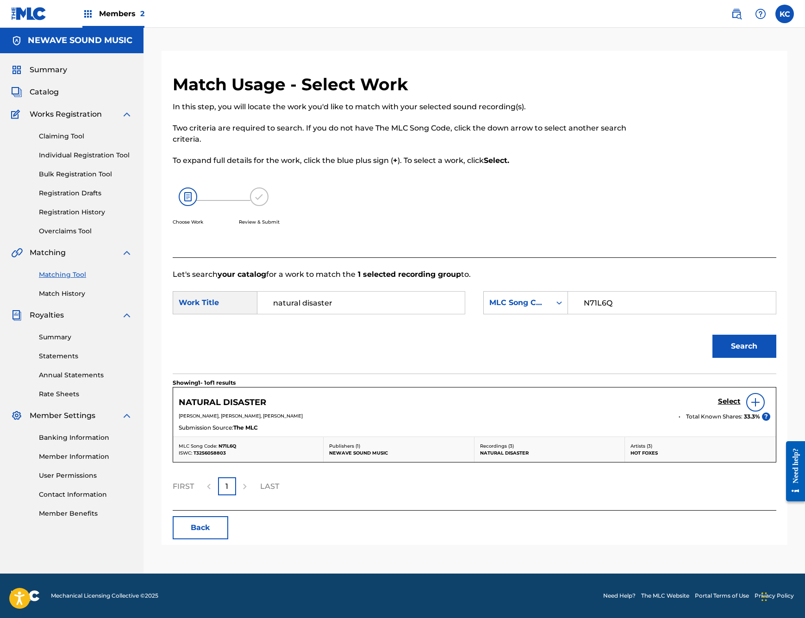
click at [729, 400] on h5 "Select" at bounding box center [729, 401] width 23 height 9
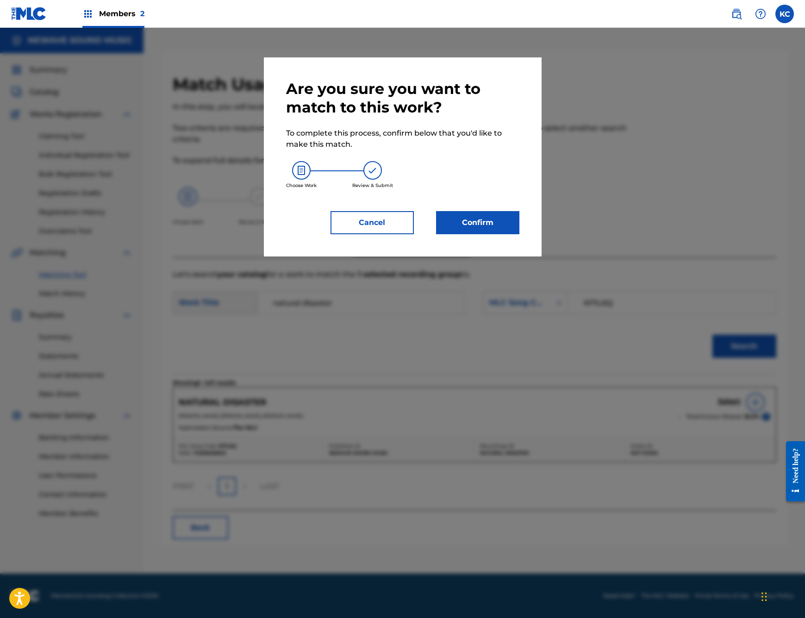
click at [464, 218] on button "Confirm" at bounding box center [477, 222] width 83 height 23
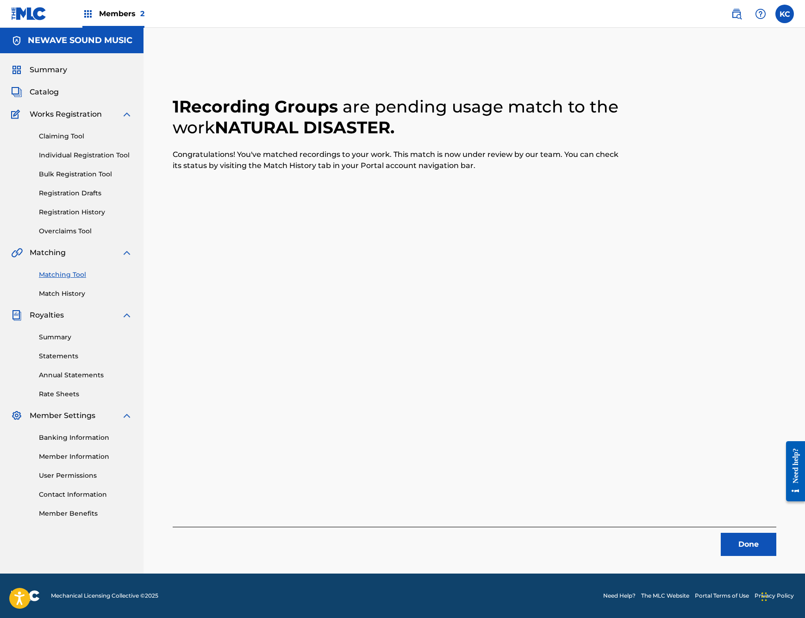
click at [737, 543] on button "Done" at bounding box center [749, 544] width 56 height 23
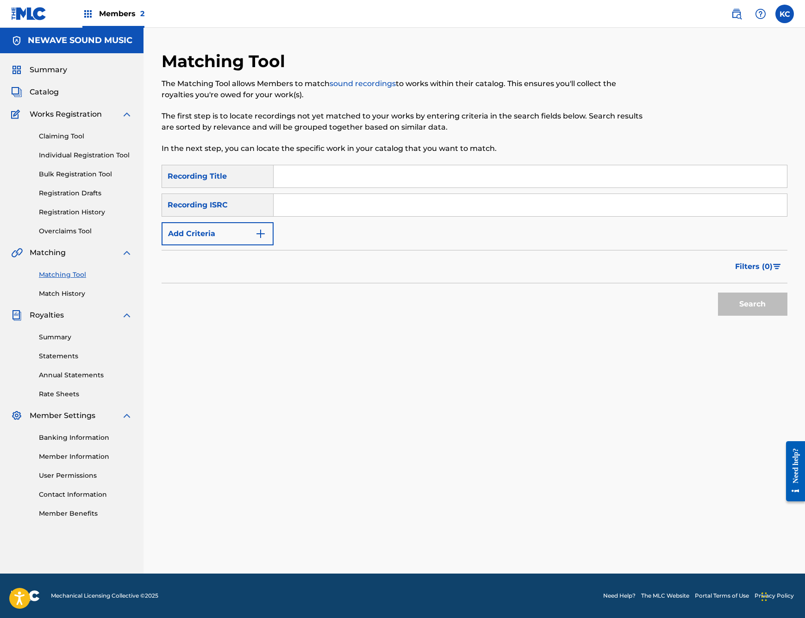
click at [257, 236] on img "Search Form" at bounding box center [260, 233] width 11 height 11
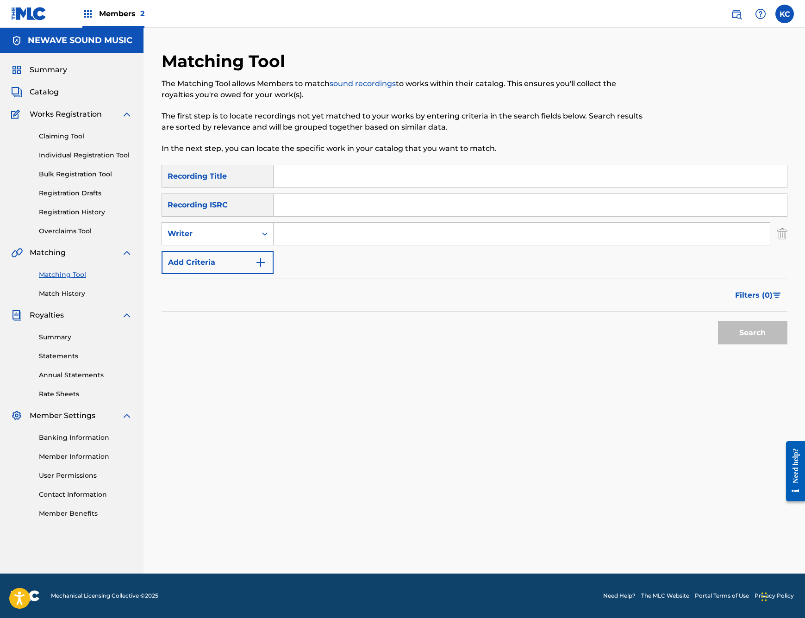
click at [338, 229] on input "Search Form" at bounding box center [522, 234] width 496 height 22
type input "[PERSON_NAME]"
click at [752, 333] on button "Search" at bounding box center [752, 332] width 69 height 23
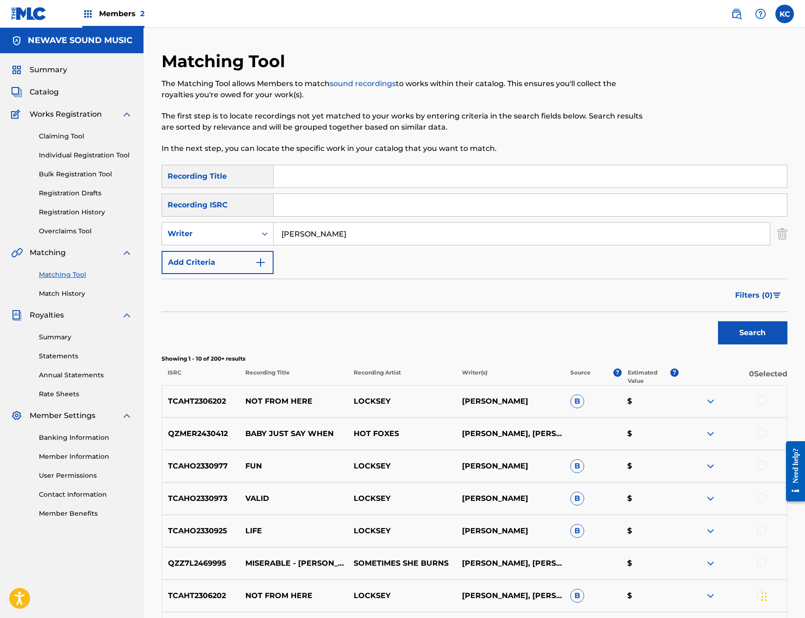
scroll to position [205, 0]
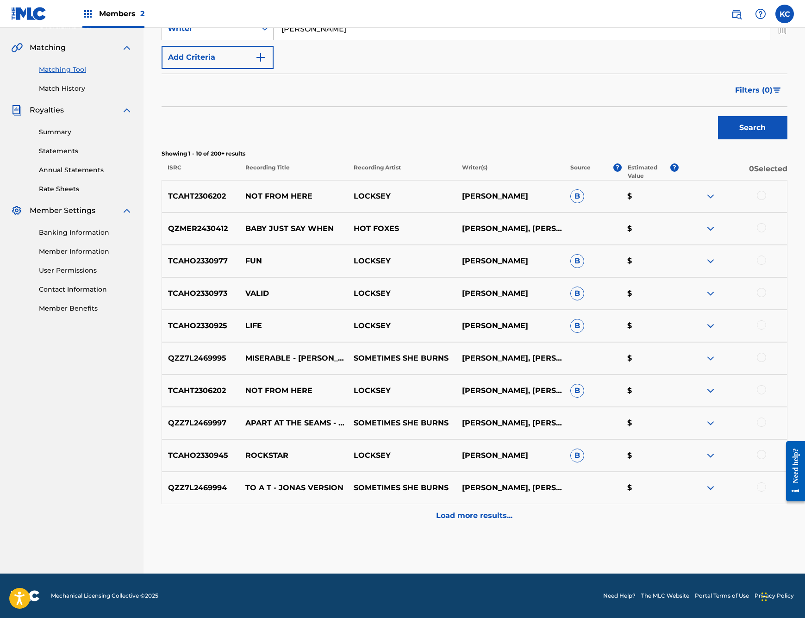
click at [485, 518] on p "Load more results..." at bounding box center [474, 515] width 76 height 11
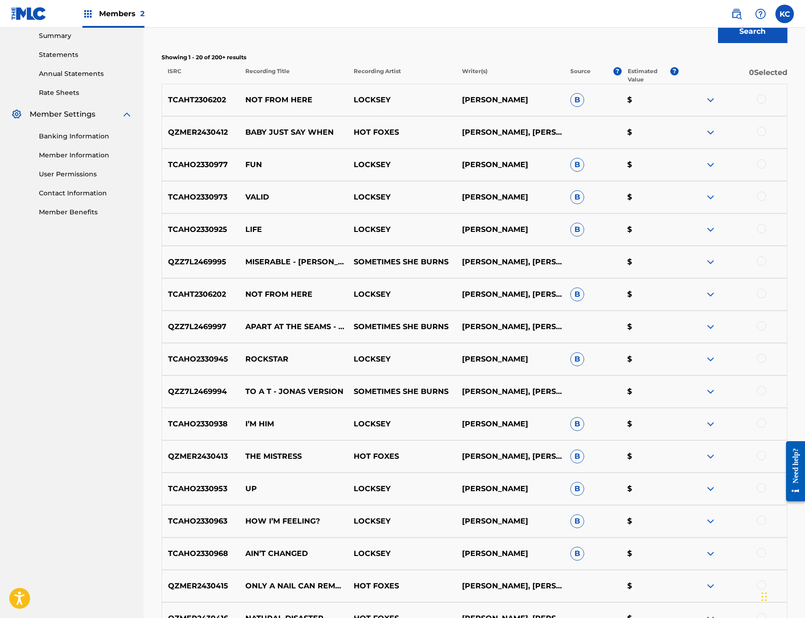
scroll to position [529, 0]
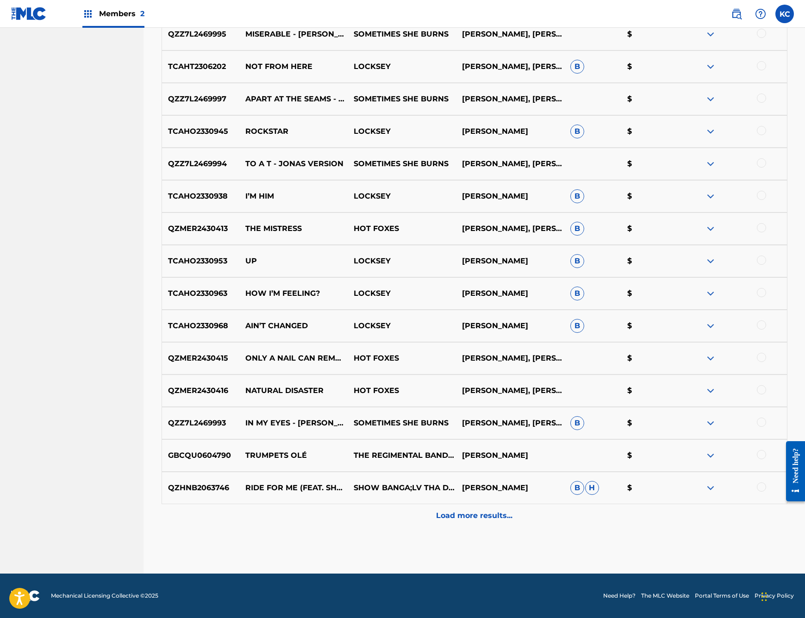
click at [759, 423] on div at bounding box center [761, 422] width 9 height 9
click at [645, 540] on button "Match 1 Group" at bounding box center [650, 542] width 102 height 23
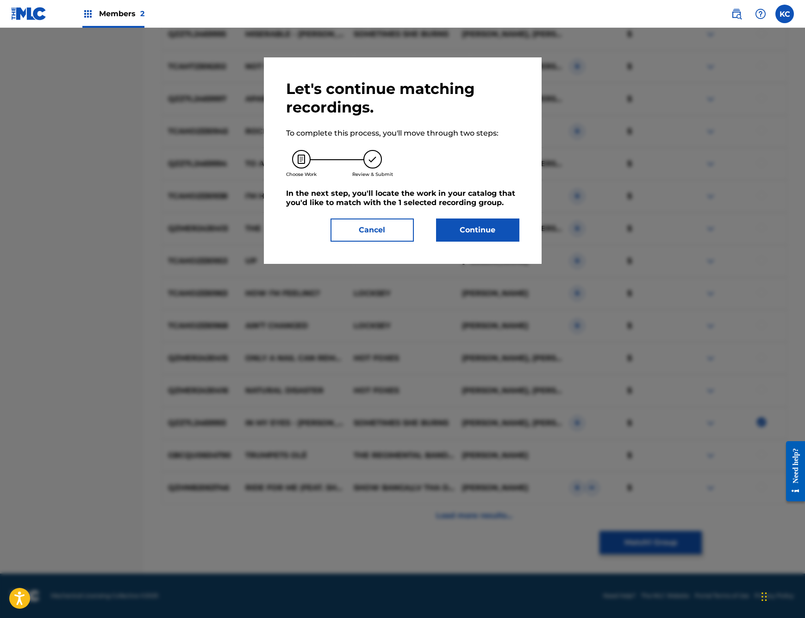
click at [494, 227] on button "Continue" at bounding box center [477, 230] width 83 height 23
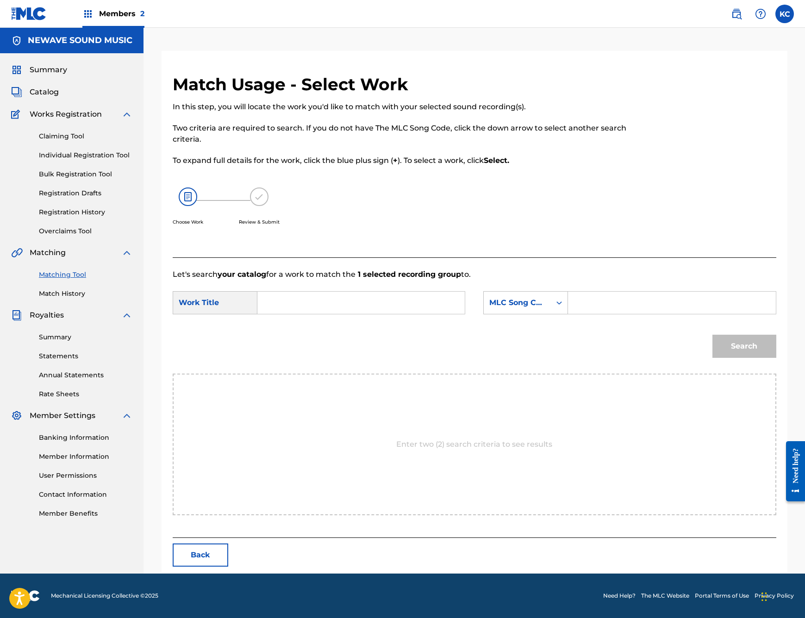
click at [299, 305] on input "Search Form" at bounding box center [361, 303] width 192 height 22
click at [297, 328] on div "in my eyes" at bounding box center [291, 329] width 52 height 28
type input "in my eyes"
click at [620, 312] on input "Search Form" at bounding box center [672, 303] width 192 height 22
click at [621, 298] on input "Search Form" at bounding box center [672, 303] width 192 height 22
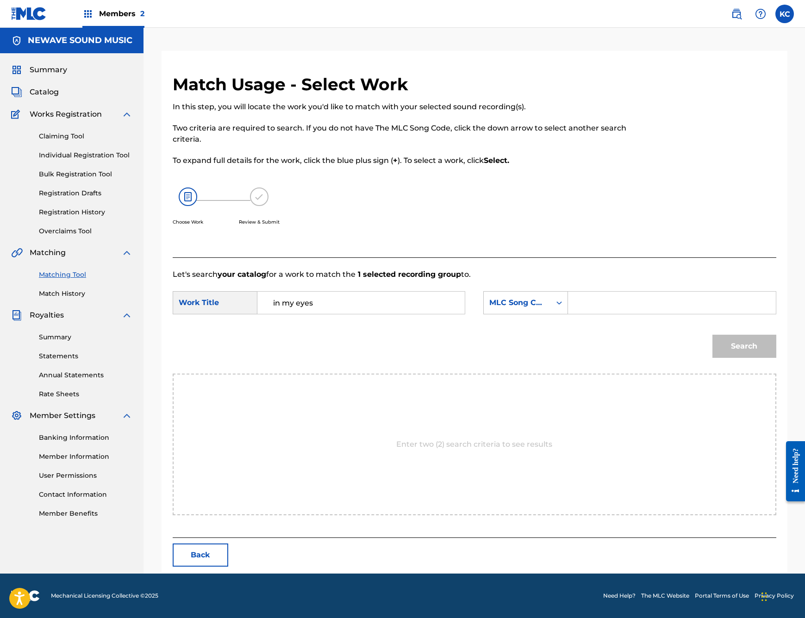
paste input "I27G9Y"
type input "I27G9Y"
click at [739, 346] on button "Search" at bounding box center [744, 346] width 64 height 23
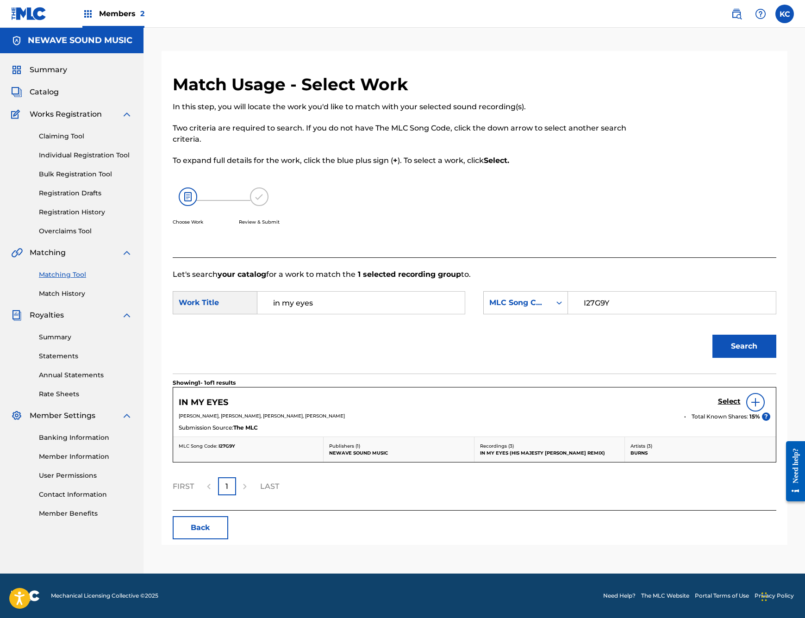
click at [730, 402] on h5 "Select" at bounding box center [729, 401] width 23 height 9
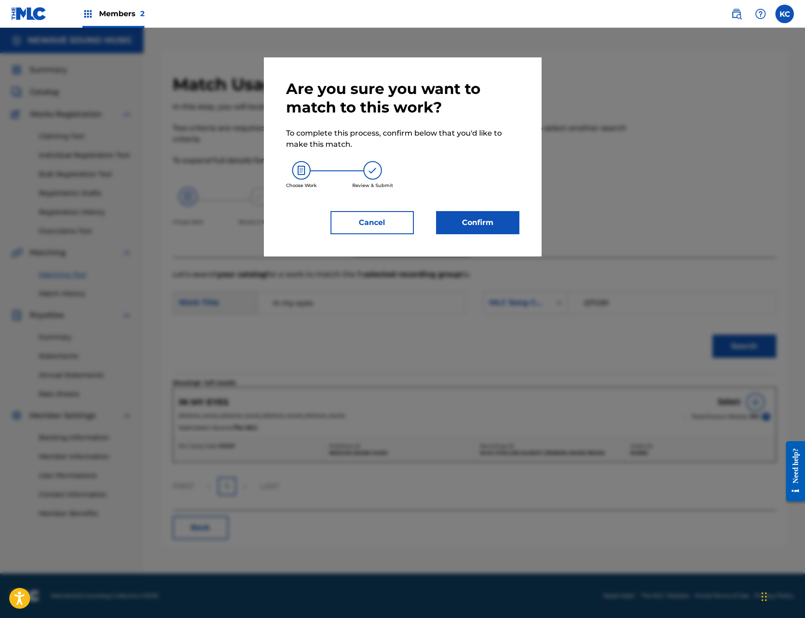
click at [463, 213] on button "Confirm" at bounding box center [477, 222] width 83 height 23
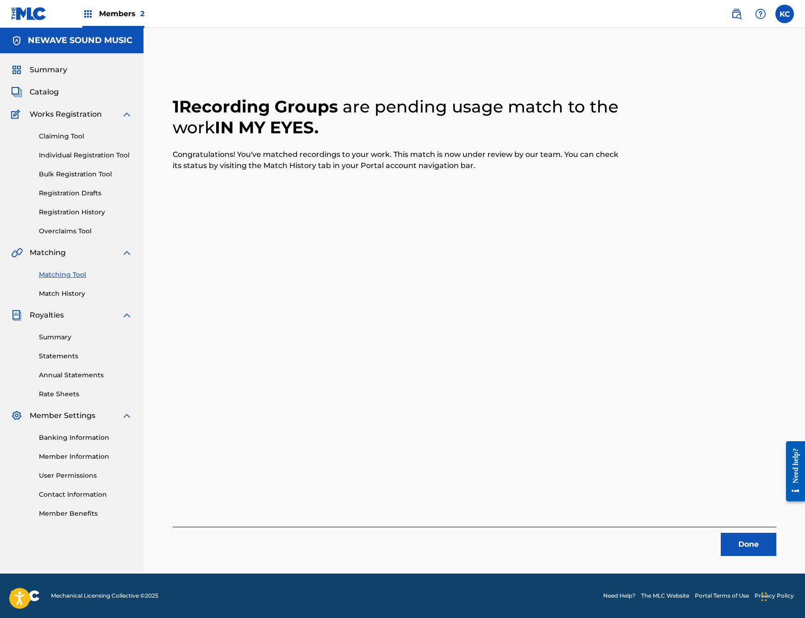
click at [749, 548] on button "Done" at bounding box center [749, 544] width 56 height 23
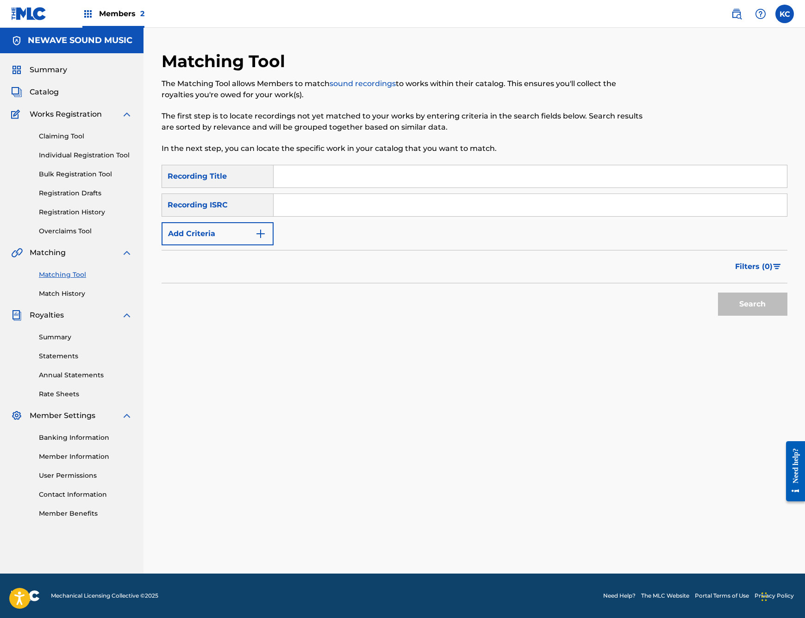
click at [57, 133] on link "Claiming Tool" at bounding box center [86, 136] width 94 height 10
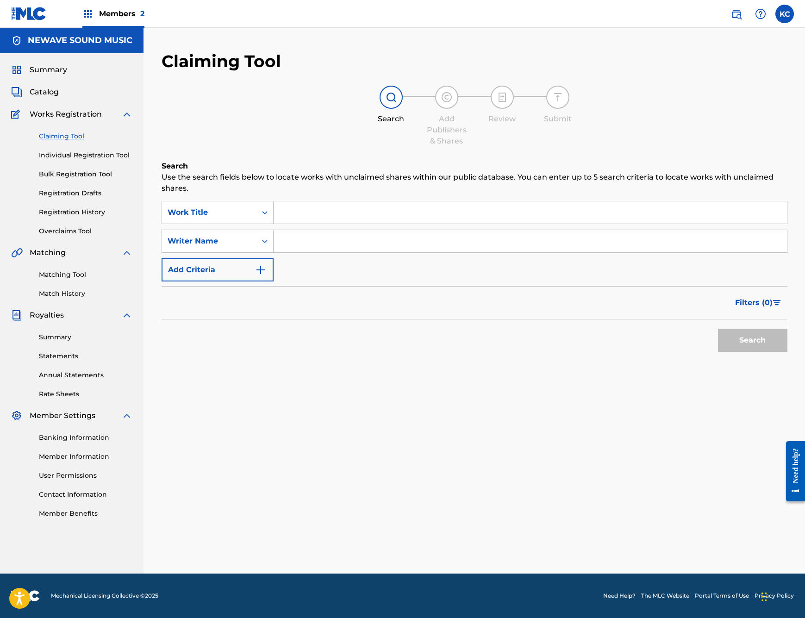
click at [249, 256] on div "SearchWithCriteria6cc224b1-6671-4178-8c13-90e850829d0d Work Title SearchWithCri…" at bounding box center [475, 241] width 626 height 81
click at [344, 248] on input "Search Form" at bounding box center [530, 241] width 513 height 22
type input "[PERSON_NAME]"
click at [730, 339] on button "Search" at bounding box center [752, 340] width 69 height 23
click at [45, 70] on span "Summary" at bounding box center [48, 69] width 37 height 11
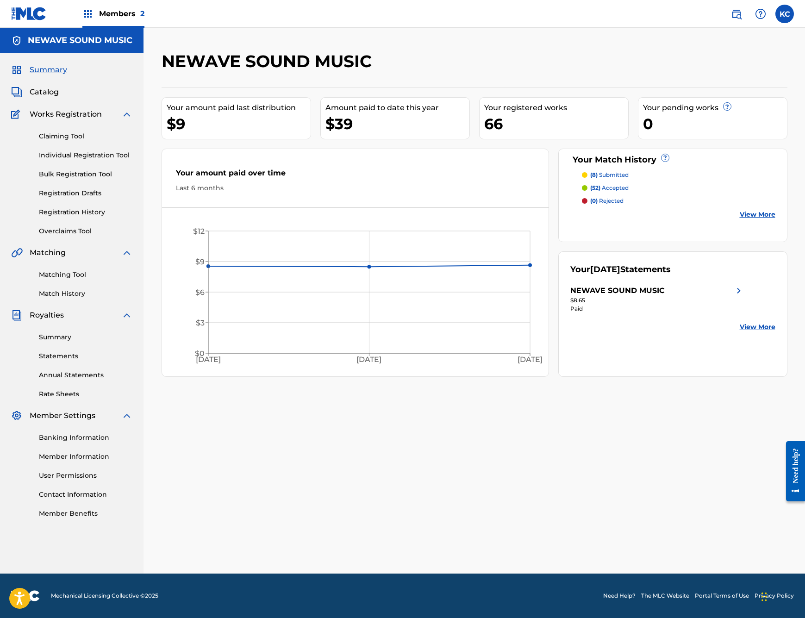
click at [480, 49] on div "NEWAVE SOUND MUSIC Your amount paid last distribution $9 Amount paid to date th…" at bounding box center [475, 301] width 662 height 546
click at [44, 93] on span "Catalog" at bounding box center [44, 92] width 29 height 11
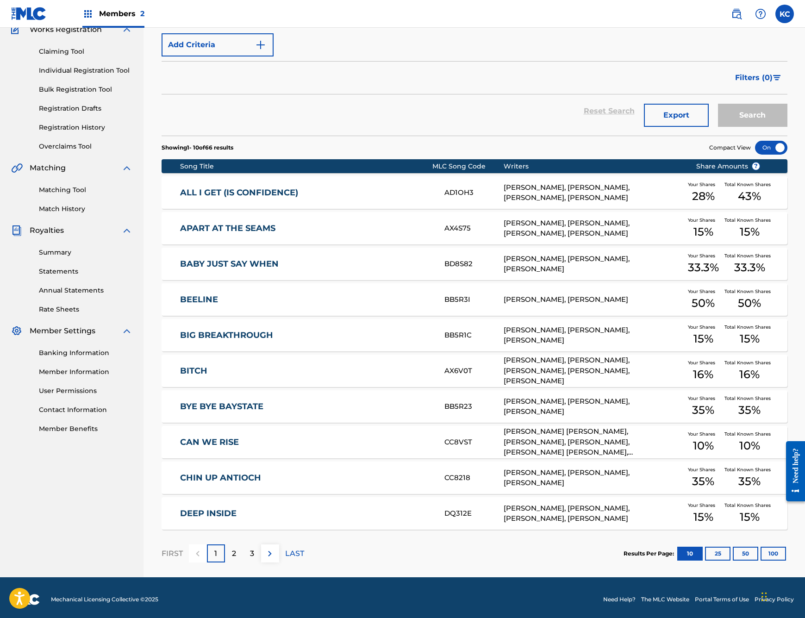
scroll to position [88, 0]
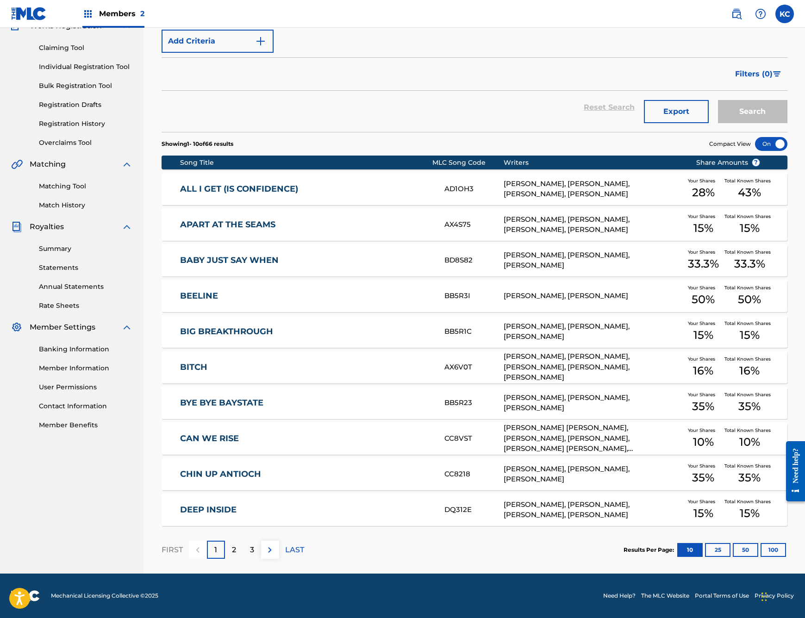
click at [277, 555] on button at bounding box center [270, 550] width 18 height 18
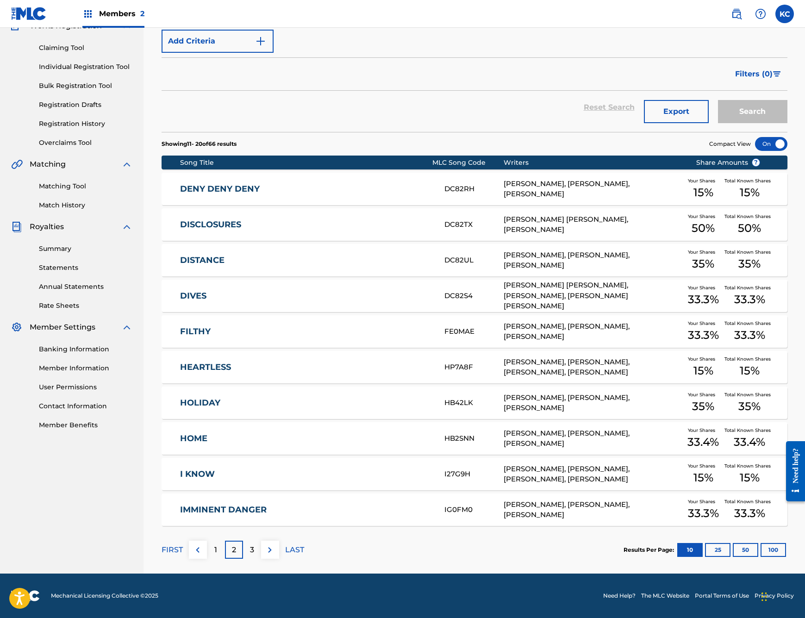
click at [269, 550] on img at bounding box center [269, 549] width 11 height 11
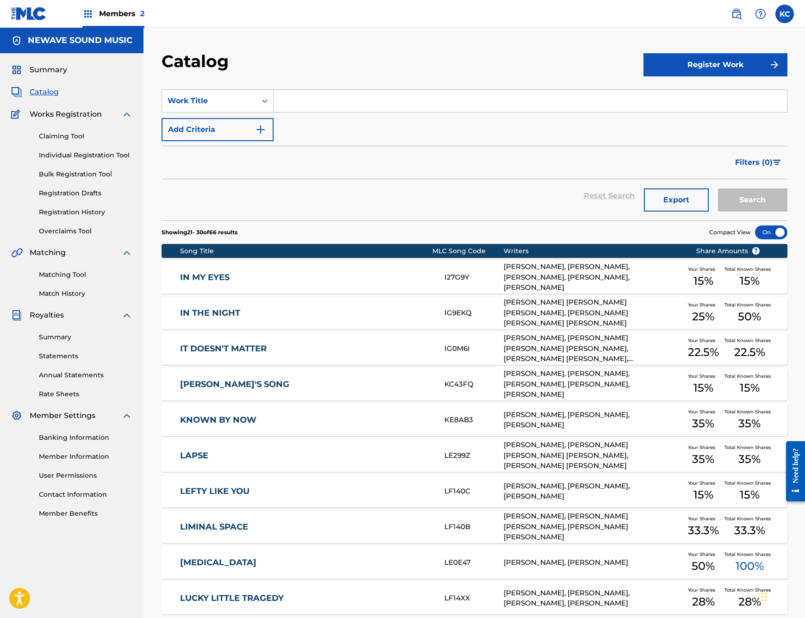
scroll to position [25, 0]
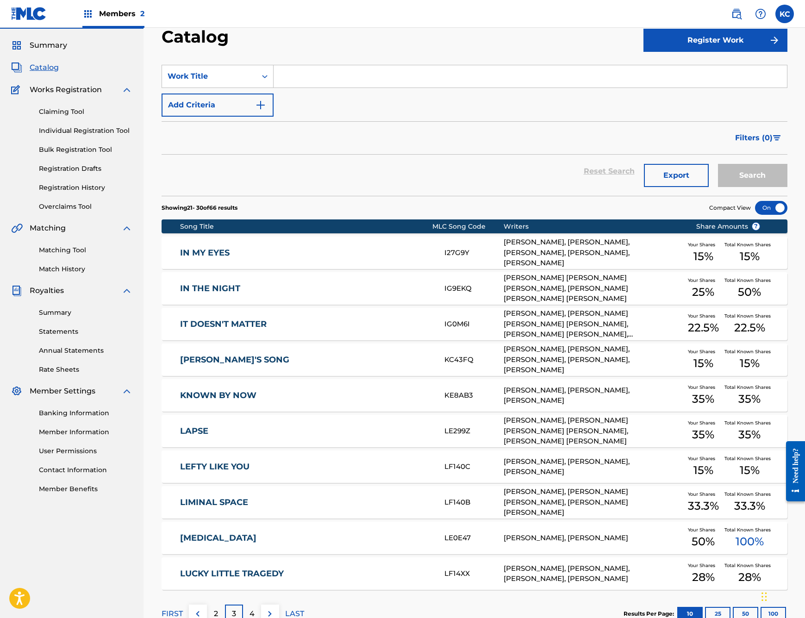
click at [224, 294] on div "IN THE NIGHT IG9EKQ LARS HALVOR JENSEN, DONALD EDMOND WAHLBERG, ELIJAH HENDRIX …" at bounding box center [475, 288] width 626 height 32
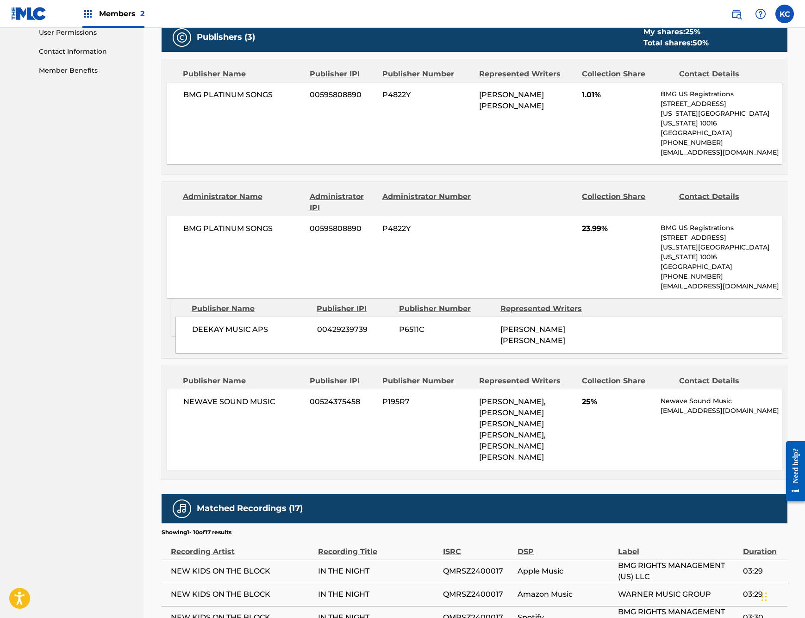
scroll to position [449, 0]
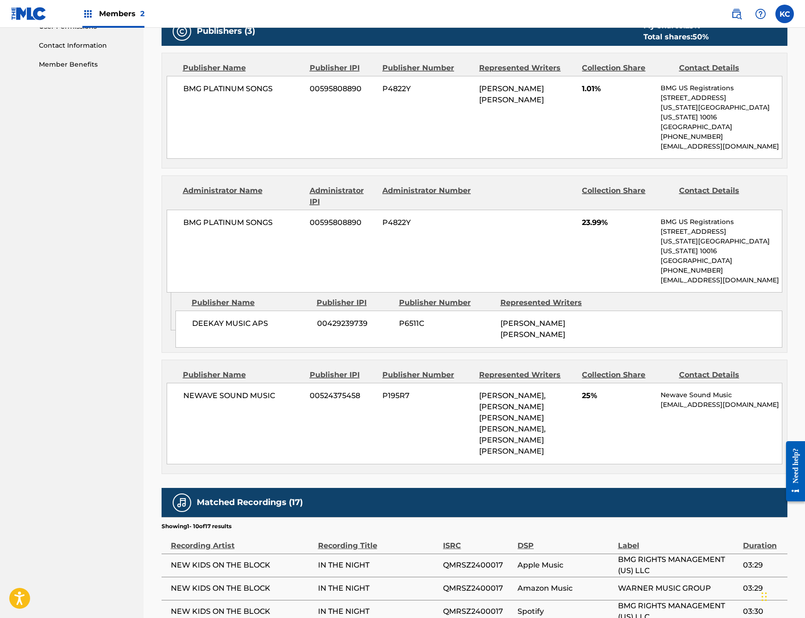
click at [793, 481] on div "Need help?" at bounding box center [795, 465] width 12 height 35
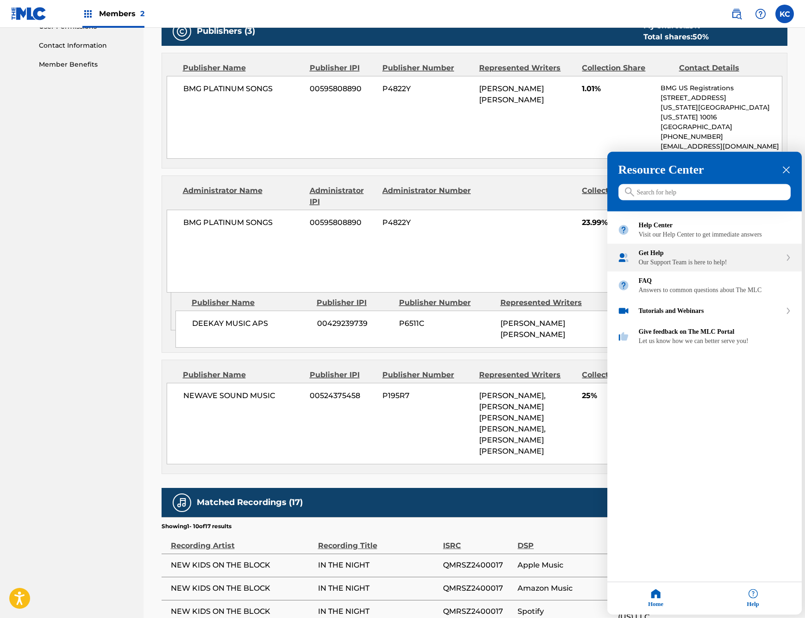
click at [692, 257] on div "Get Help" at bounding box center [710, 253] width 143 height 7
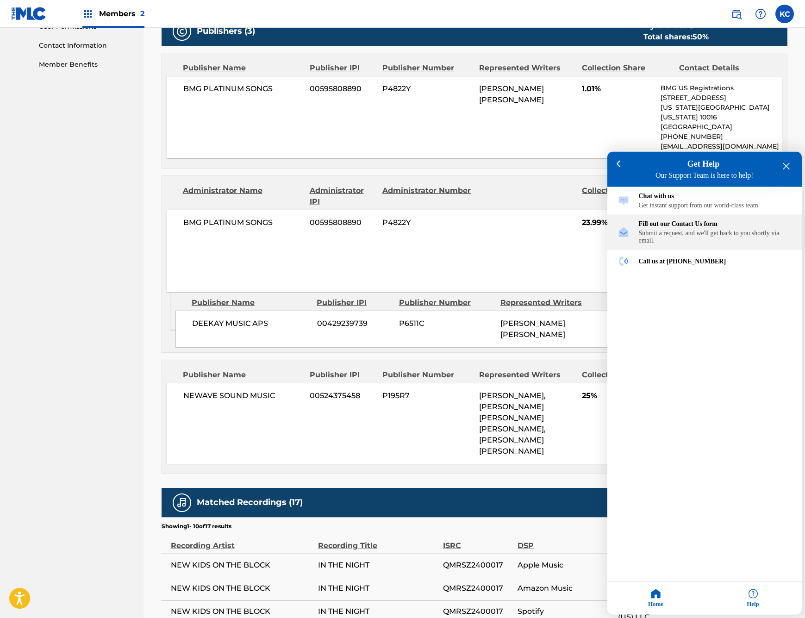
click at [721, 228] on div "Fill out our Contact Us form" at bounding box center [715, 223] width 153 height 7
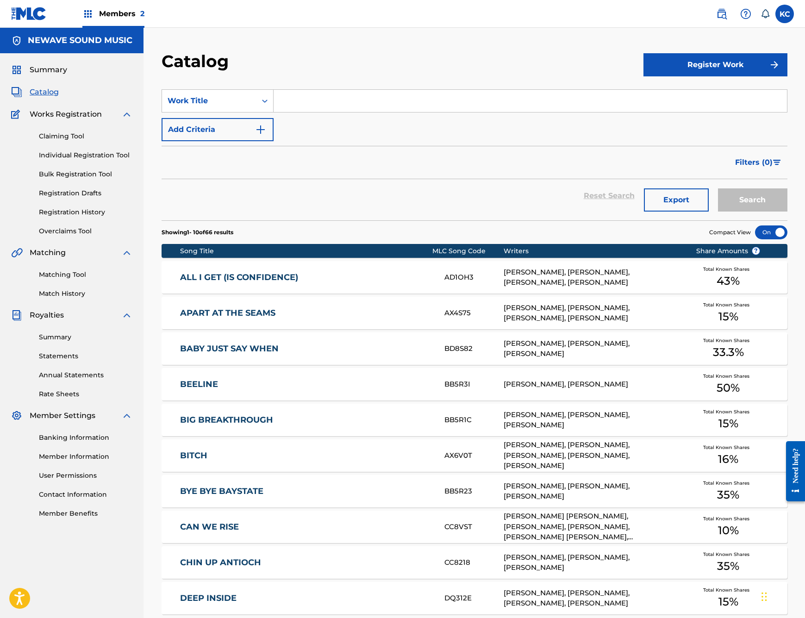
click at [229, 343] on div "BABY JUST SAY WHEN BD8S82 KEVIN COFIELD, CASSIE RYAN-MAPOLSKI, JAMIE CARRUTH To…" at bounding box center [475, 348] width 626 height 32
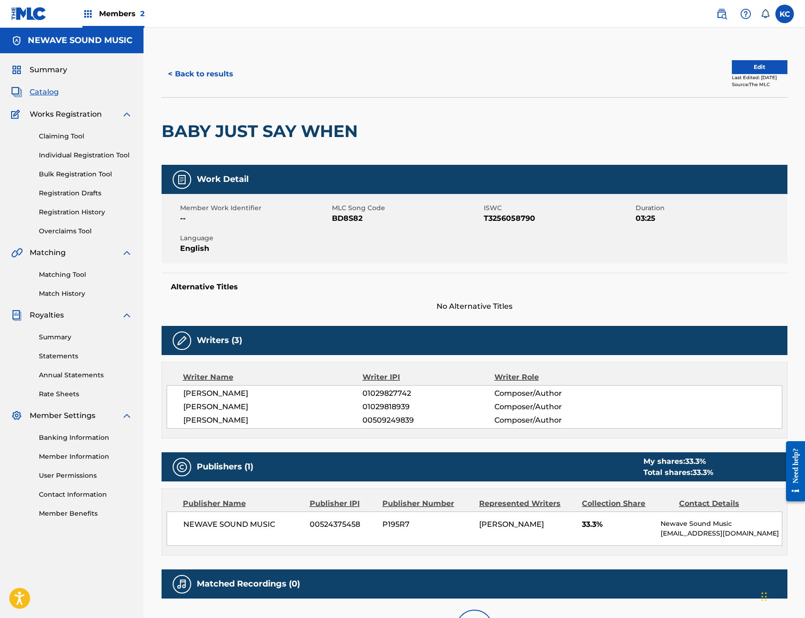
click at [339, 218] on span "BD8S82" at bounding box center [407, 218] width 150 height 11
copy span "BD8S82"
click at [199, 0] on nav "Members 2 KC KC Kevin Cofield newavesoundinc@gmail.com Notification Preferences…" at bounding box center [402, 14] width 805 height 28
click at [202, 75] on button "< Back to results" at bounding box center [201, 73] width 78 height 23
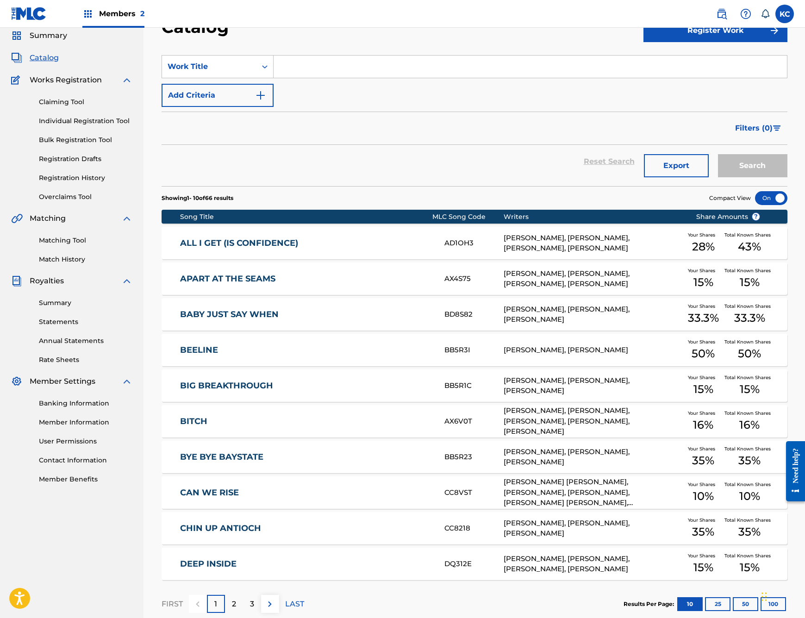
scroll to position [88, 0]
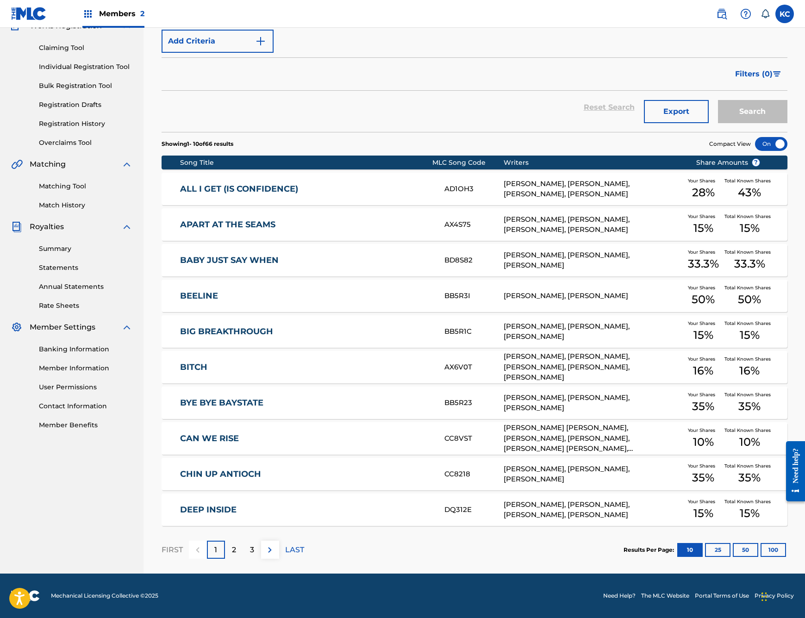
click at [246, 552] on div "3" at bounding box center [252, 550] width 18 height 18
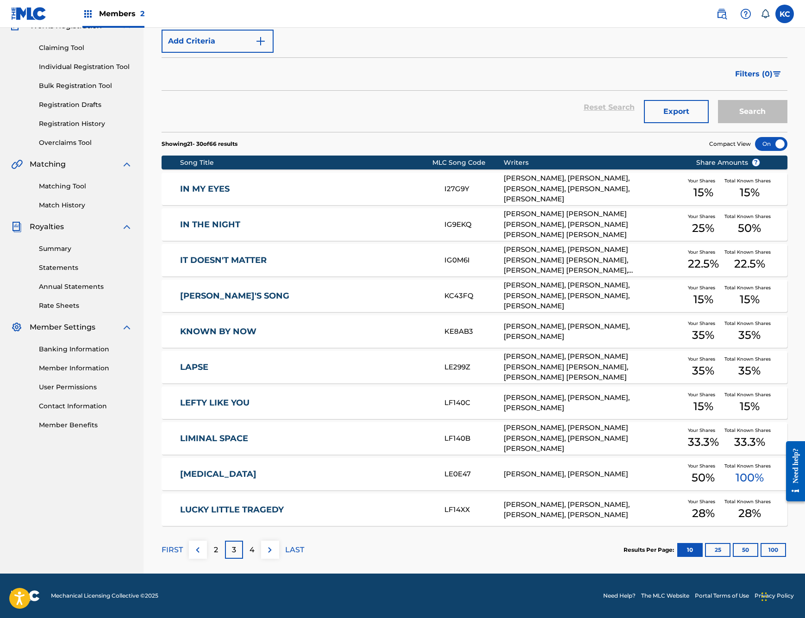
click at [255, 550] on div "4" at bounding box center [252, 550] width 18 height 18
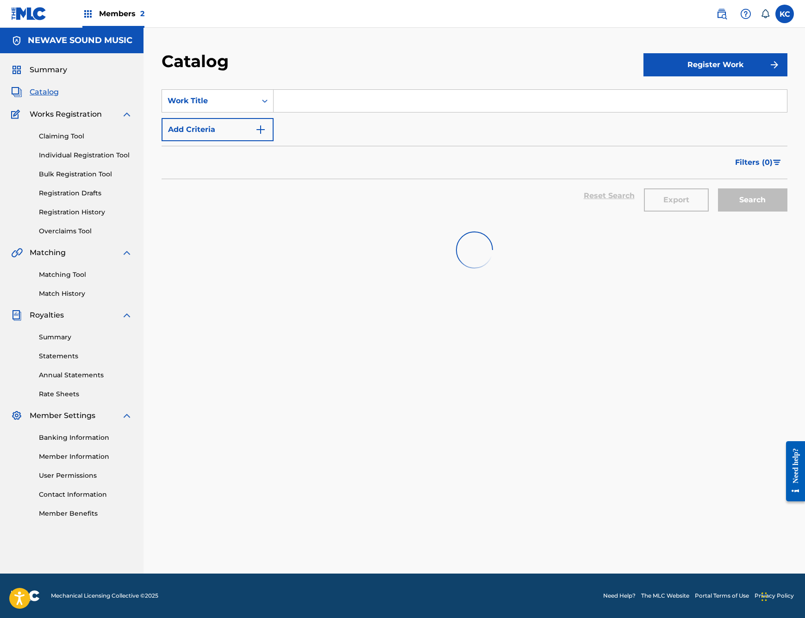
scroll to position [0, 0]
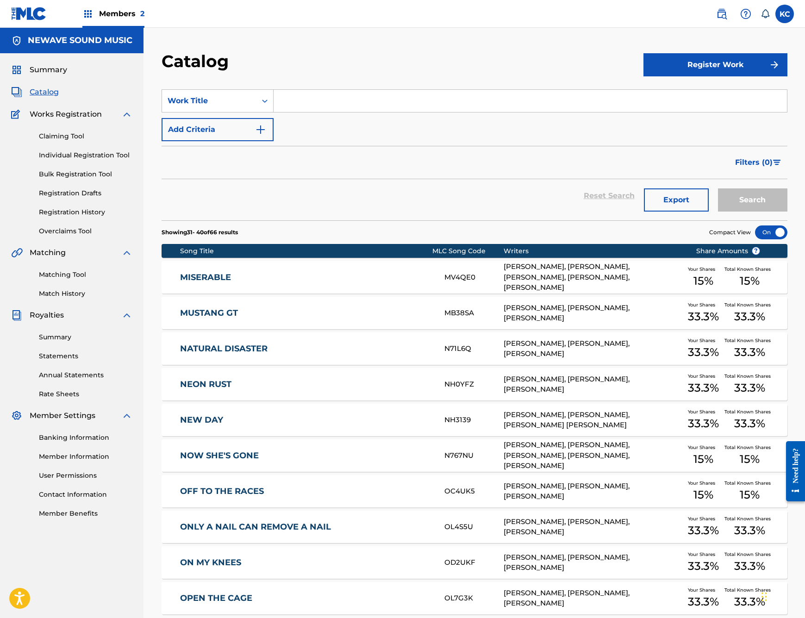
click at [203, 280] on link "MISERABLE" at bounding box center [306, 277] width 252 height 11
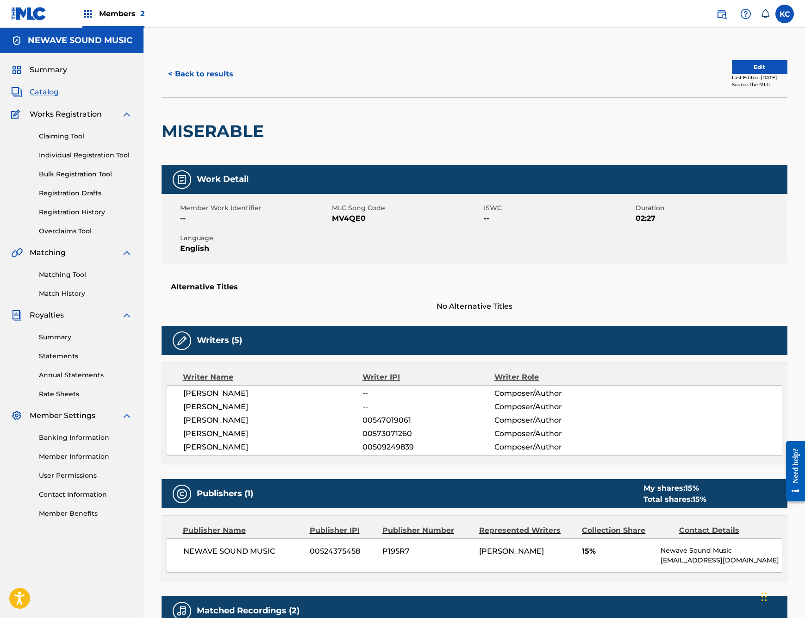
click at [347, 219] on span "MV4QE0" at bounding box center [407, 218] width 150 height 11
copy span "MV4QE0"
click at [199, 76] on button "< Back to results" at bounding box center [201, 73] width 78 height 23
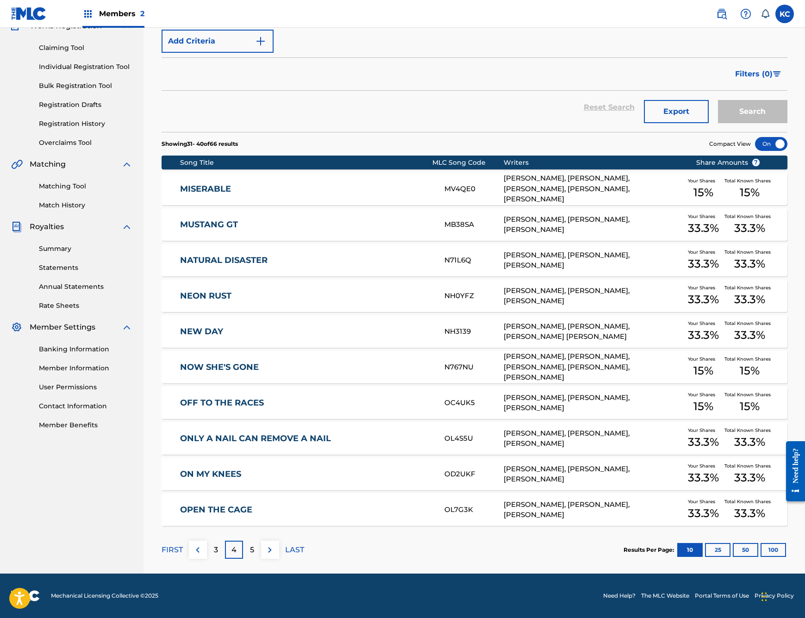
scroll to position [83, 0]
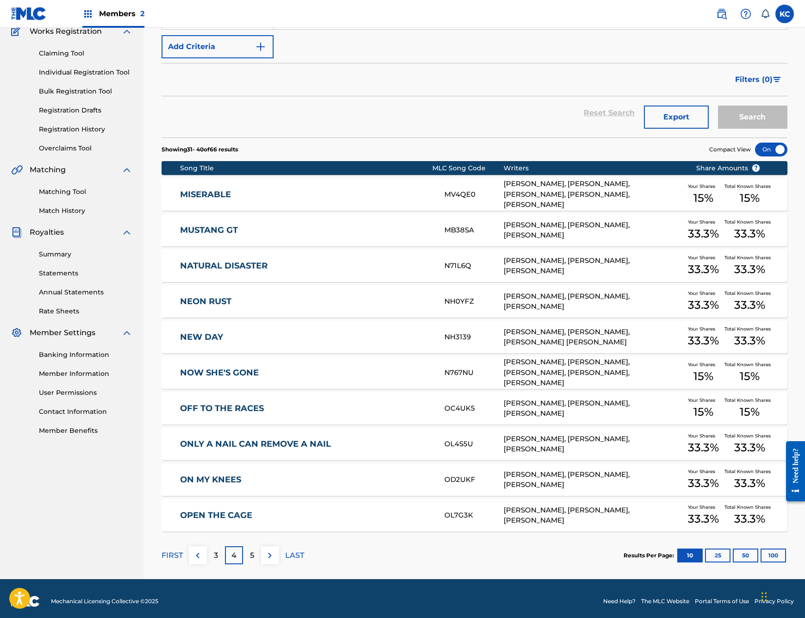
click at [212, 550] on div "3" at bounding box center [216, 555] width 18 height 18
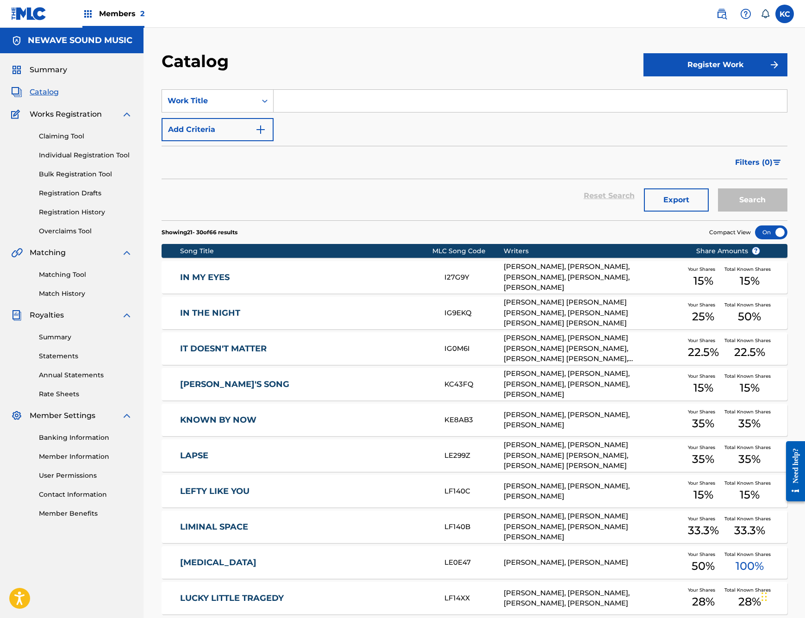
scroll to position [88, 0]
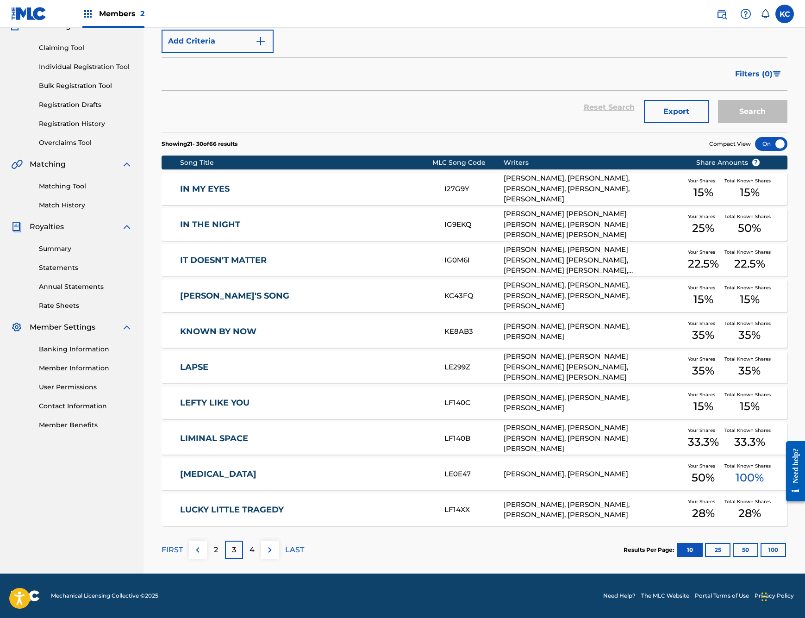
click at [195, 549] on img at bounding box center [197, 549] width 11 height 11
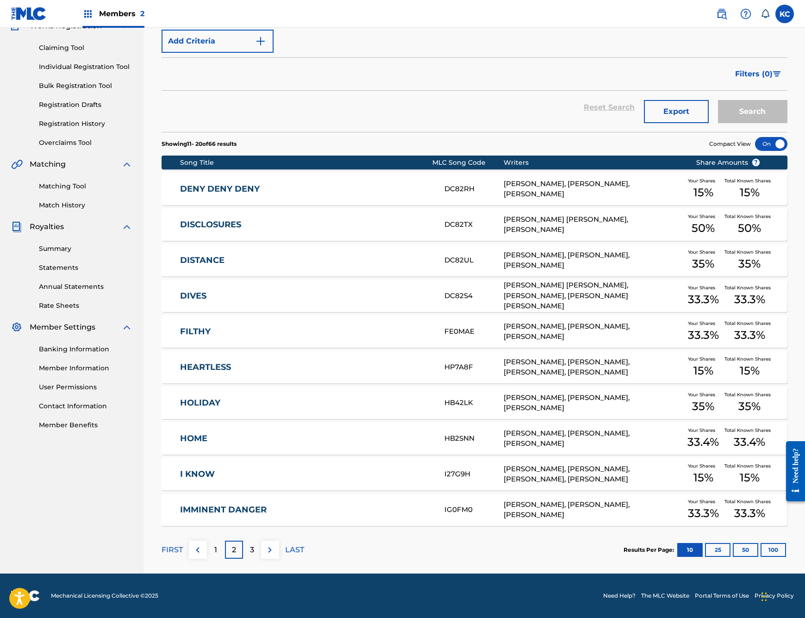
click at [214, 551] on p "1" at bounding box center [215, 549] width 3 height 11
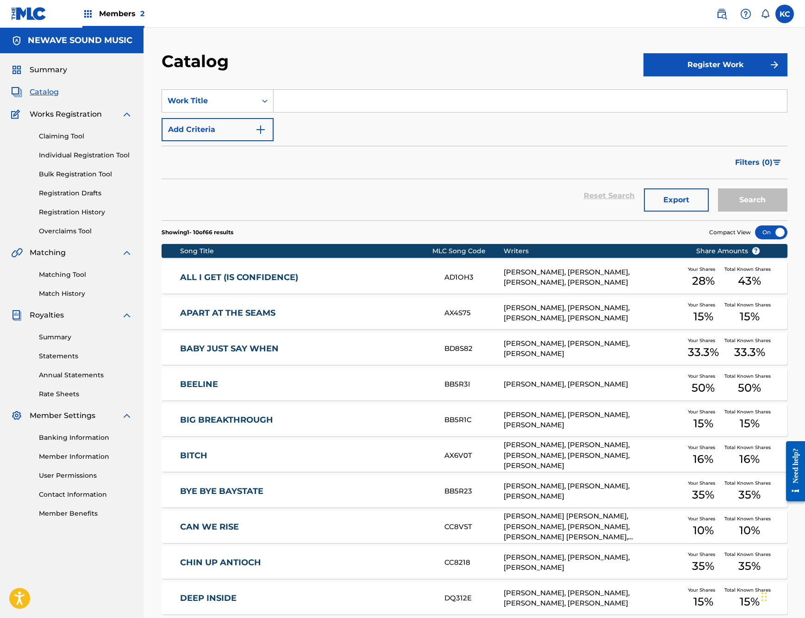
click at [382, 310] on link "APART AT THE SEAMS" at bounding box center [306, 313] width 252 height 11
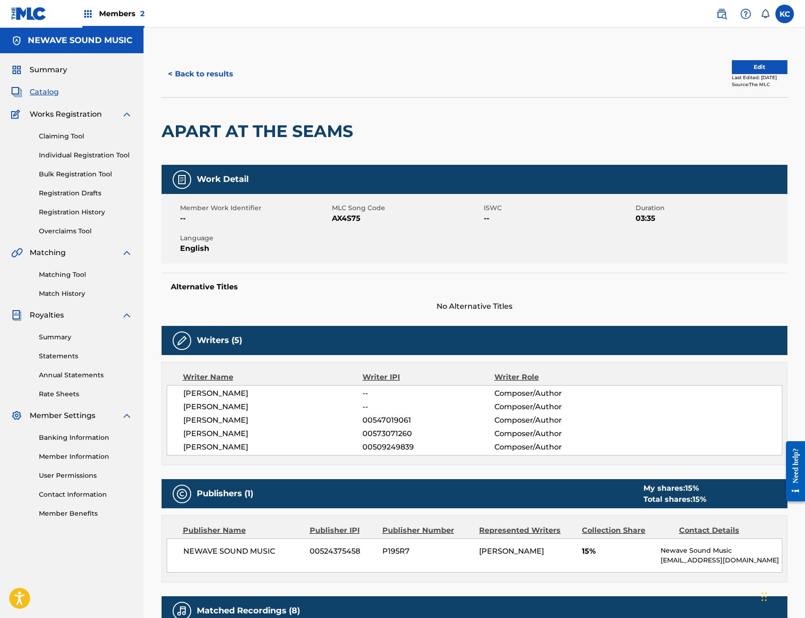
click at [343, 219] on span "AX4S75" at bounding box center [407, 218] width 150 height 11
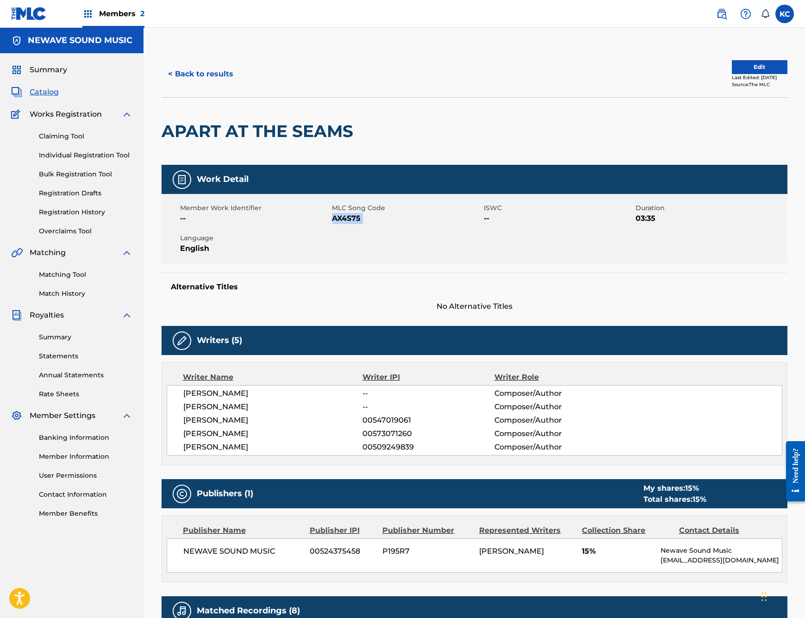
click at [343, 219] on span "AX4S75" at bounding box center [407, 218] width 150 height 11
click at [417, 106] on div at bounding box center [430, 131] width 144 height 67
click at [349, 217] on span "AX4S75" at bounding box center [407, 218] width 150 height 11
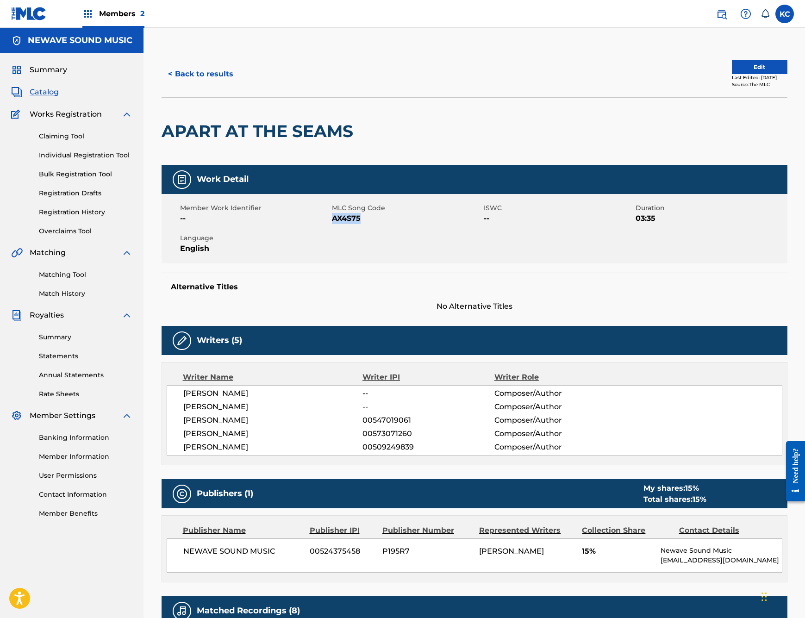
copy span "AX4S75"
click at [197, 72] on button "< Back to results" at bounding box center [201, 73] width 78 height 23
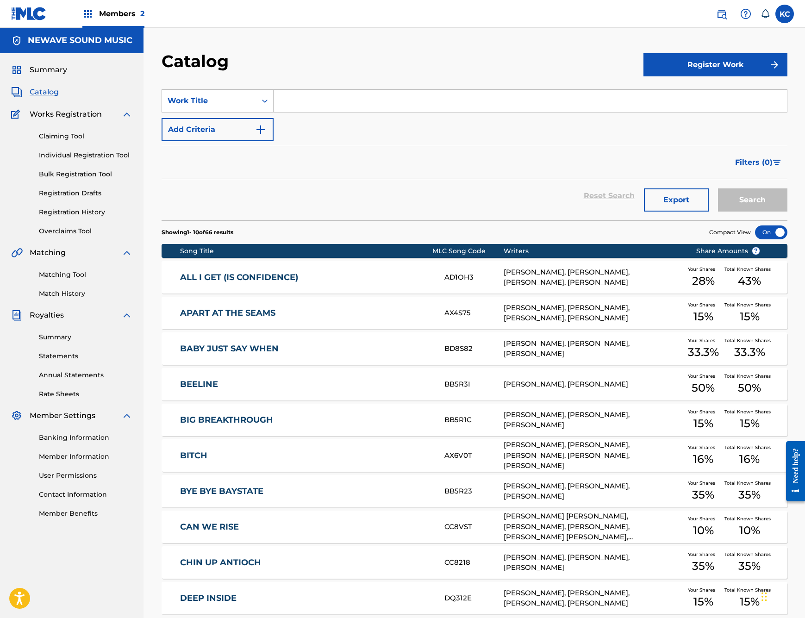
scroll to position [88, 0]
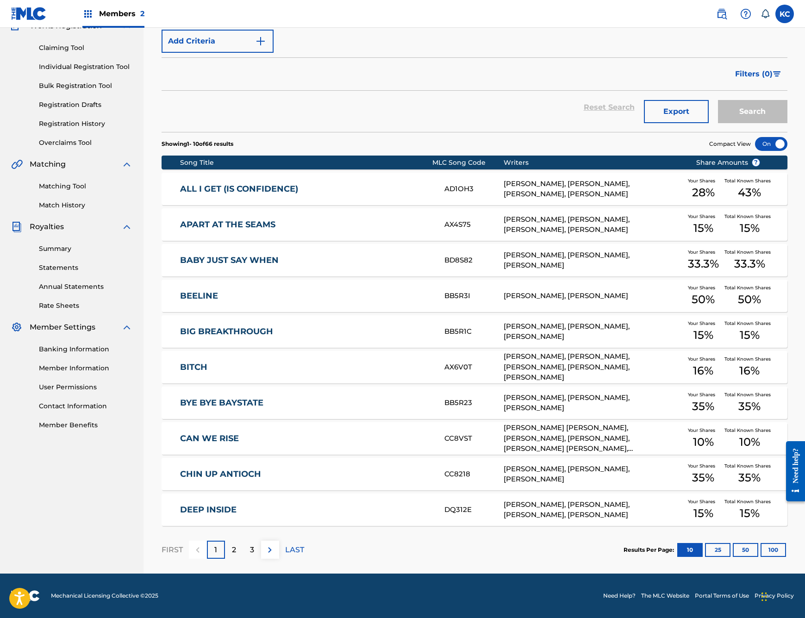
click at [779, 548] on button "100" at bounding box center [773, 550] width 25 height 14
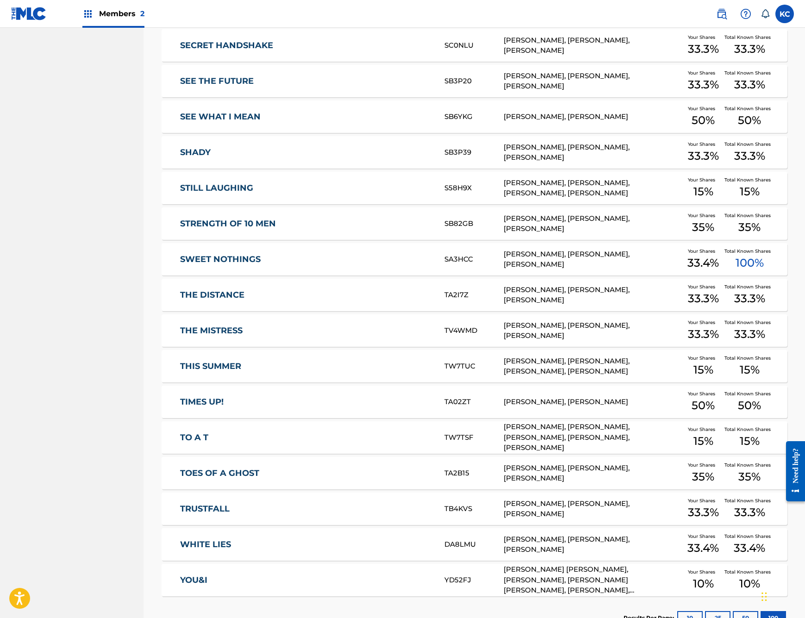
scroll to position [2080, 0]
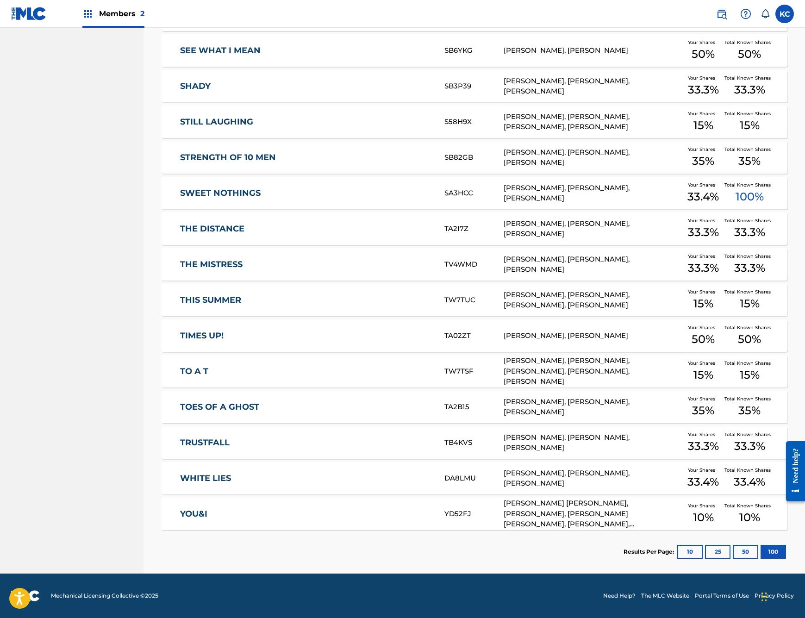
click at [198, 375] on link "TO A T" at bounding box center [306, 371] width 252 height 11
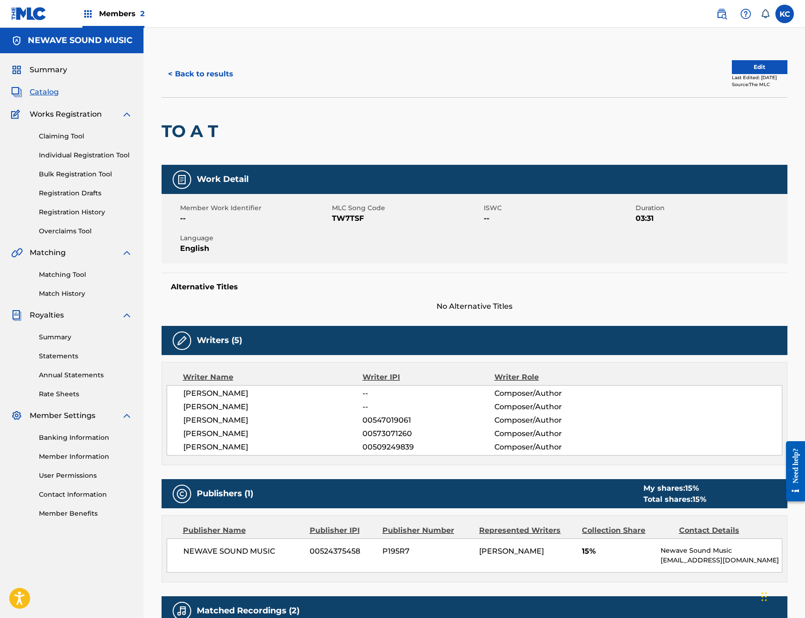
click at [343, 218] on span "TW7TSF" at bounding box center [407, 218] width 150 height 11
copy span "TW7TSF"
click at [200, 76] on button "< Back to results" at bounding box center [201, 73] width 78 height 23
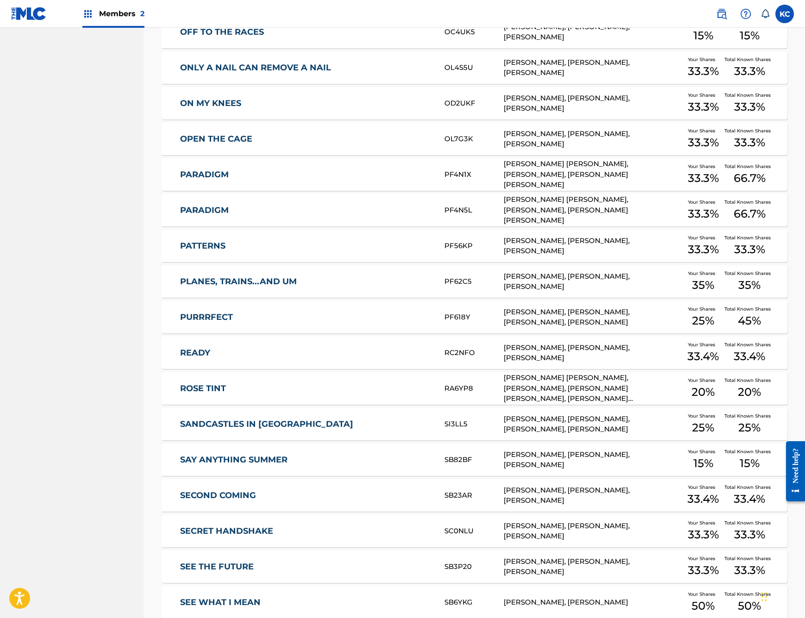
scroll to position [2080, 0]
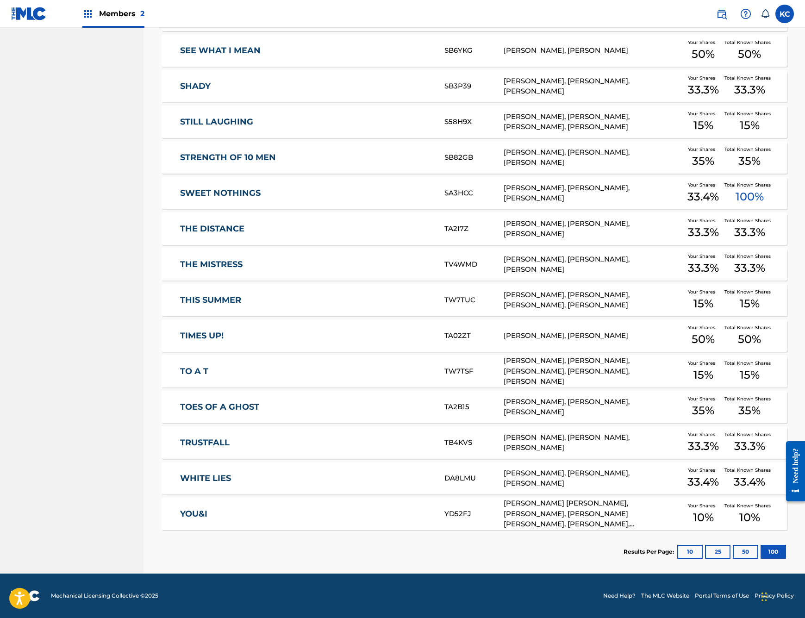
click at [209, 263] on link "THE MISTRESS" at bounding box center [306, 264] width 252 height 11
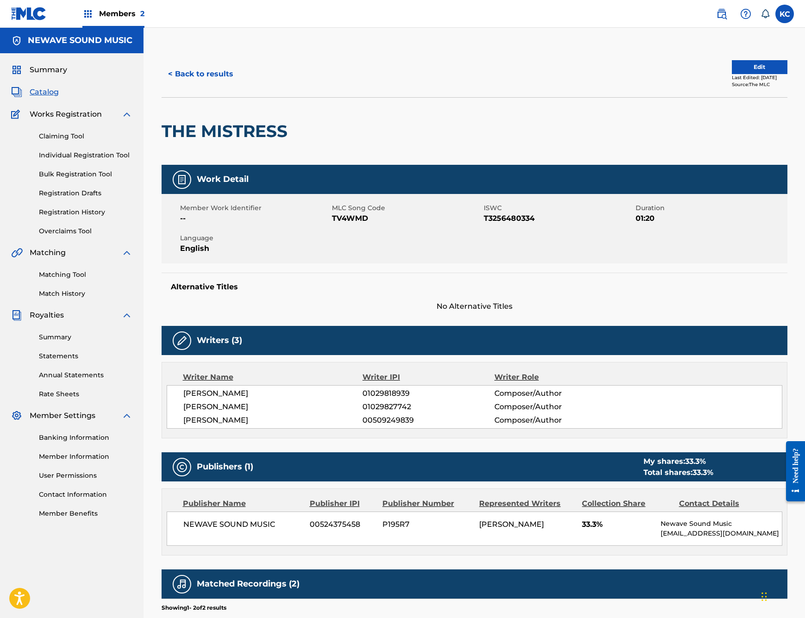
click at [348, 215] on span "TV4WMD" at bounding box center [407, 218] width 150 height 11
copy span "TV4WMD"
click at [193, 76] on button "< Back to results" at bounding box center [201, 73] width 78 height 23
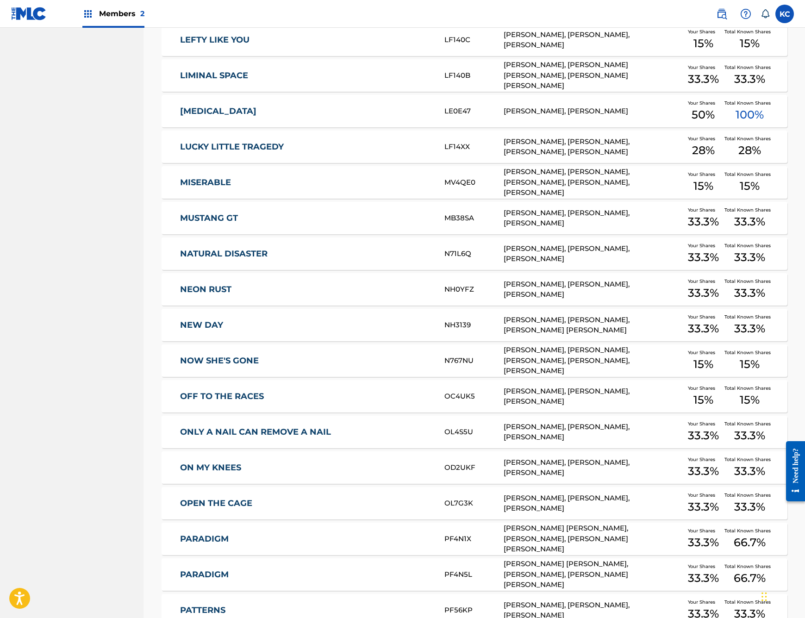
scroll to position [1212, 0]
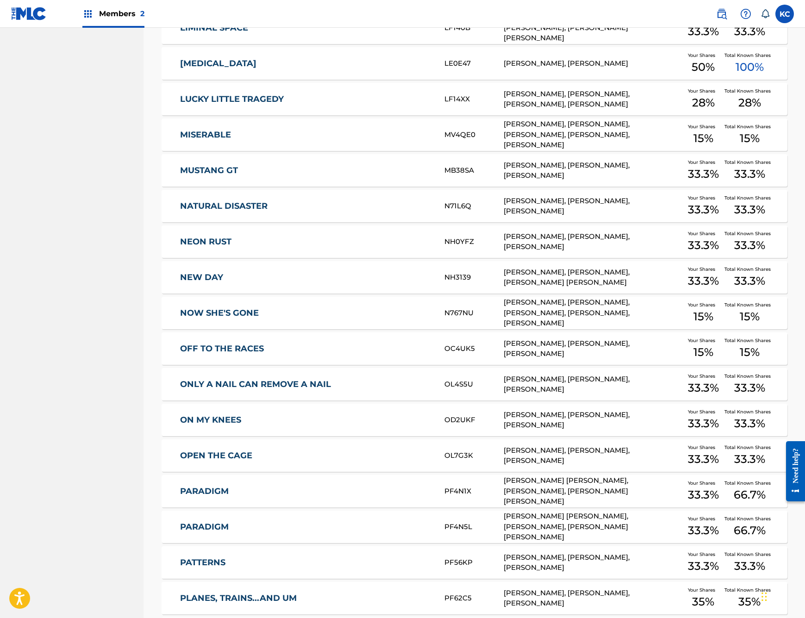
click at [262, 388] on link "ONLY A NAIL CAN REMOVE A NAIL" at bounding box center [306, 384] width 252 height 11
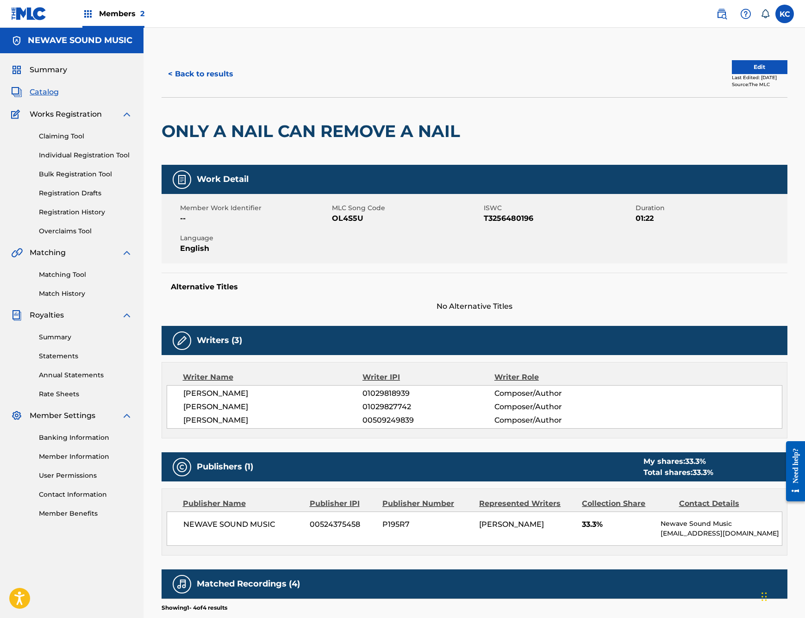
click at [347, 220] on span "OL4S5U" at bounding box center [407, 218] width 150 height 11
copy span "OL4S5U"
click at [197, 77] on button "< Back to results" at bounding box center [201, 73] width 78 height 23
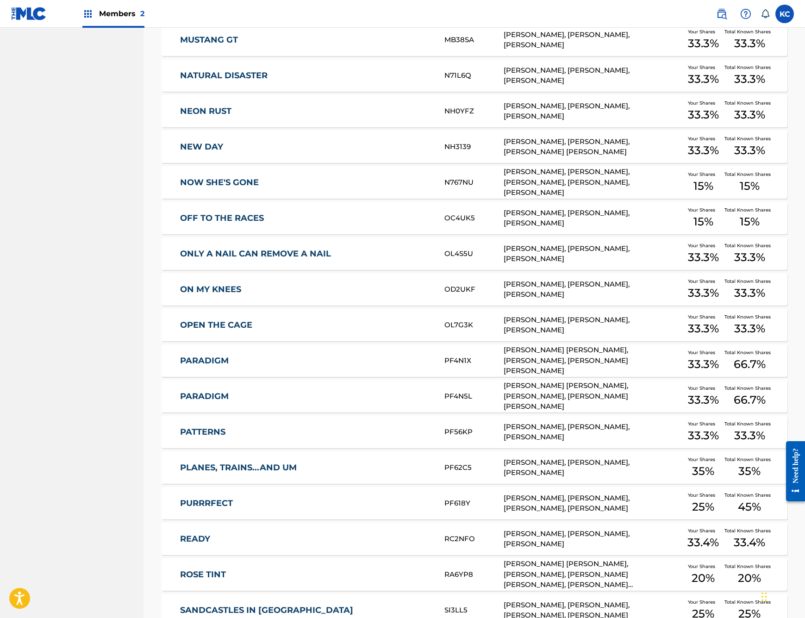
scroll to position [1295, 0]
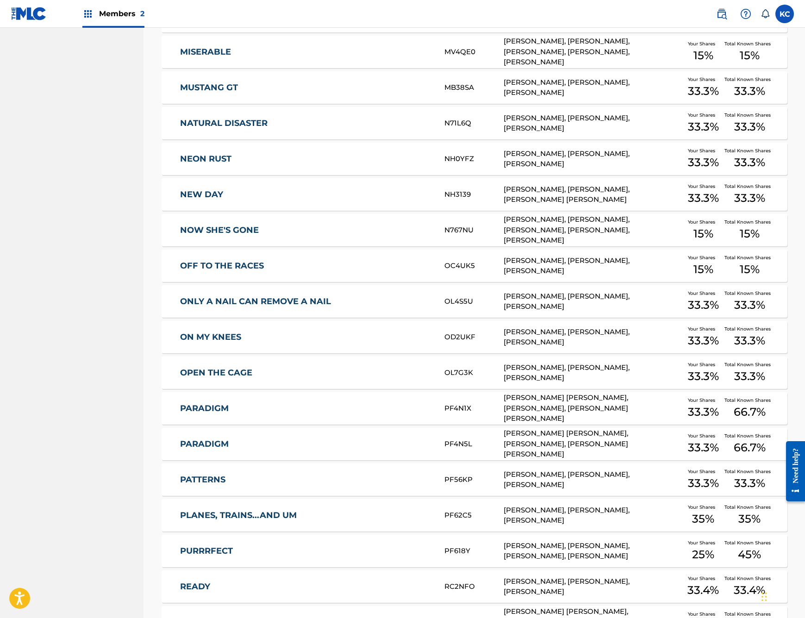
click at [227, 126] on link "NATURAL DISASTER" at bounding box center [306, 123] width 252 height 11
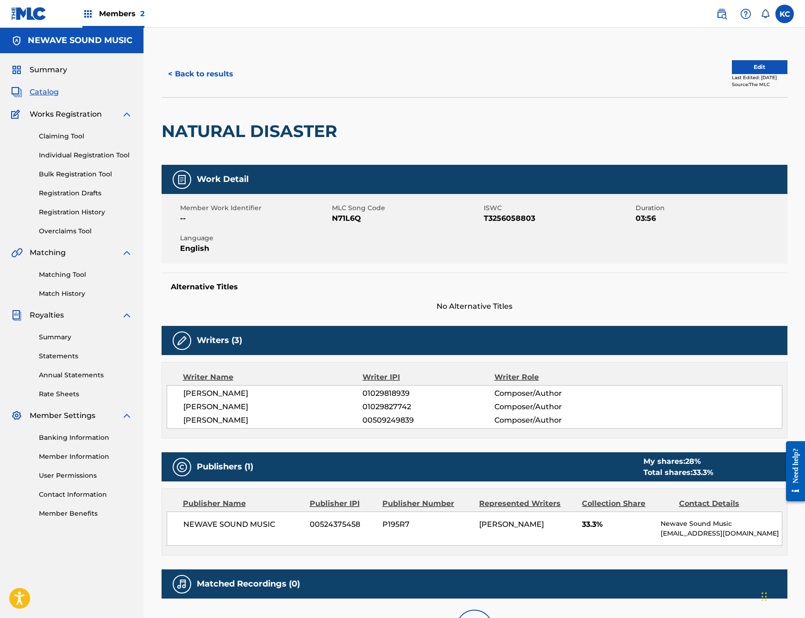
click at [342, 215] on span "N71L6Q" at bounding box center [407, 218] width 150 height 11
copy span "N71L6Q"
click at [204, 71] on button "< Back to results" at bounding box center [201, 73] width 78 height 23
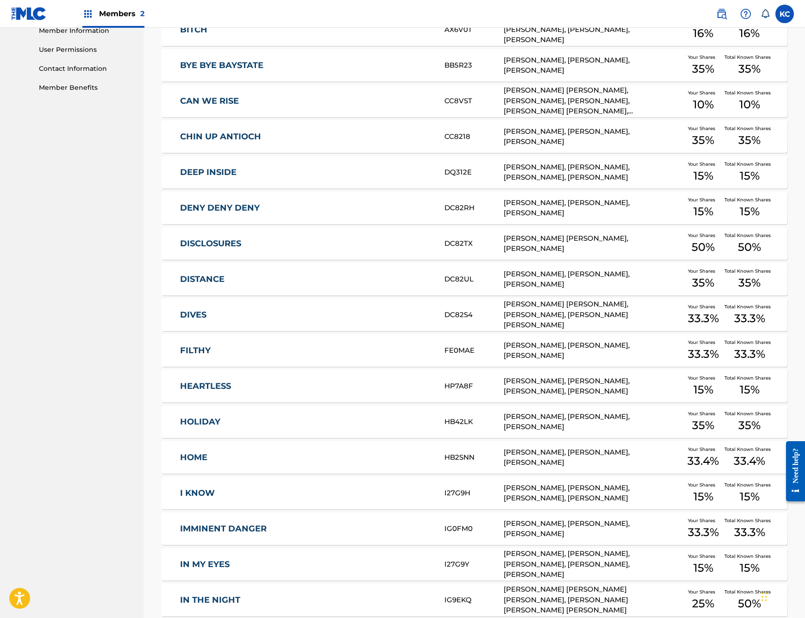
scroll to position [432, 0]
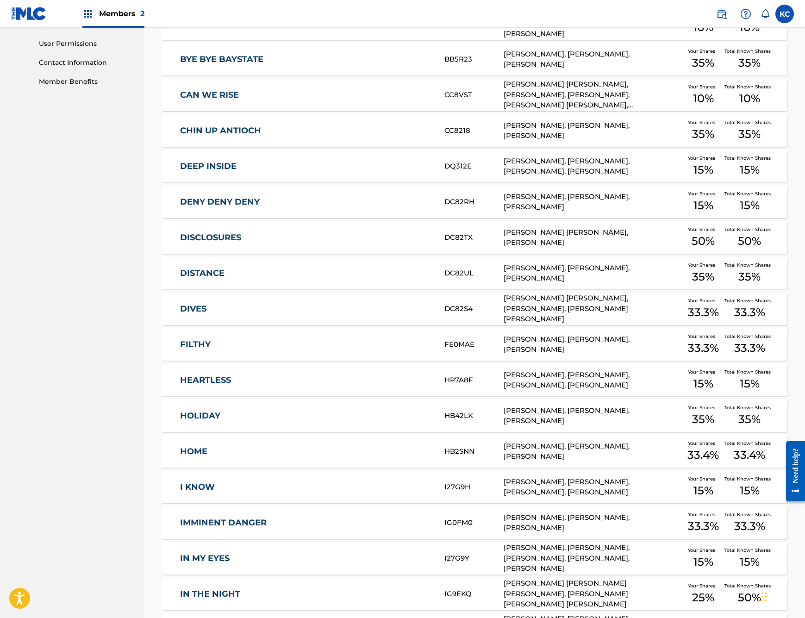
click at [207, 554] on link "IN MY EYES" at bounding box center [306, 558] width 252 height 11
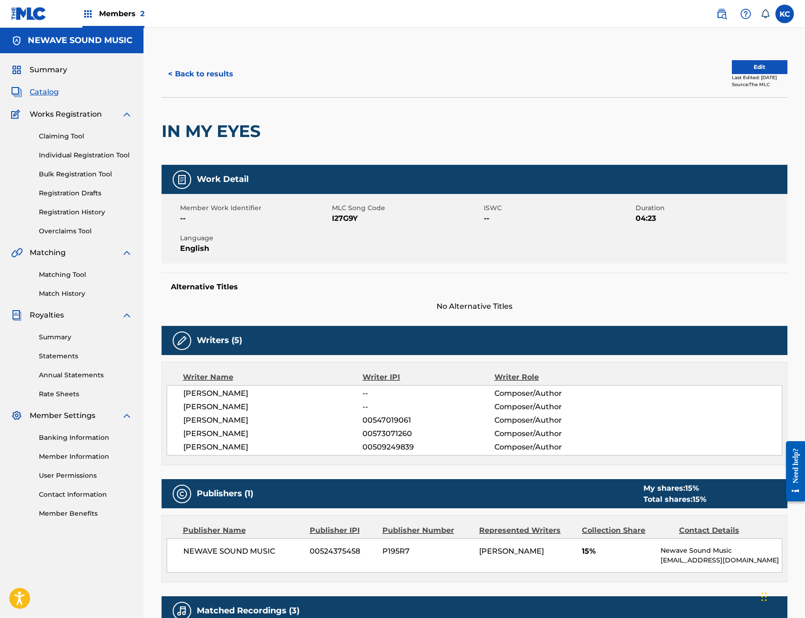
click at [348, 220] on span "I27G9Y" at bounding box center [407, 218] width 150 height 11
copy span "I27G9Y"
click at [187, 75] on button "< Back to results" at bounding box center [201, 73] width 78 height 23
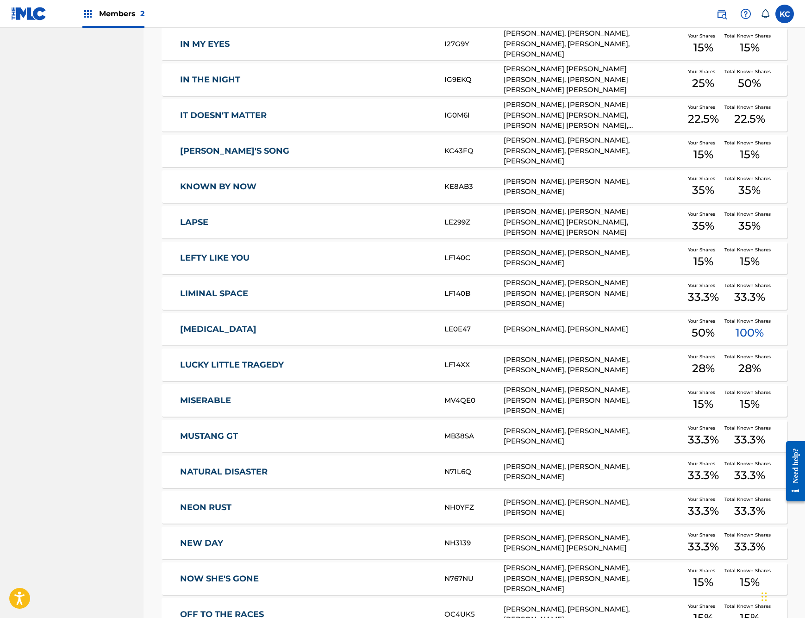
scroll to position [936, 0]
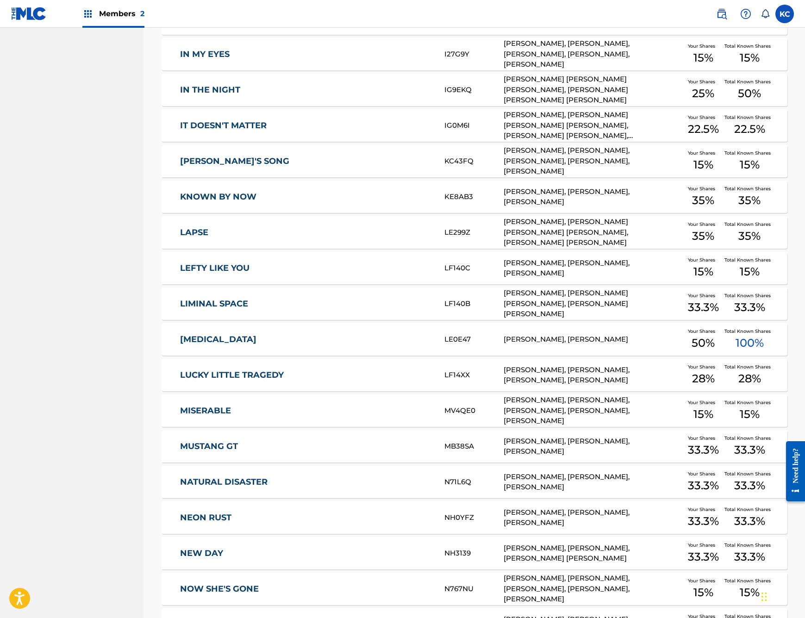
click at [221, 93] on link "IN THE NIGHT" at bounding box center [306, 90] width 252 height 11
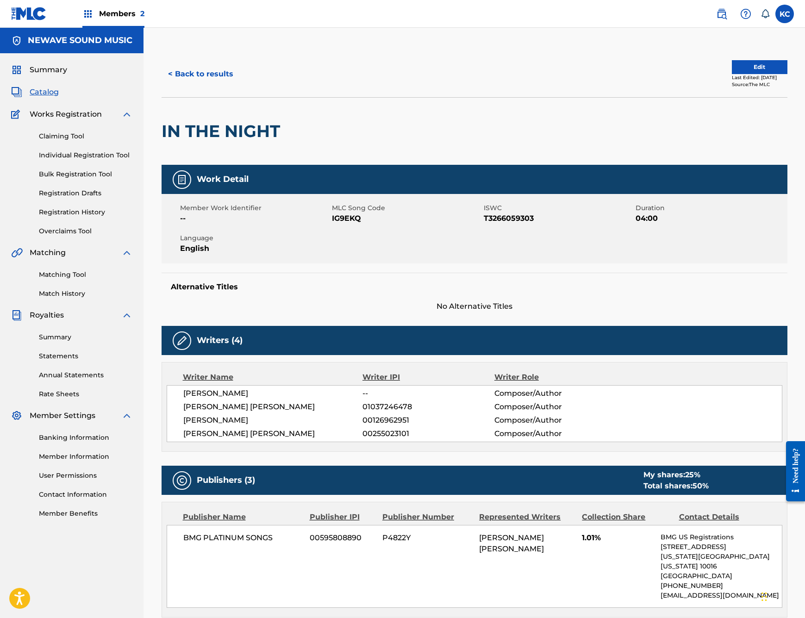
click at [462, 410] on span "01037246478" at bounding box center [427, 406] width 131 height 11
click at [375, 390] on span "--" at bounding box center [427, 393] width 131 height 11
click at [48, 67] on span "Summary" at bounding box center [48, 69] width 37 height 11
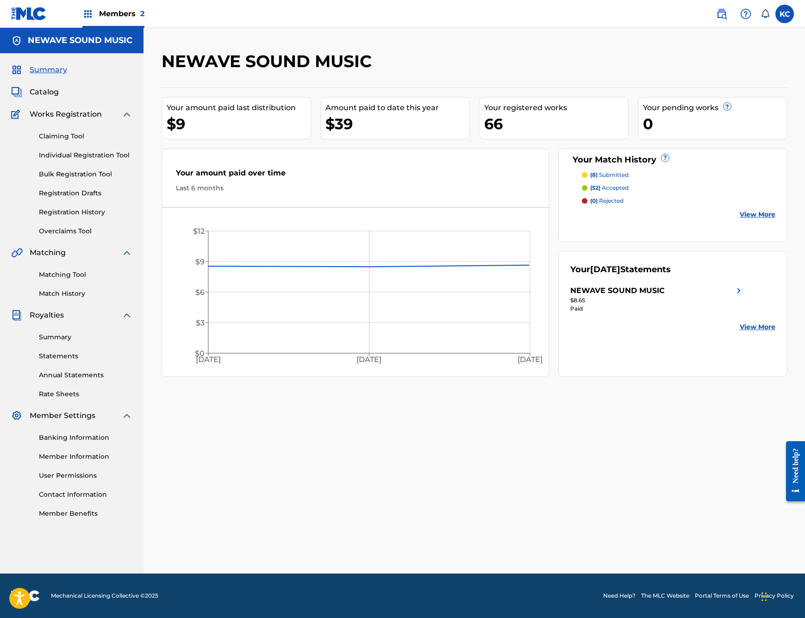
click at [347, 121] on div "$39" at bounding box center [397, 123] width 144 height 21
click at [62, 357] on link "Statements" at bounding box center [86, 356] width 94 height 10
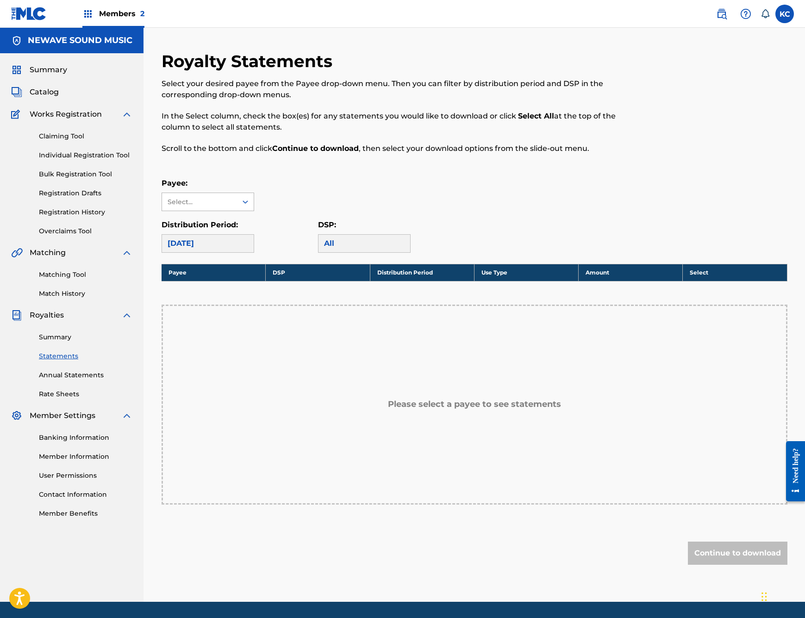
click at [229, 194] on div "Select..." at bounding box center [199, 202] width 75 height 18
click at [208, 223] on div "NEWAVE SOUND MUSIC" at bounding box center [208, 228] width 92 height 34
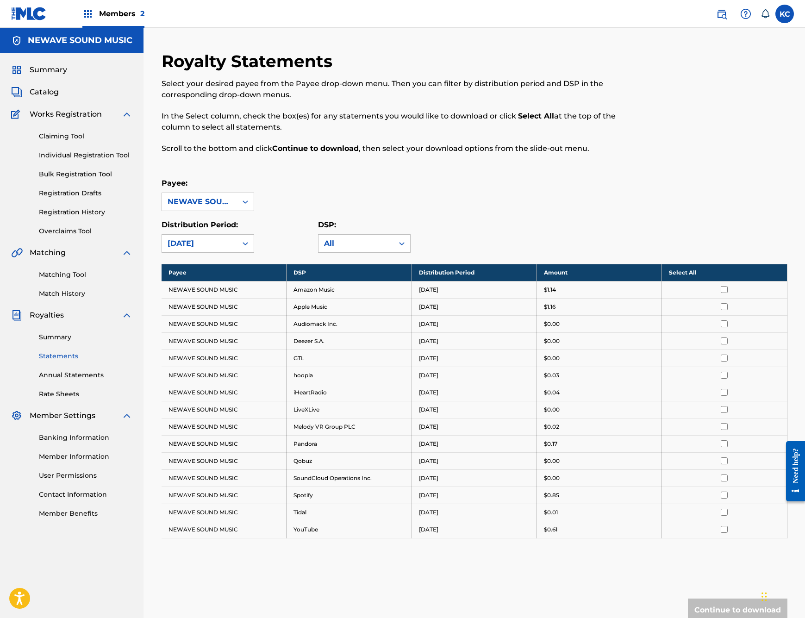
click at [724, 496] on input "checkbox" at bounding box center [724, 495] width 7 height 7
click at [730, 606] on button "Continue to download" at bounding box center [738, 610] width 100 height 23
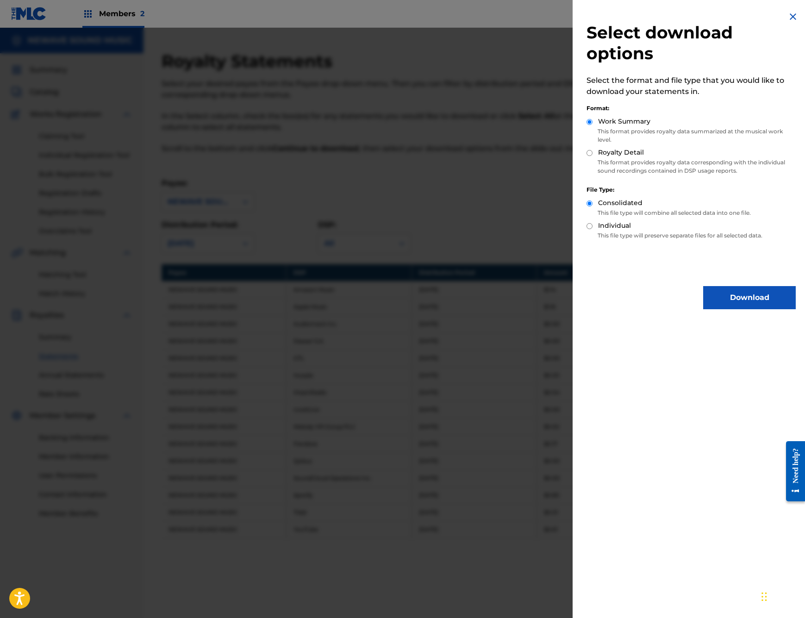
click at [752, 308] on button "Download" at bounding box center [749, 297] width 93 height 23
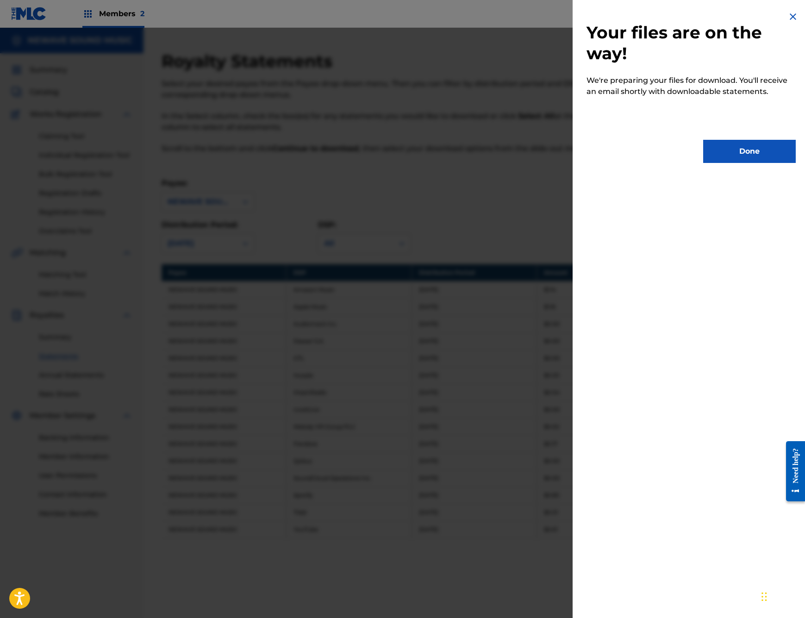
click at [734, 151] on button "Done" at bounding box center [749, 151] width 93 height 23
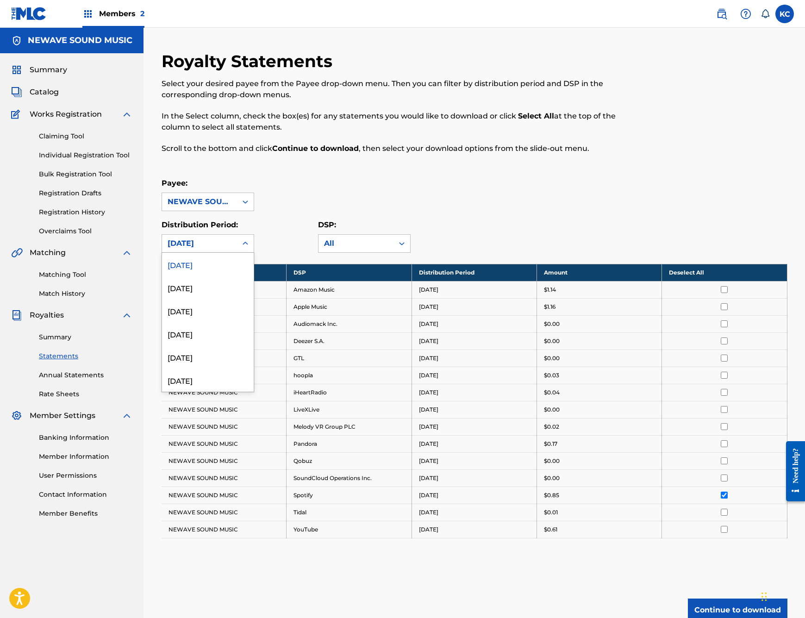
click at [221, 239] on div "[DATE]" at bounding box center [200, 243] width 64 height 11
click at [187, 292] on div "July 2025" at bounding box center [208, 287] width 92 height 23
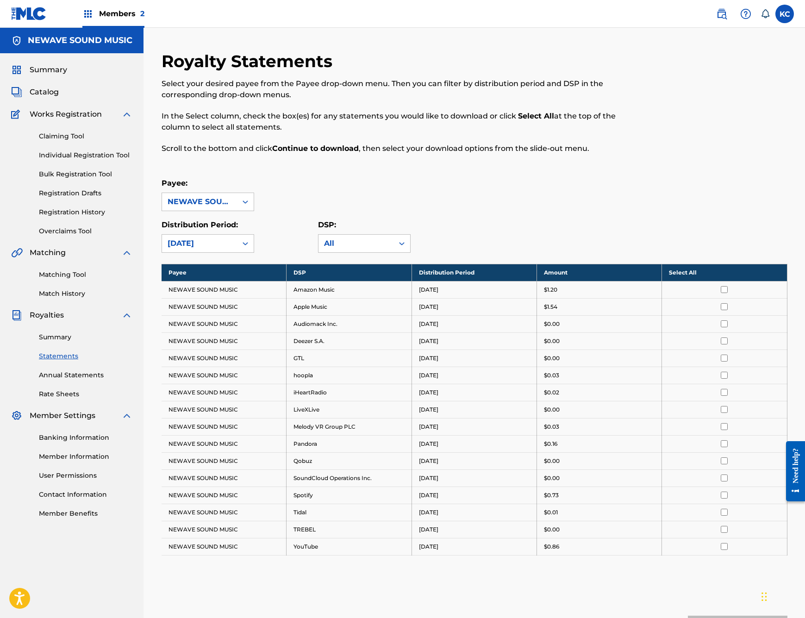
click at [668, 177] on div "Royalty Statements Select your desired payee from the Payee drop-down menu. The…" at bounding box center [475, 363] width 626 height 625
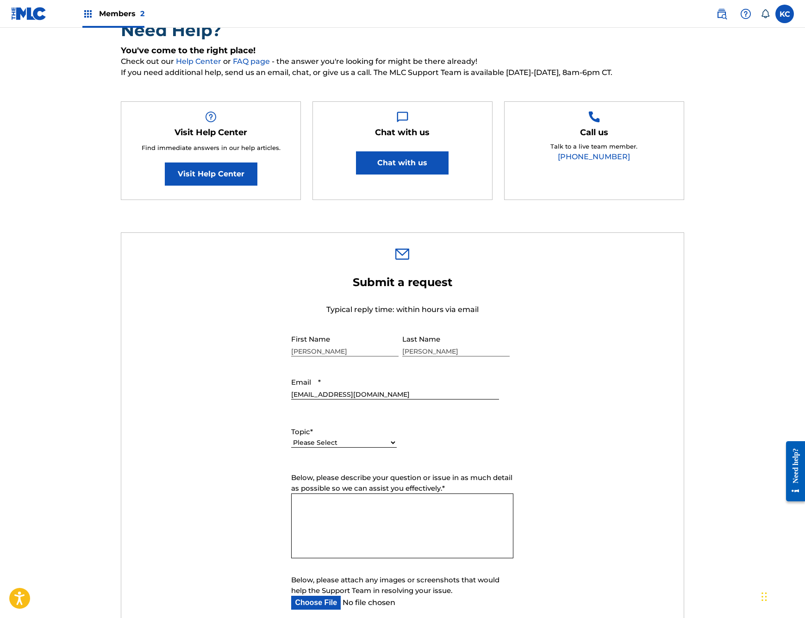
scroll to position [181, 0]
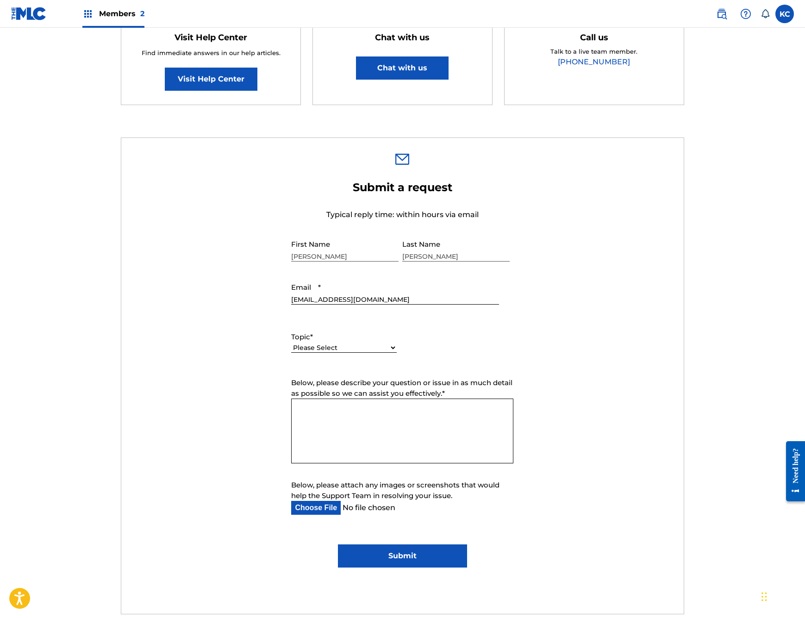
select select "I need help with managing my catalog"
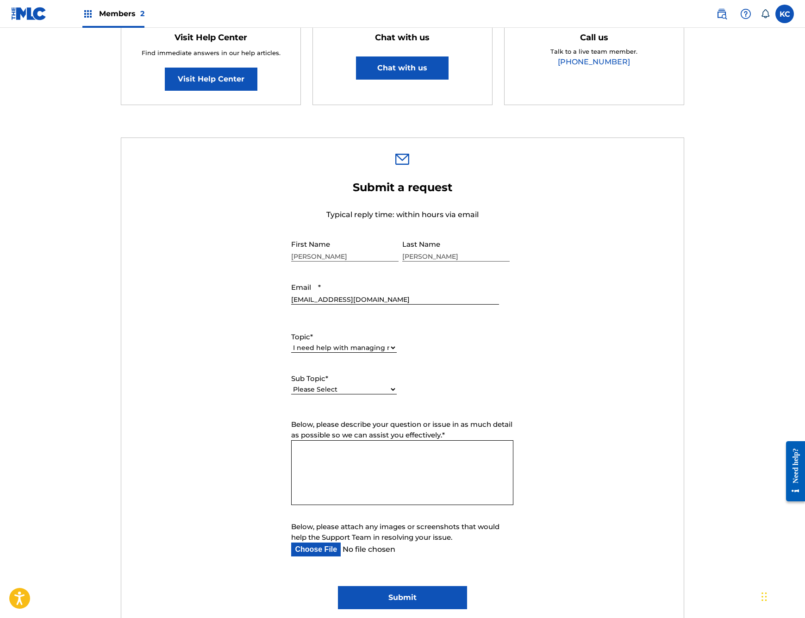
select select "I need help editing my works"
click at [390, 481] on textarea "Below, please describe your question or issue in as much detail as possible so …" at bounding box center [402, 472] width 222 height 65
click at [24, 14] on img at bounding box center [29, 13] width 36 height 13
click at [485, 459] on textarea "Hello. I have tried to edit one of my works multiple times and it never seems t…" at bounding box center [402, 472] width 222 height 65
paste textarea "IG9EKQ"
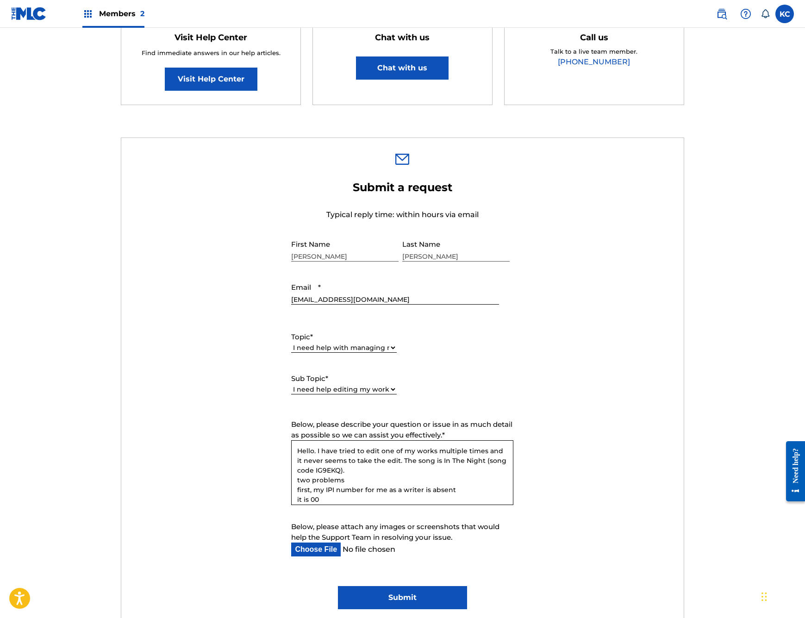
paste textarea "509249839"
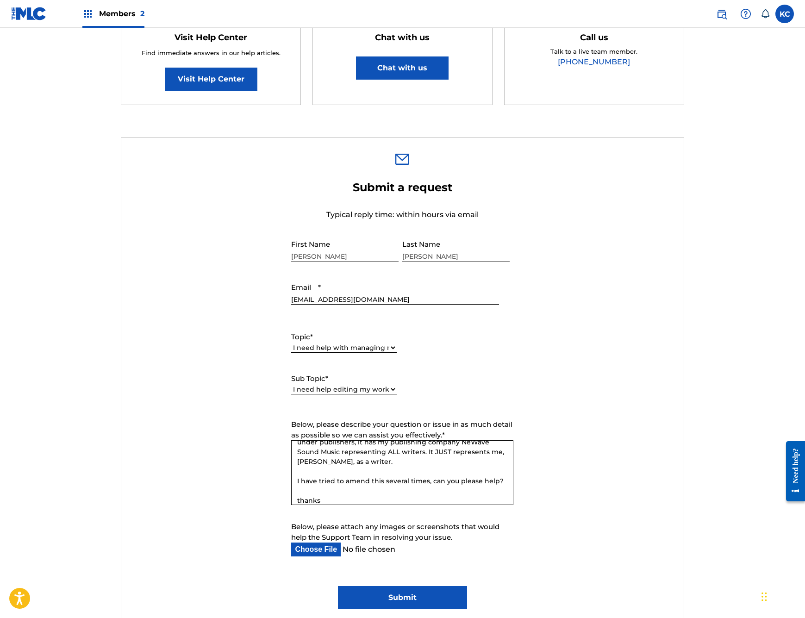
scroll to position [96, 0]
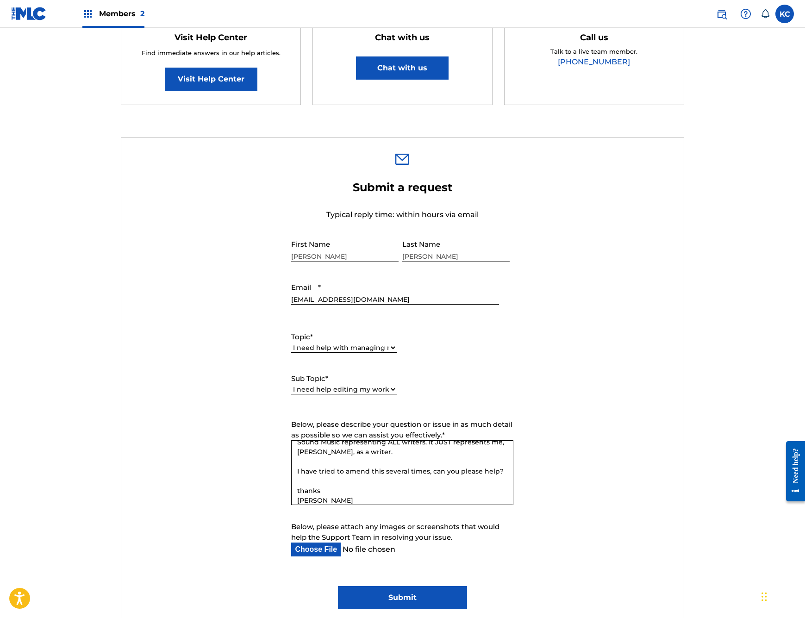
type textarea "Hello. I have tried to edit one of my works multiple times and it never seems t…"
click at [411, 591] on input "Submit" at bounding box center [402, 597] width 129 height 23
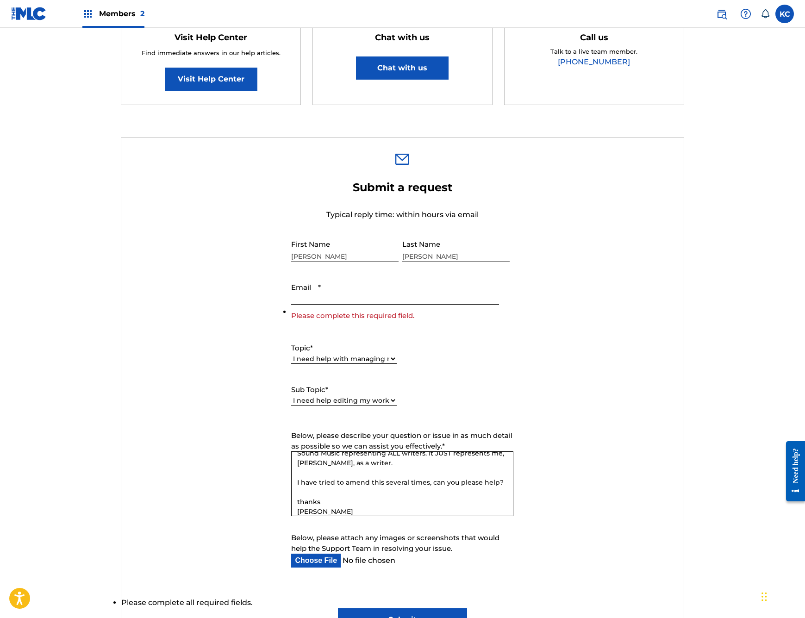
scroll to position [195, 0]
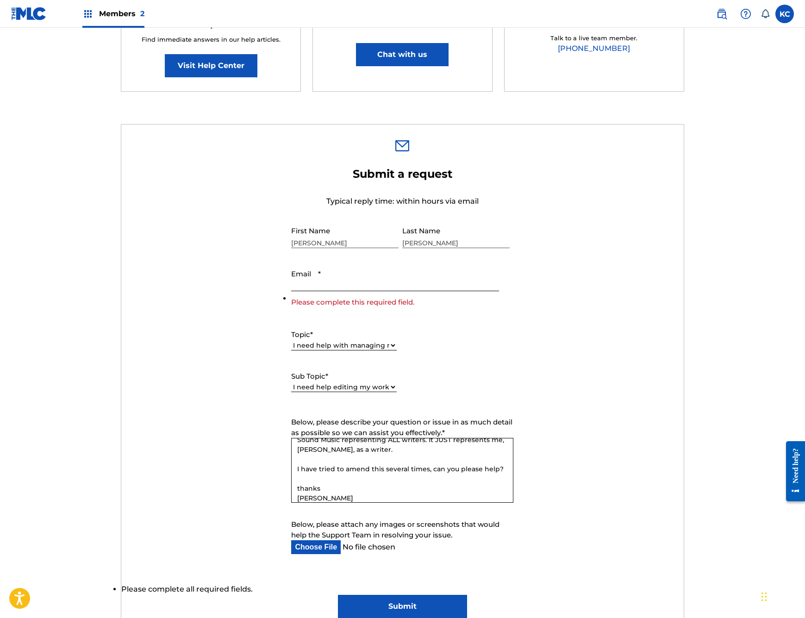
click at [330, 279] on input "Email *" at bounding box center [394, 278] width 207 height 26
type input "[EMAIL_ADDRESS][DOMAIN_NAME]"
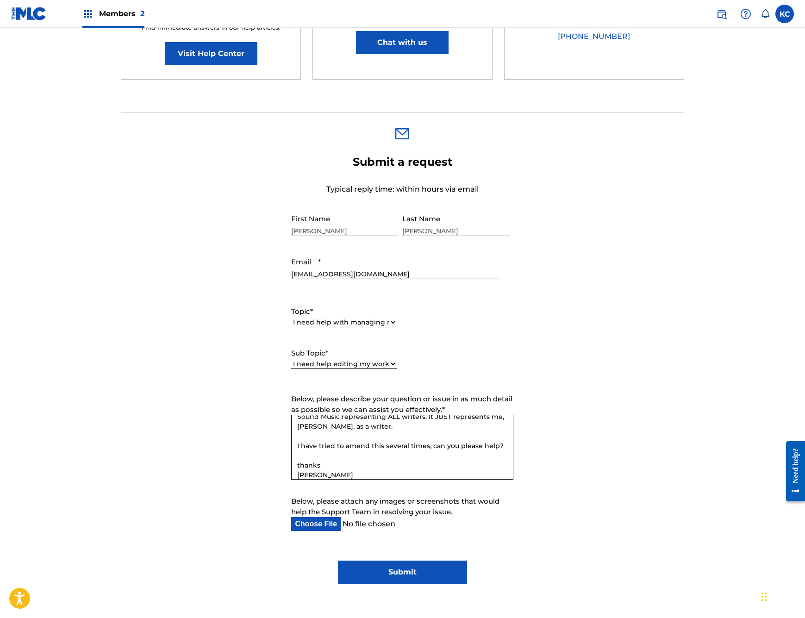
scroll to position [213, 0]
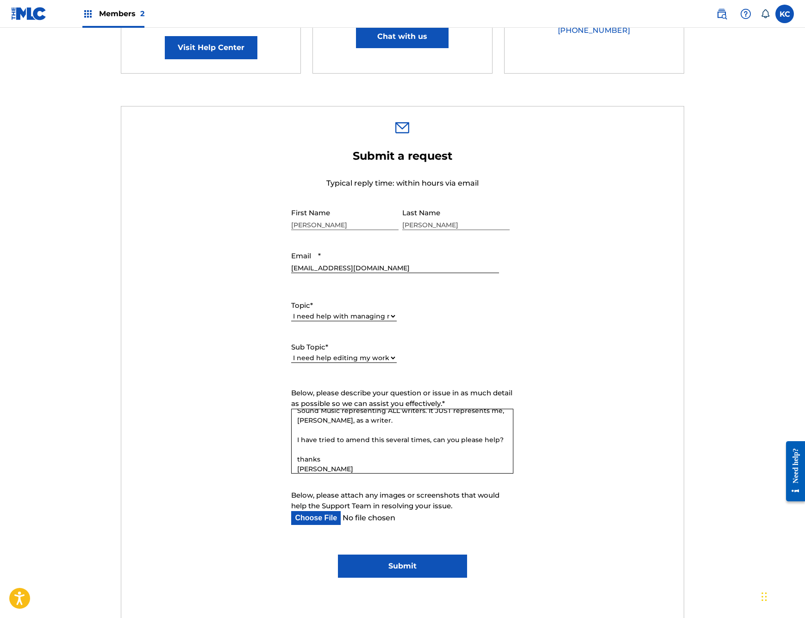
click at [378, 567] on input "Submit" at bounding box center [402, 566] width 129 height 23
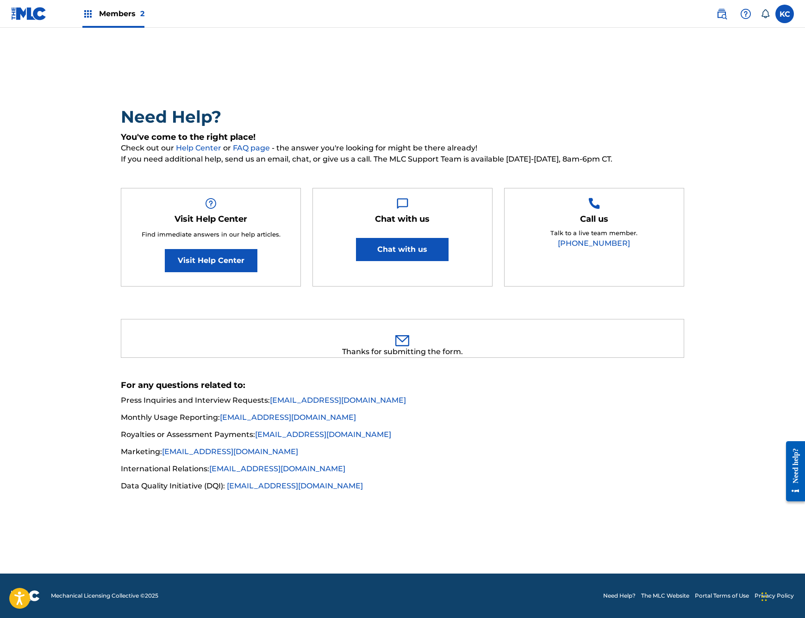
scroll to position [0, 0]
click at [23, 12] on img at bounding box center [29, 13] width 36 height 13
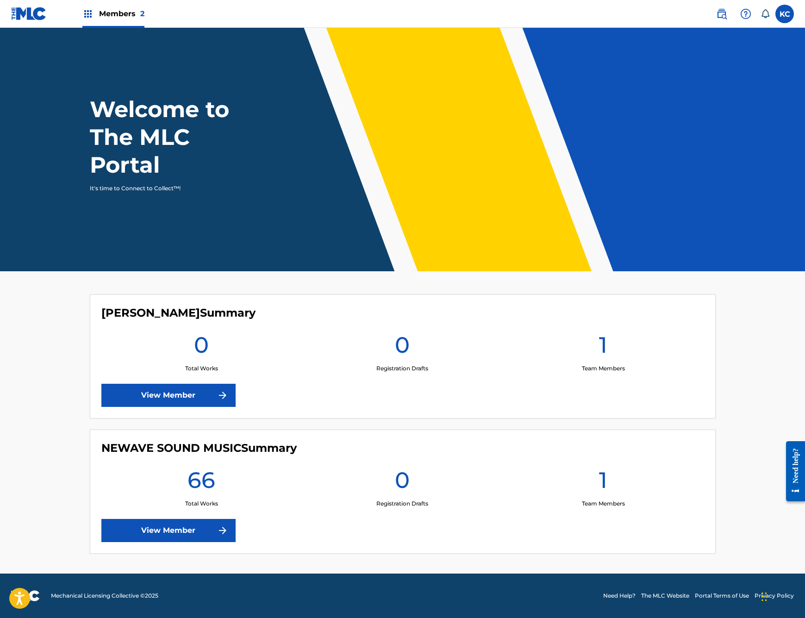
click at [182, 518] on div "NEWAVE SOUND MUSIC Summary 66 Total Works 0 Registration Drafts 1 Team Members …" at bounding box center [403, 492] width 626 height 124
click at [181, 532] on link "View Member" at bounding box center [168, 530] width 134 height 23
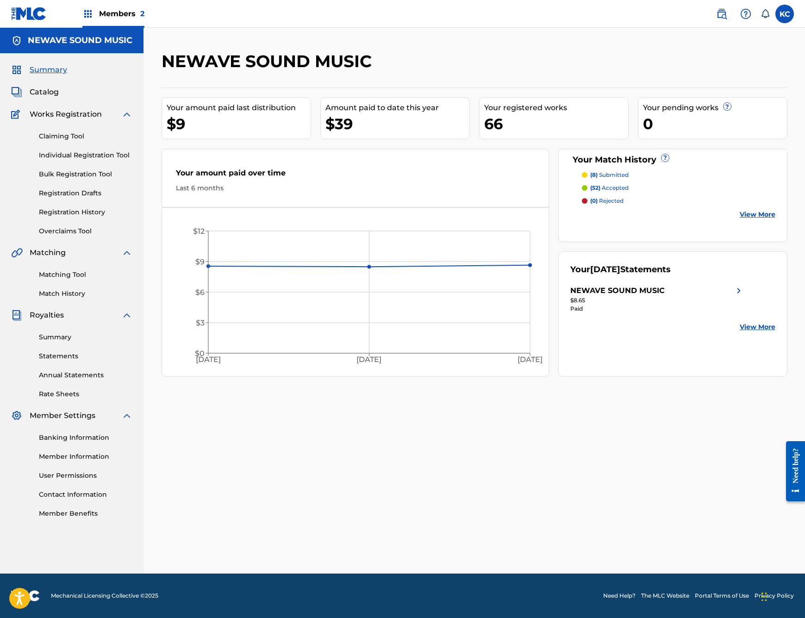
click at [61, 371] on link "Annual Statements" at bounding box center [86, 375] width 94 height 10
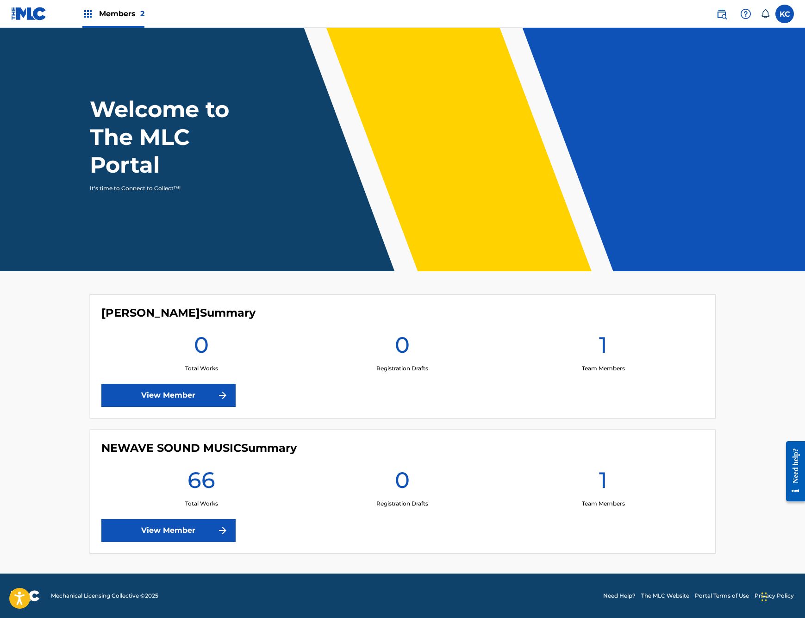
click at [186, 534] on link "View Member" at bounding box center [168, 530] width 134 height 23
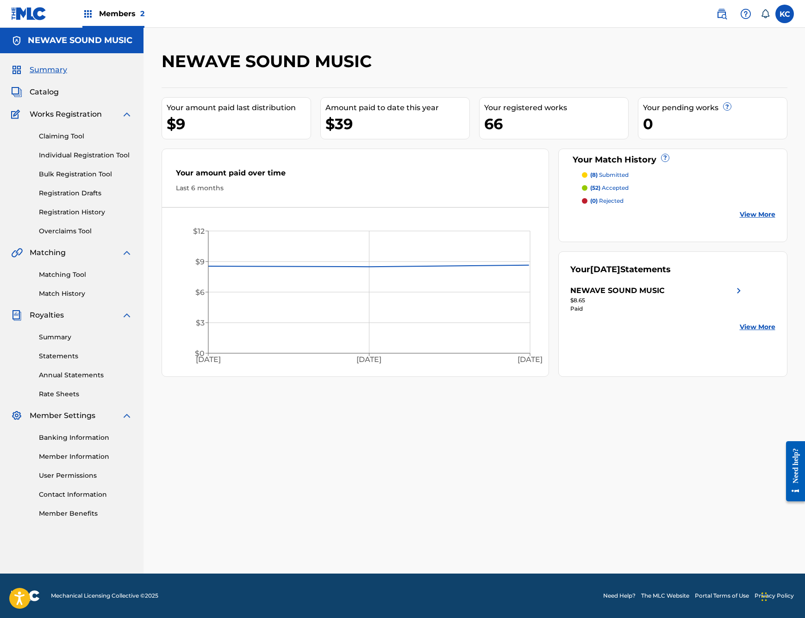
click at [45, 94] on span "Catalog" at bounding box center [44, 92] width 29 height 11
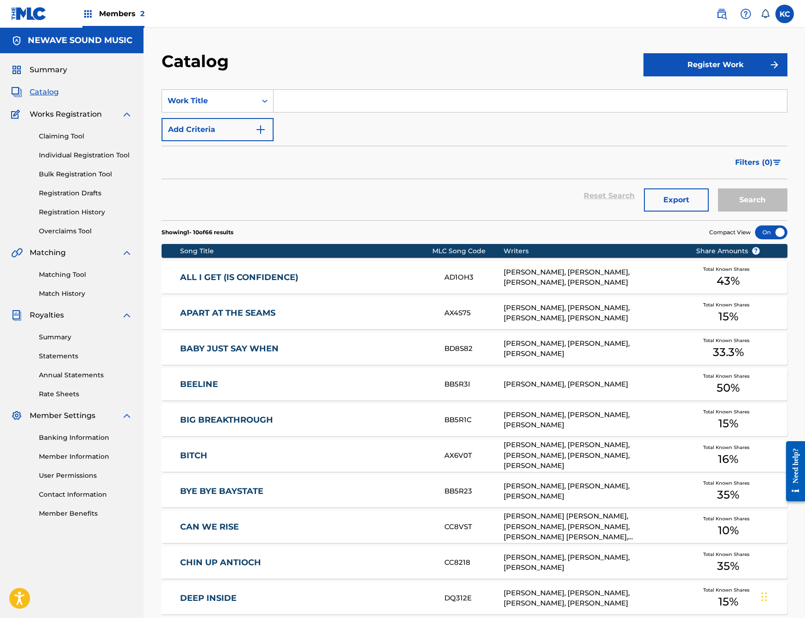
scroll to position [88, 0]
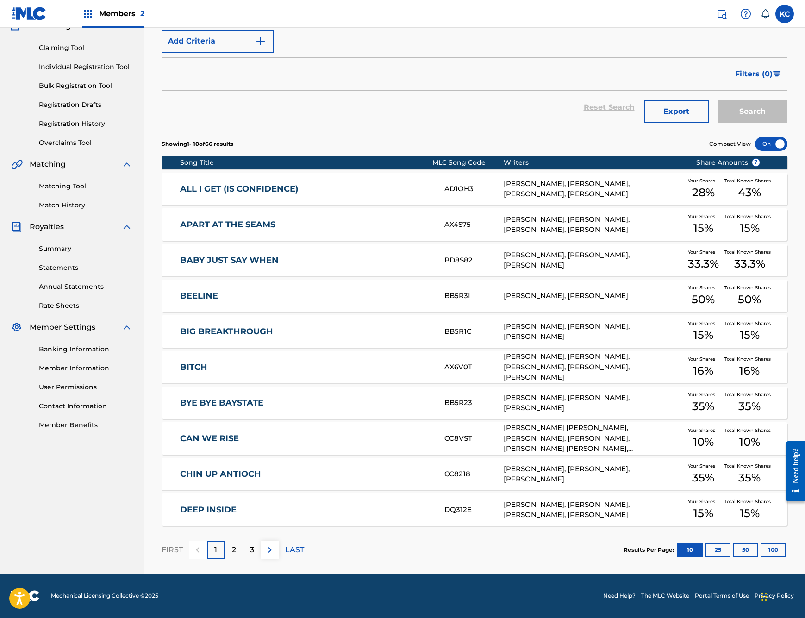
click at [235, 548] on p "2" at bounding box center [234, 549] width 4 height 11
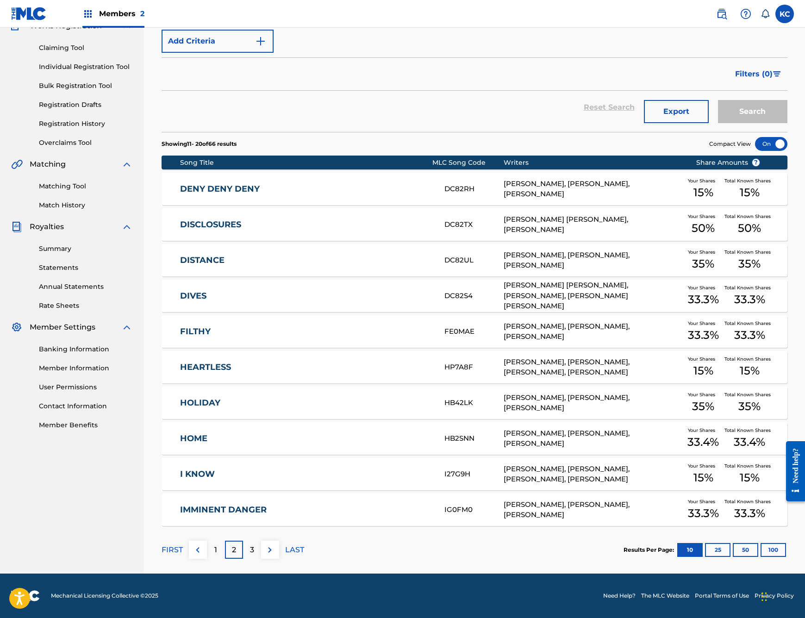
click at [252, 547] on p "3" at bounding box center [252, 549] width 4 height 11
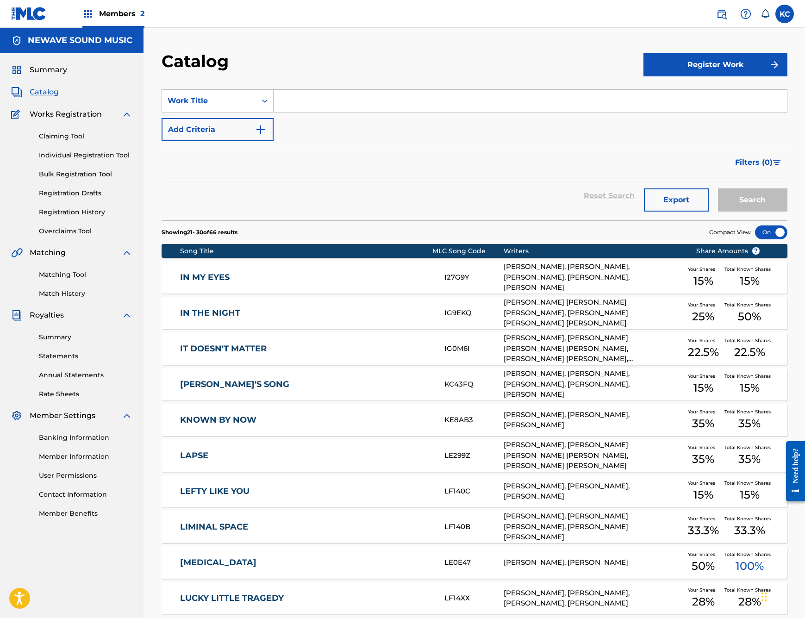
click at [209, 309] on link "IN THE NIGHT" at bounding box center [306, 313] width 252 height 11
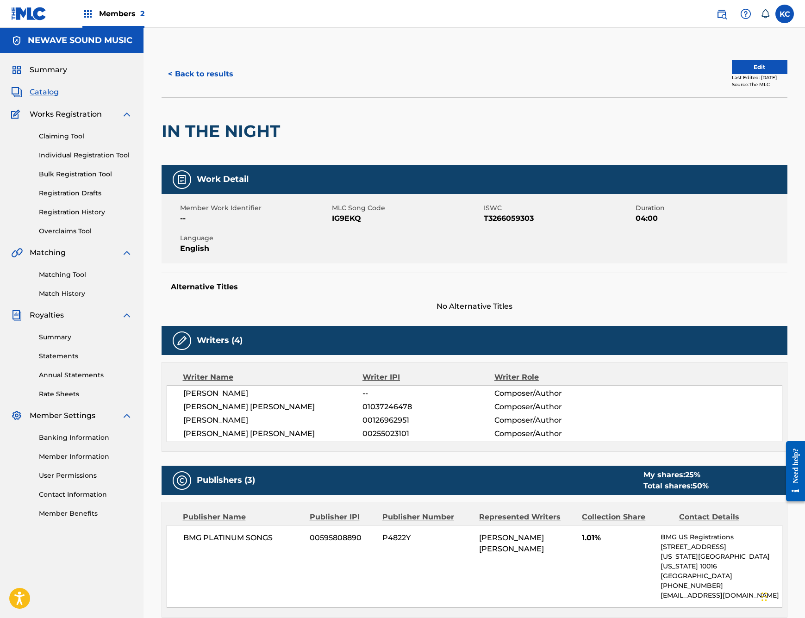
click at [339, 222] on span "IG9EKQ" at bounding box center [407, 218] width 150 height 11
copy span "IG9EKQ"
click at [63, 374] on link "Annual Statements" at bounding box center [86, 375] width 94 height 10
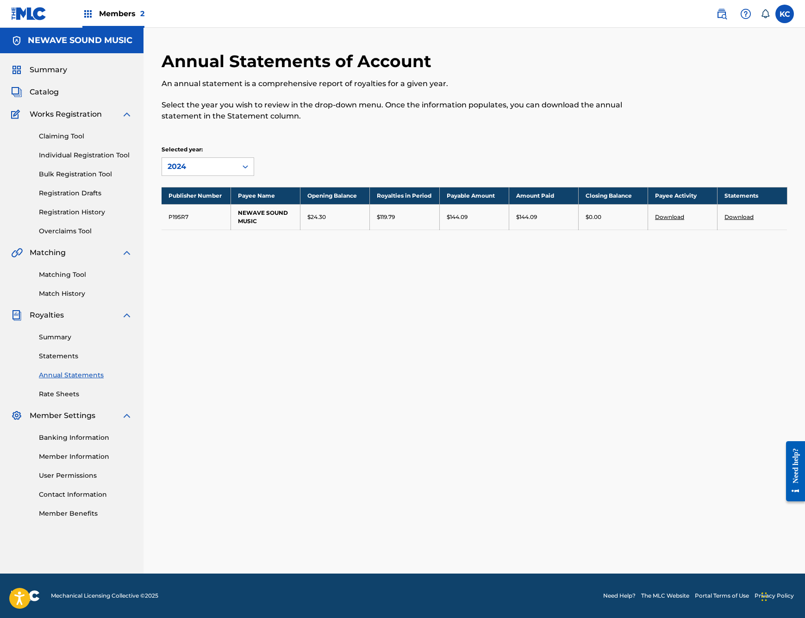
click at [737, 217] on link "Download" at bounding box center [738, 216] width 29 height 7
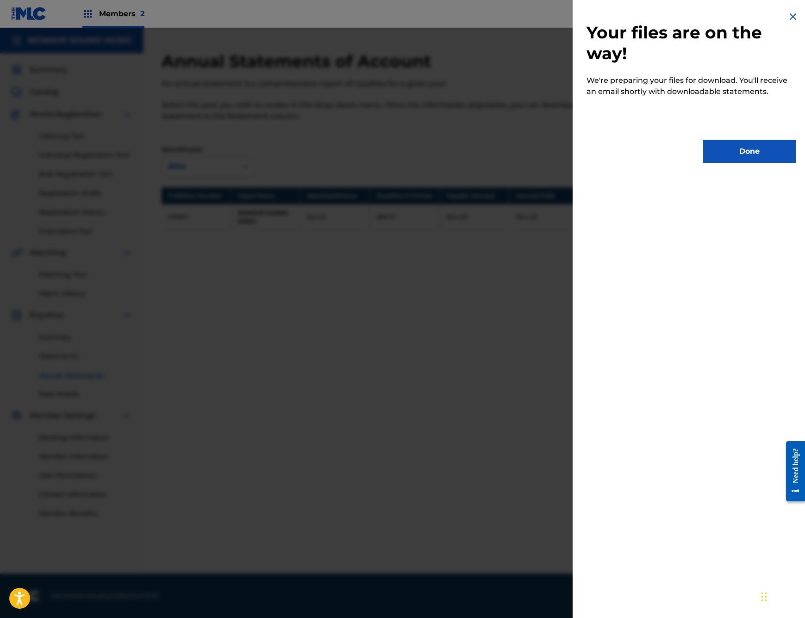
click at [737, 148] on button "Done" at bounding box center [749, 151] width 93 height 23
